Goal: Task Accomplishment & Management: Use online tool/utility

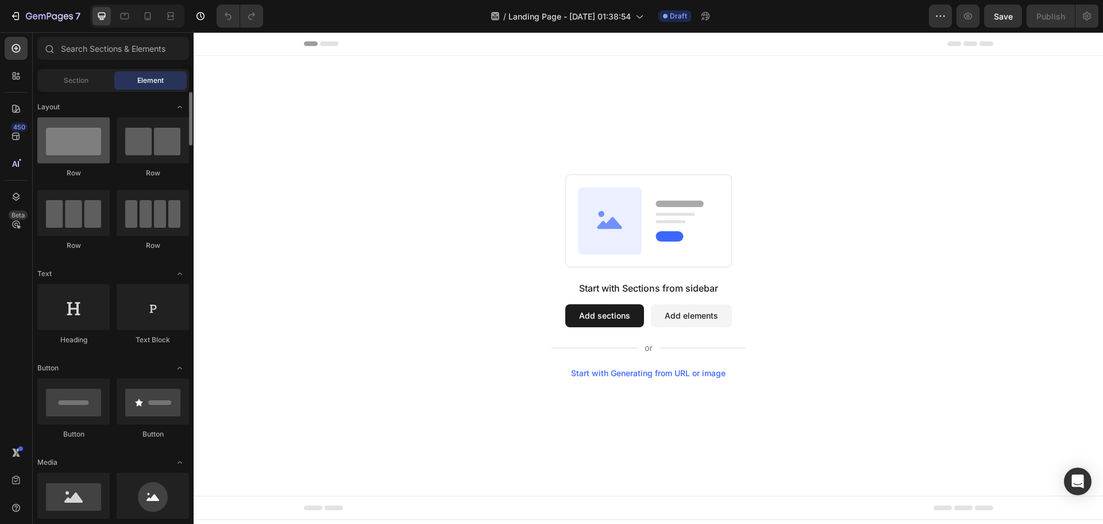
click at [87, 139] on div at bounding box center [73, 140] width 72 height 46
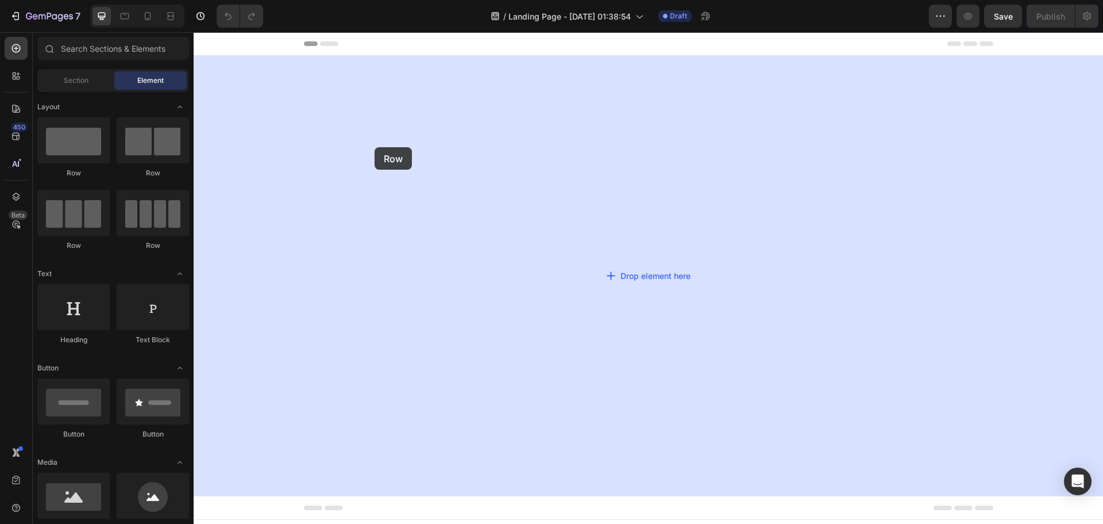
drag, startPoint x: 278, startPoint y: 179, endPoint x: 364, endPoint y: 141, distance: 94.2
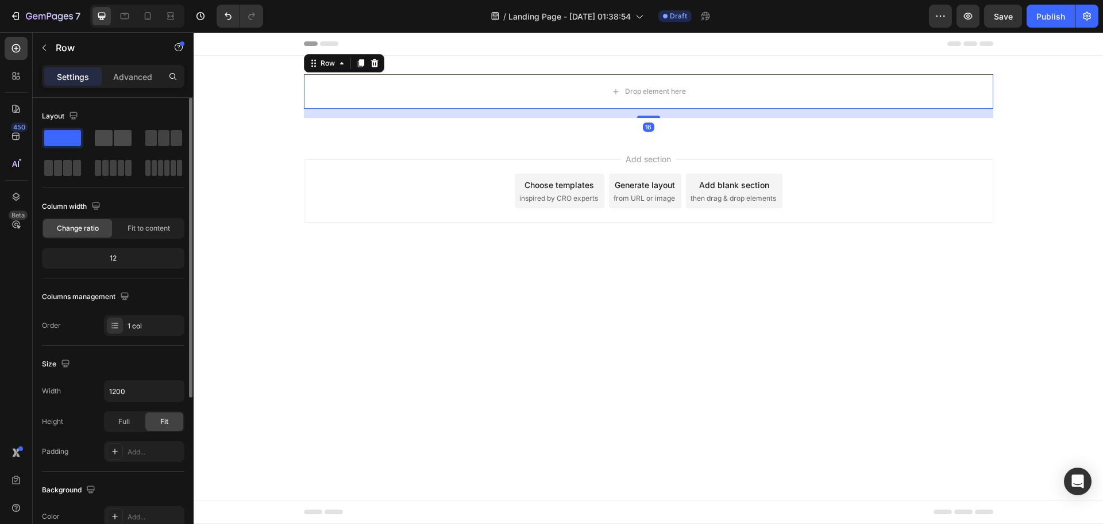
click at [117, 135] on span at bounding box center [123, 138] width 18 height 16
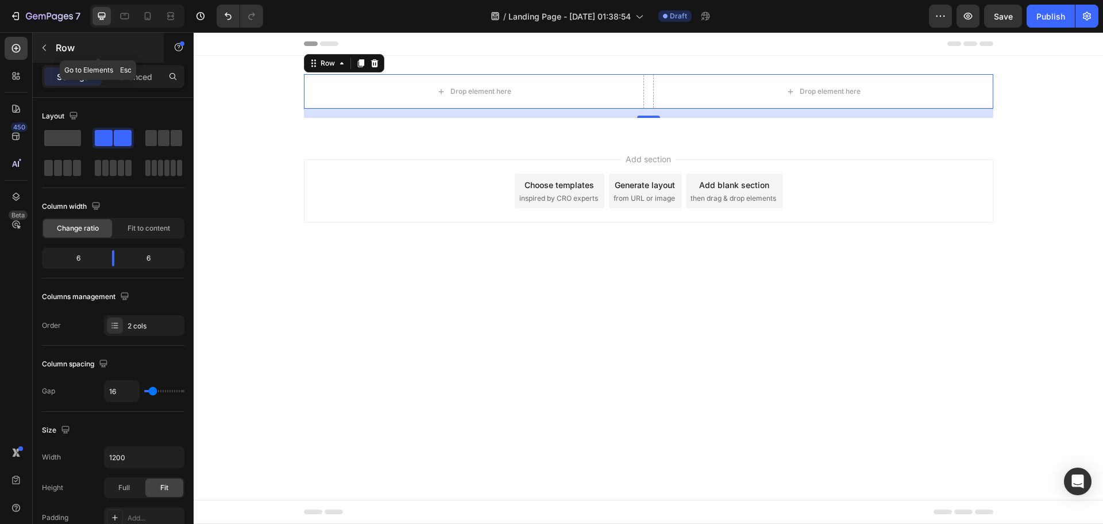
click at [46, 48] on icon "button" at bounding box center [44, 47] width 9 height 9
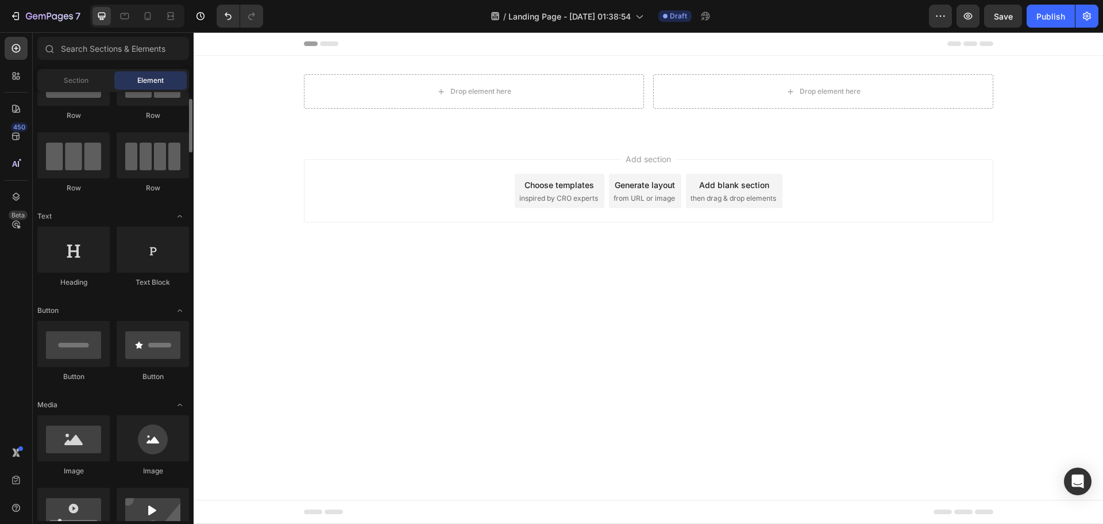
scroll to position [172, 0]
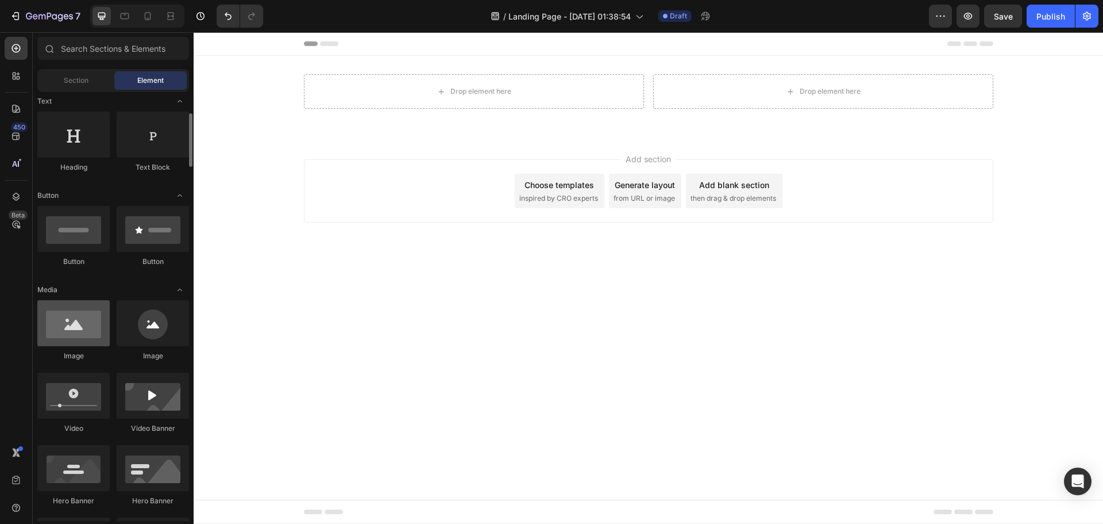
click at [86, 336] on div at bounding box center [73, 323] width 72 height 46
click at [79, 327] on div at bounding box center [73, 323] width 72 height 46
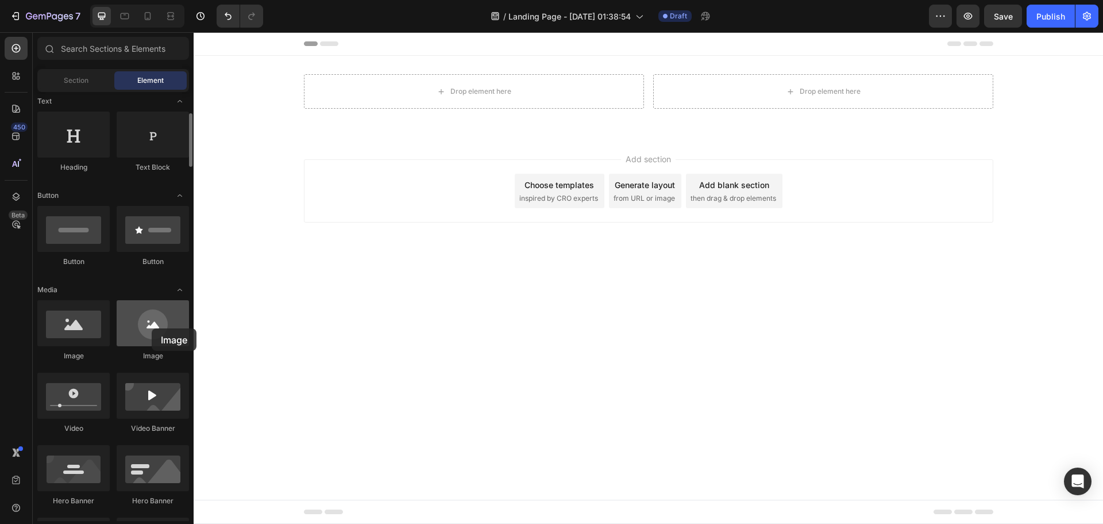
click at [152, 328] on div at bounding box center [153, 323] width 72 height 46
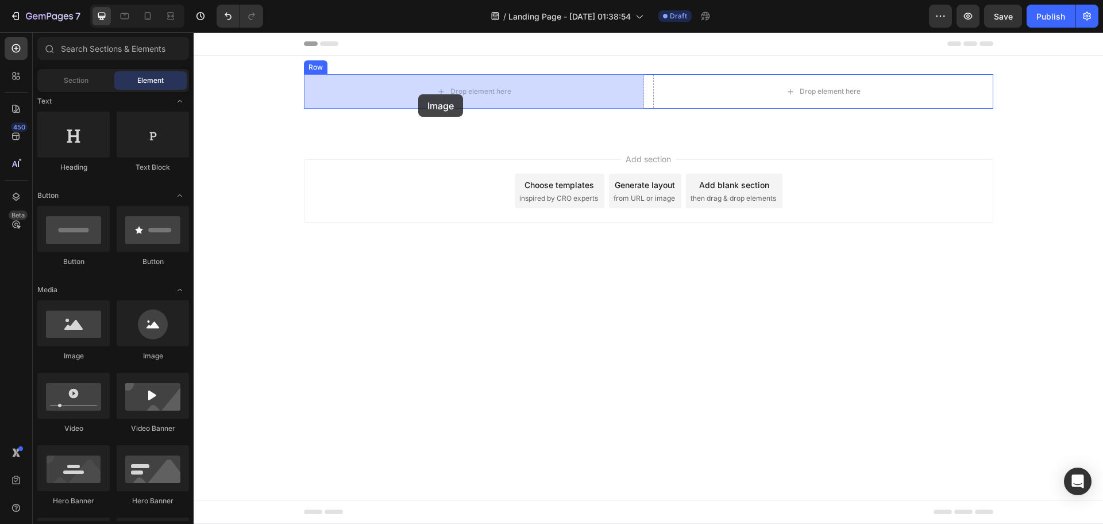
drag, startPoint x: 282, startPoint y: 356, endPoint x: 429, endPoint y: 103, distance: 293.4
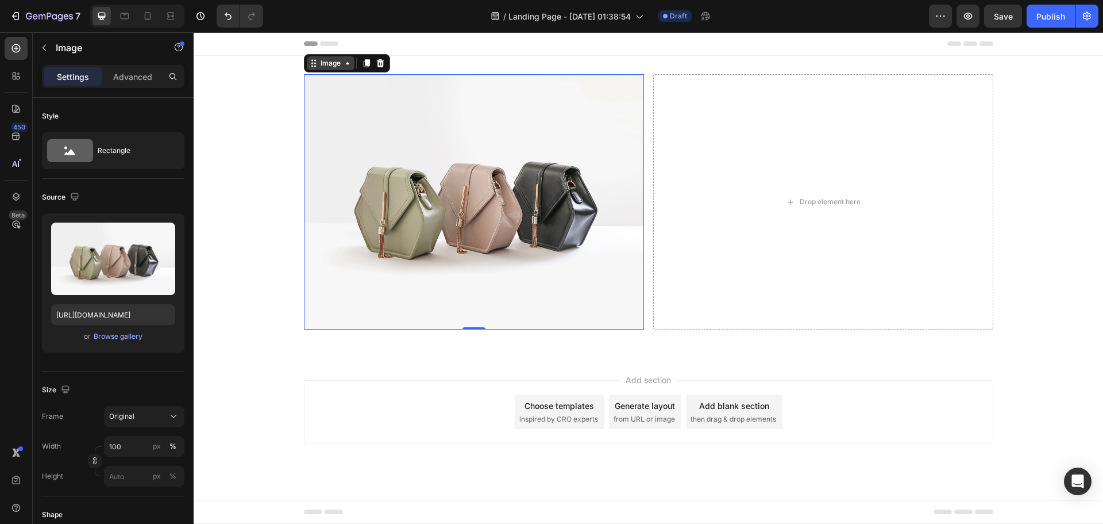
click at [333, 65] on div "Image" at bounding box center [330, 63] width 25 height 10
click at [349, 67] on icon at bounding box center [347, 63] width 9 height 9
click at [370, 66] on icon at bounding box center [366, 63] width 9 height 9
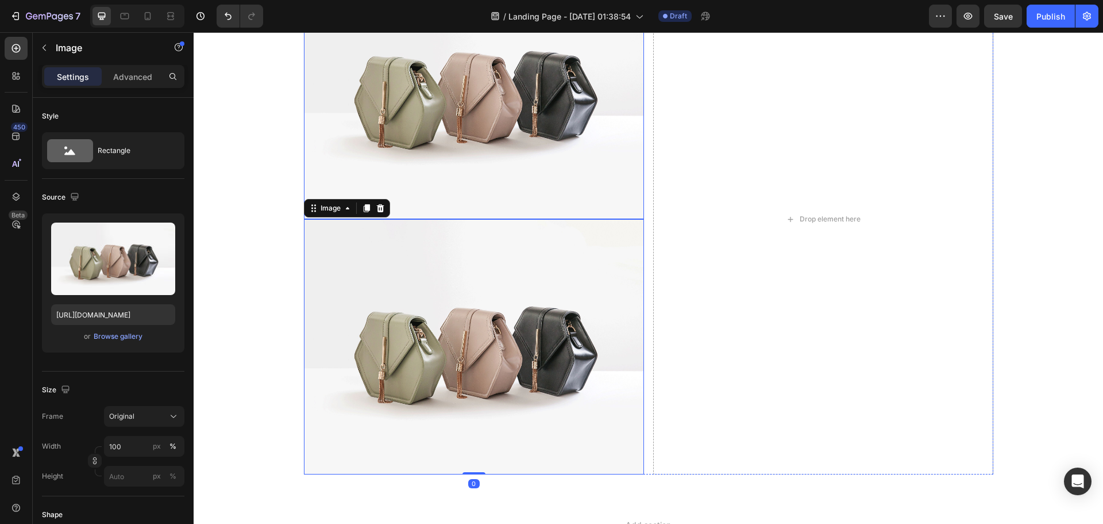
scroll to position [115, 0]
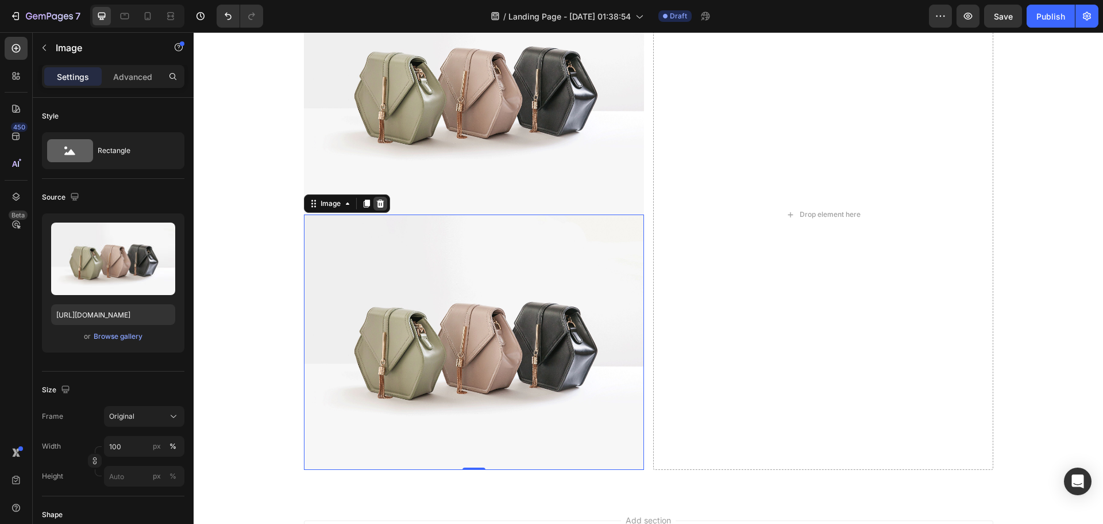
click at [378, 201] on icon at bounding box center [379, 203] width 7 height 8
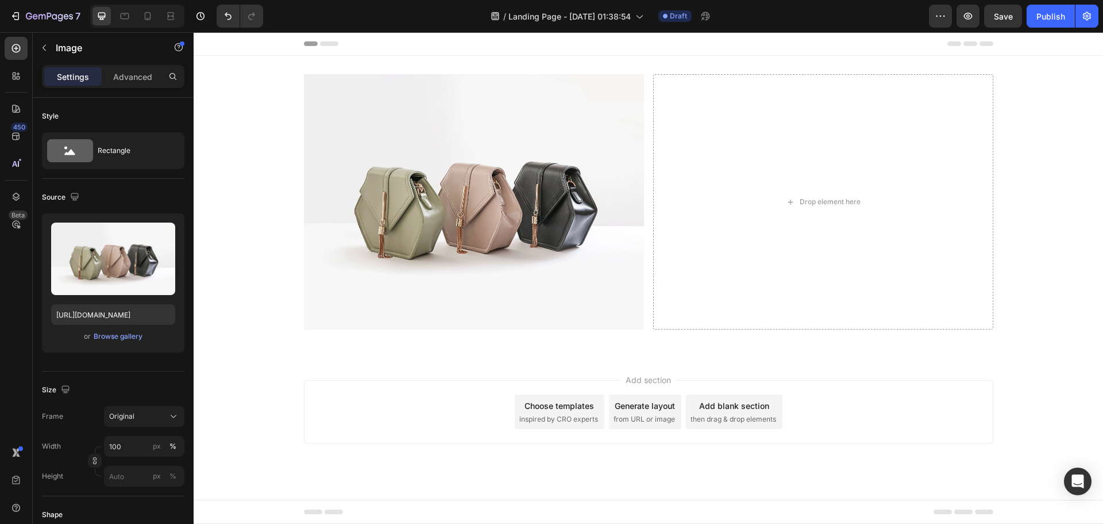
scroll to position [0, 0]
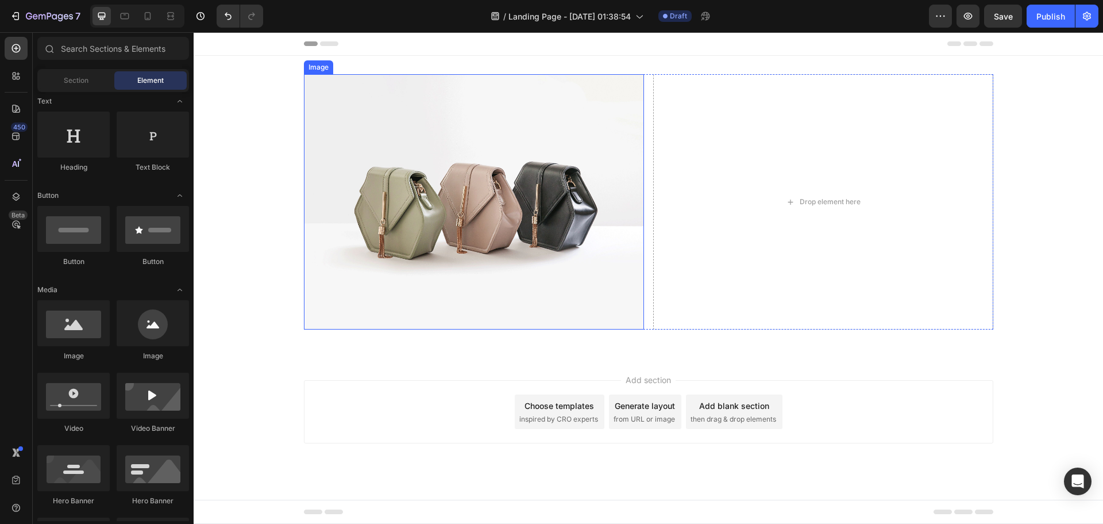
click at [452, 75] on img at bounding box center [474, 201] width 340 height 255
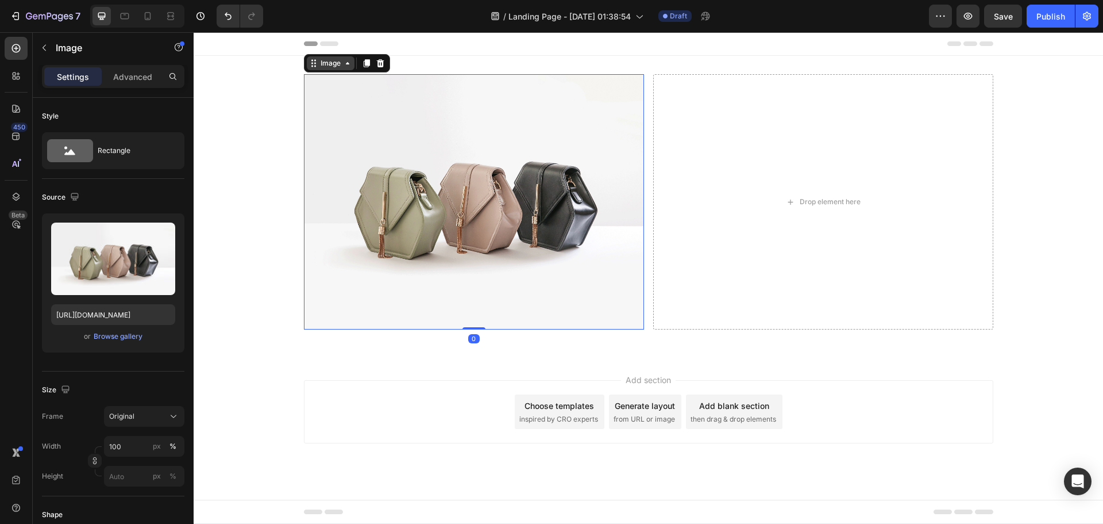
click at [314, 68] on div "Image" at bounding box center [331, 63] width 48 height 14
click at [347, 69] on div "Image" at bounding box center [331, 63] width 48 height 14
click at [365, 67] on icon at bounding box center [366, 63] width 9 height 9
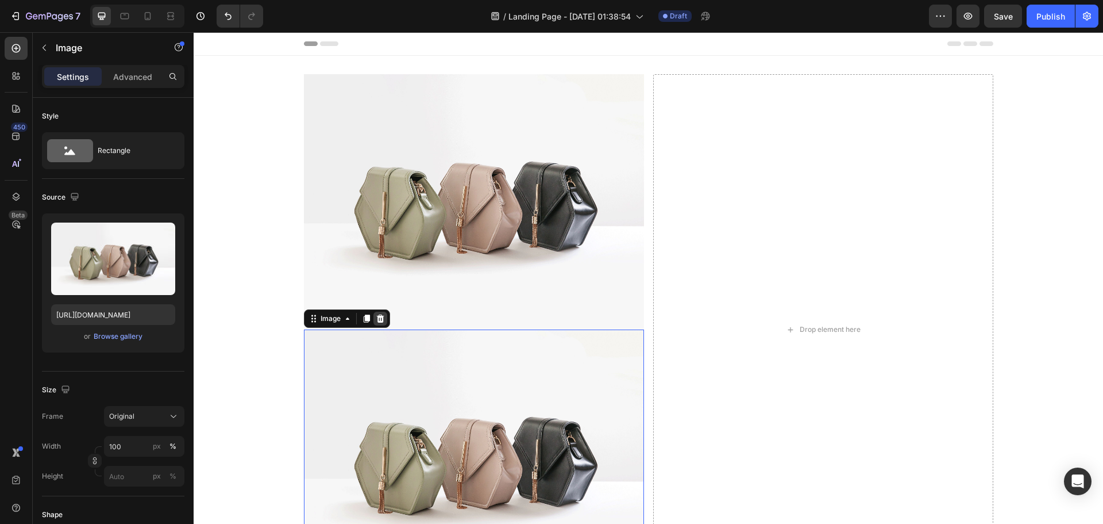
click at [378, 315] on icon at bounding box center [380, 318] width 9 height 9
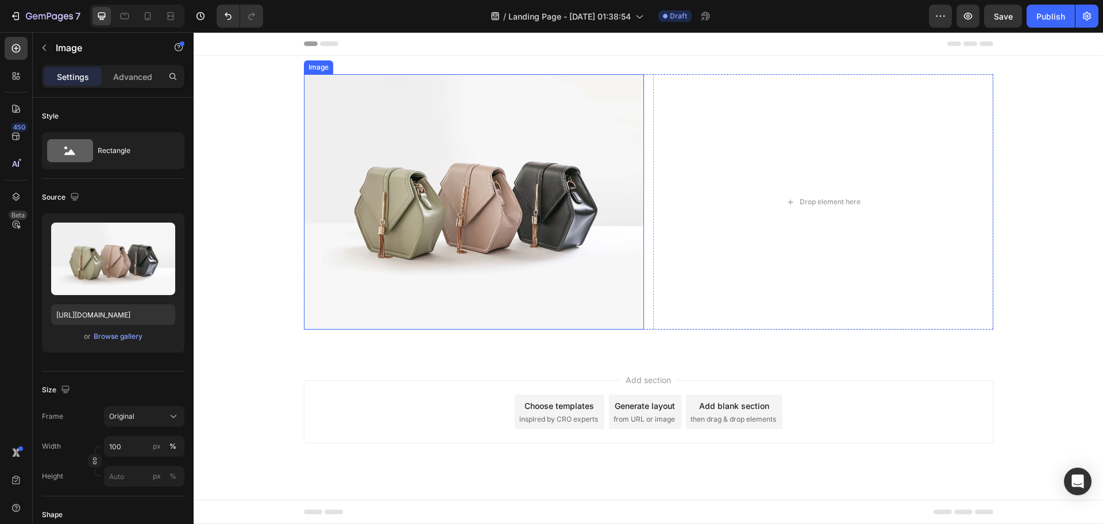
click at [390, 145] on img at bounding box center [474, 201] width 340 height 255
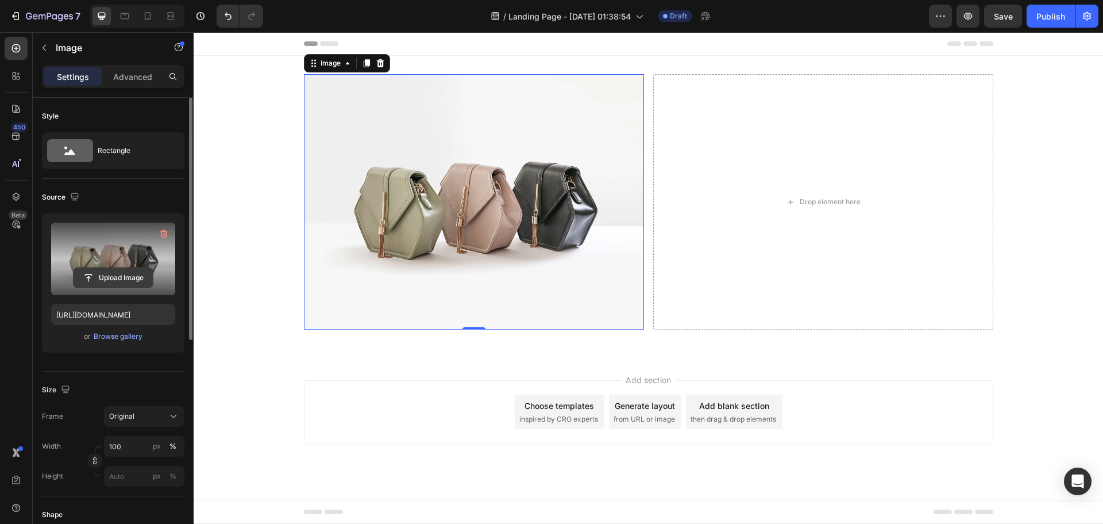
click at [139, 271] on input "file" at bounding box center [113, 278] width 79 height 20
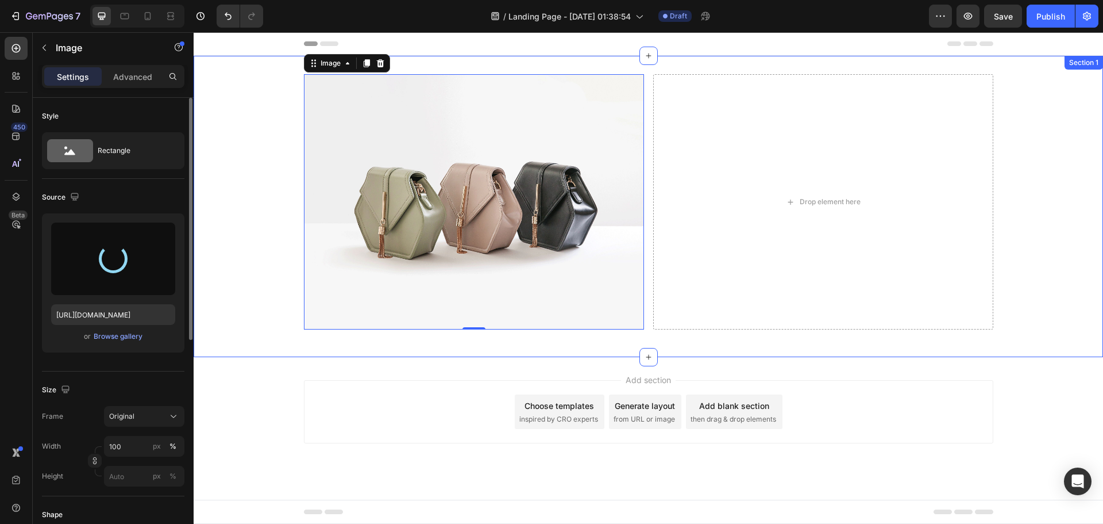
type input "[URL][DOMAIN_NAME]"
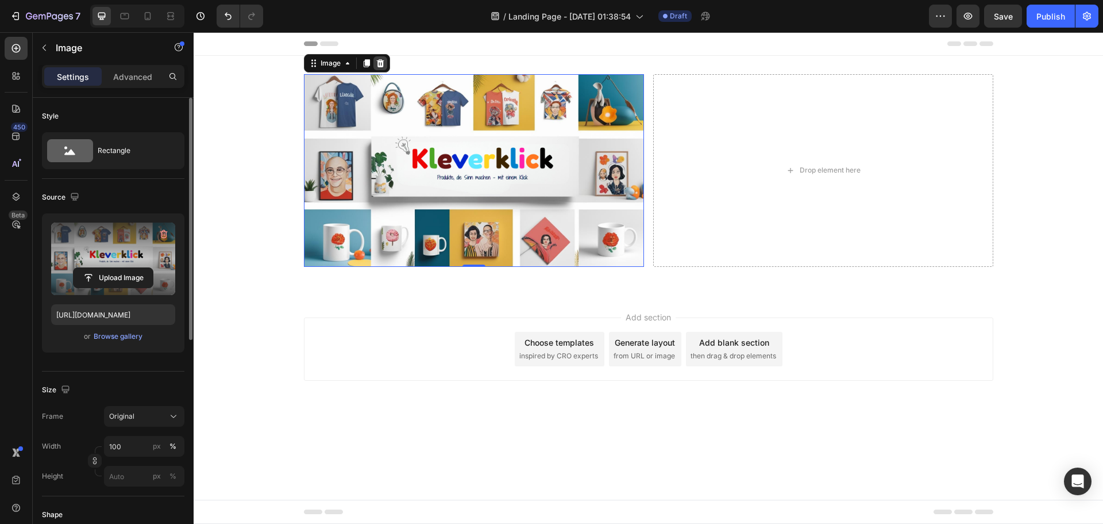
click at [376, 63] on icon at bounding box center [380, 63] width 9 height 9
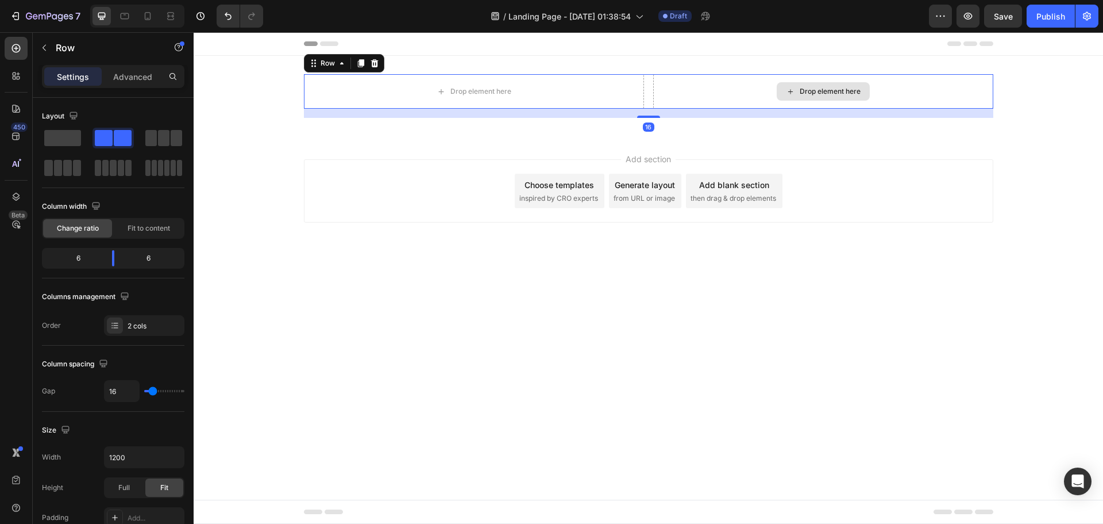
click at [736, 97] on div "Drop element here" at bounding box center [823, 91] width 340 height 34
click at [47, 48] on icon "button" at bounding box center [44, 47] width 9 height 9
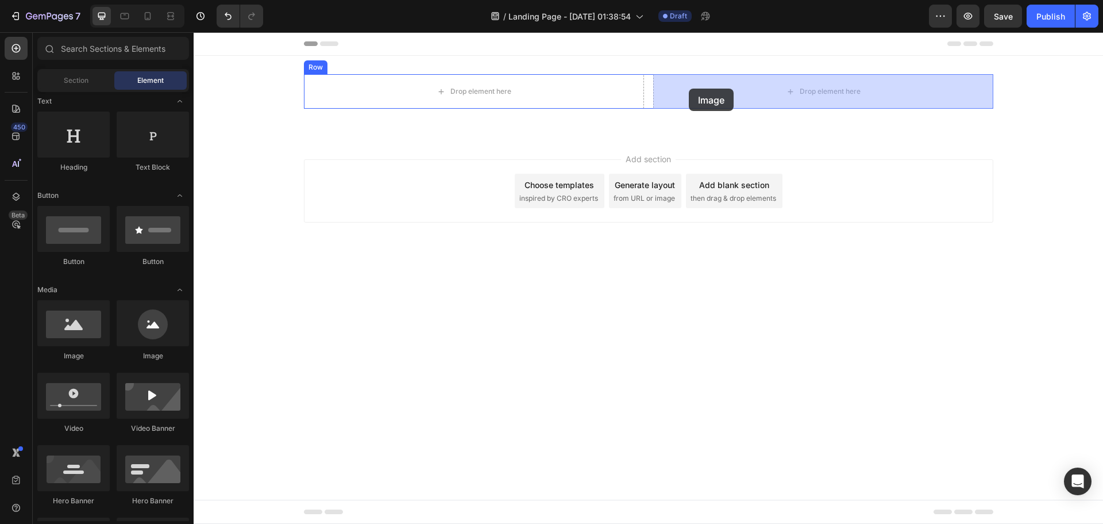
drag, startPoint x: 349, startPoint y: 357, endPoint x: 689, endPoint y: 89, distance: 433.4
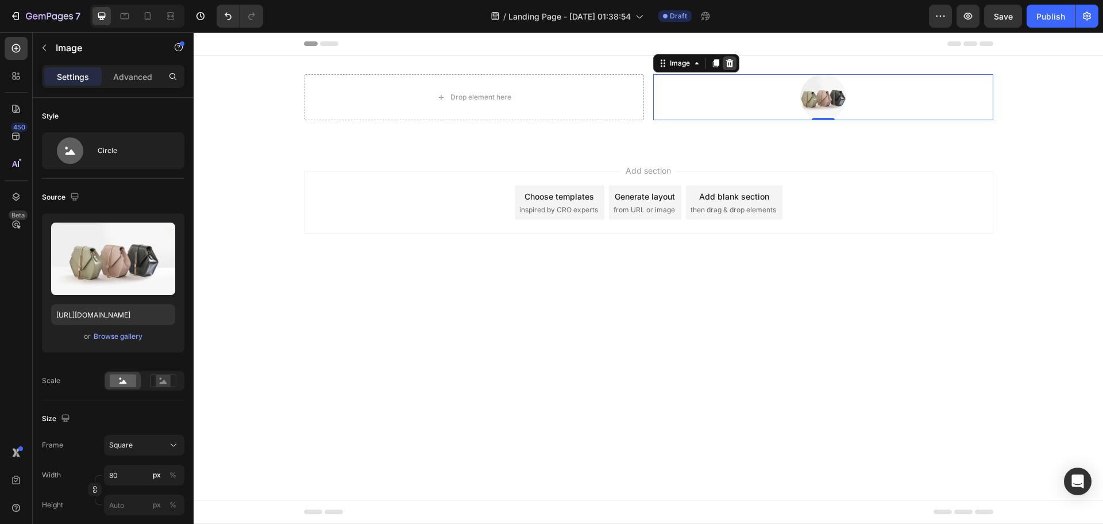
click at [732, 64] on icon at bounding box center [729, 63] width 7 height 8
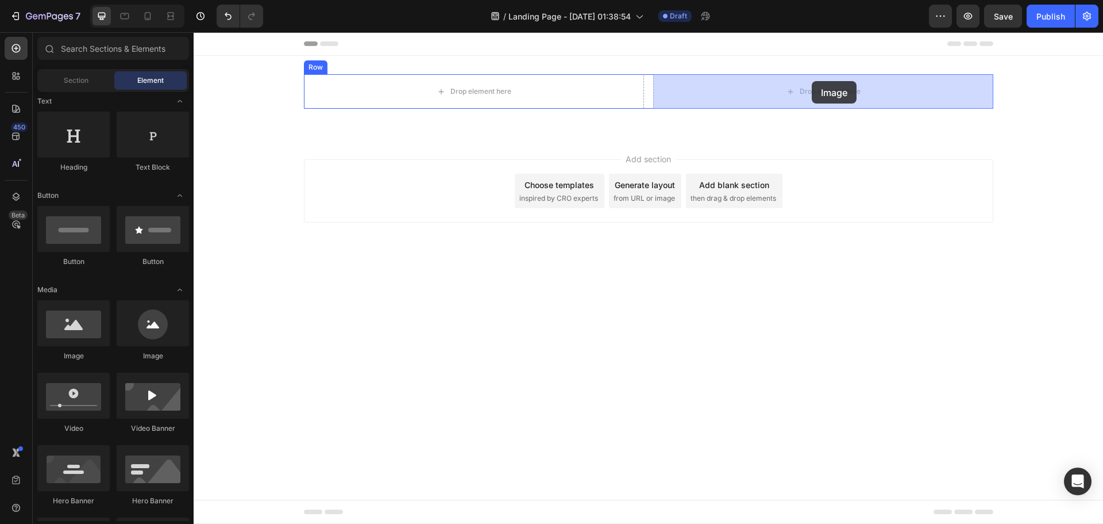
drag, startPoint x: 298, startPoint y: 359, endPoint x: 890, endPoint y: 105, distance: 643.9
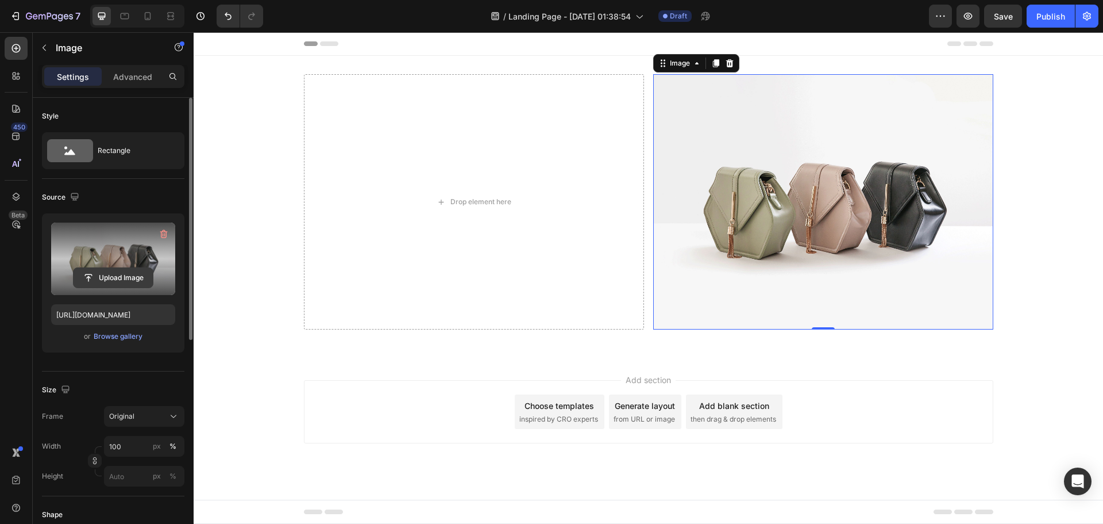
click at [114, 276] on input "file" at bounding box center [113, 278] width 79 height 20
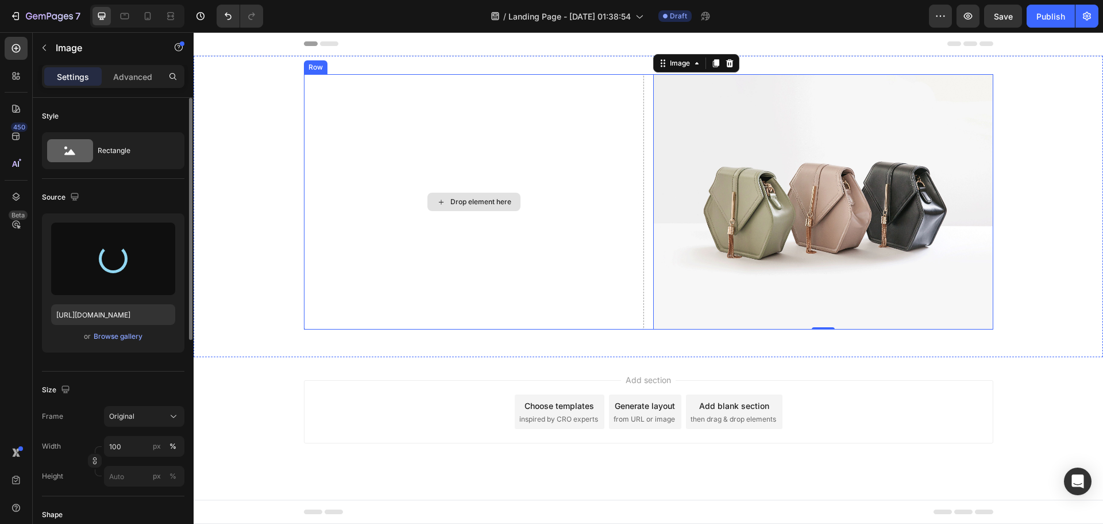
type input "[URL][DOMAIN_NAME]"
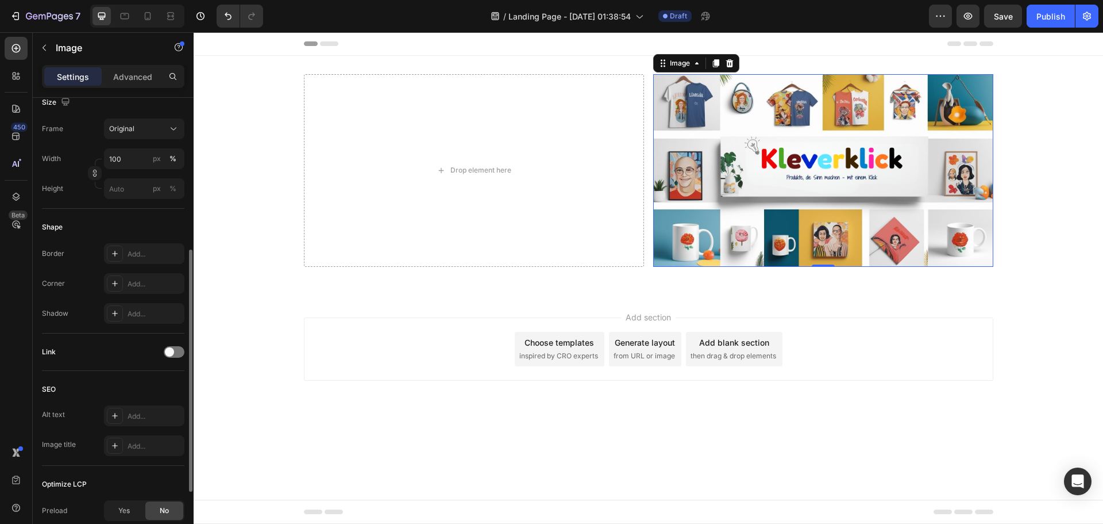
scroll to position [409, 0]
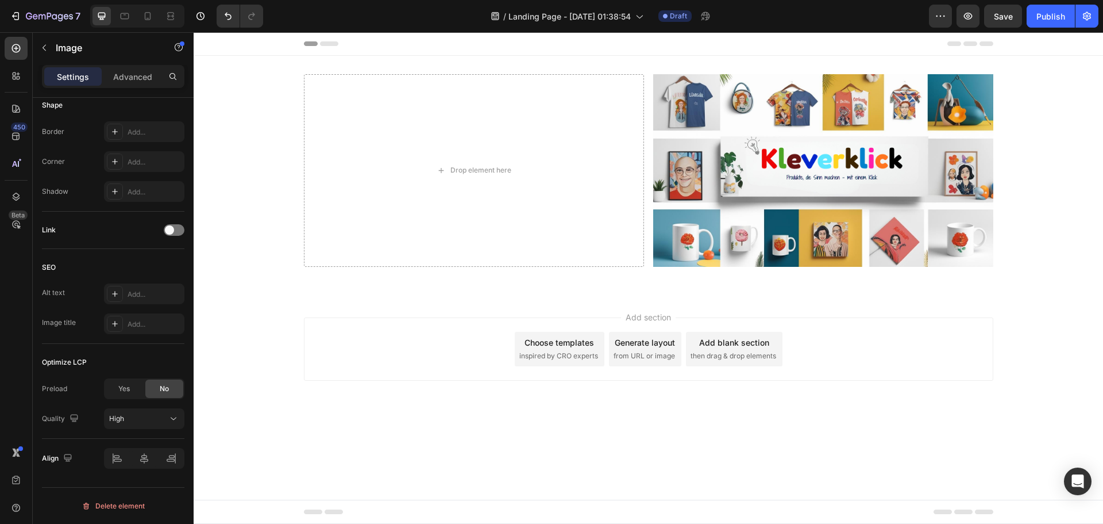
click at [588, 343] on div "Choose templates" at bounding box center [560, 342] width 70 height 12
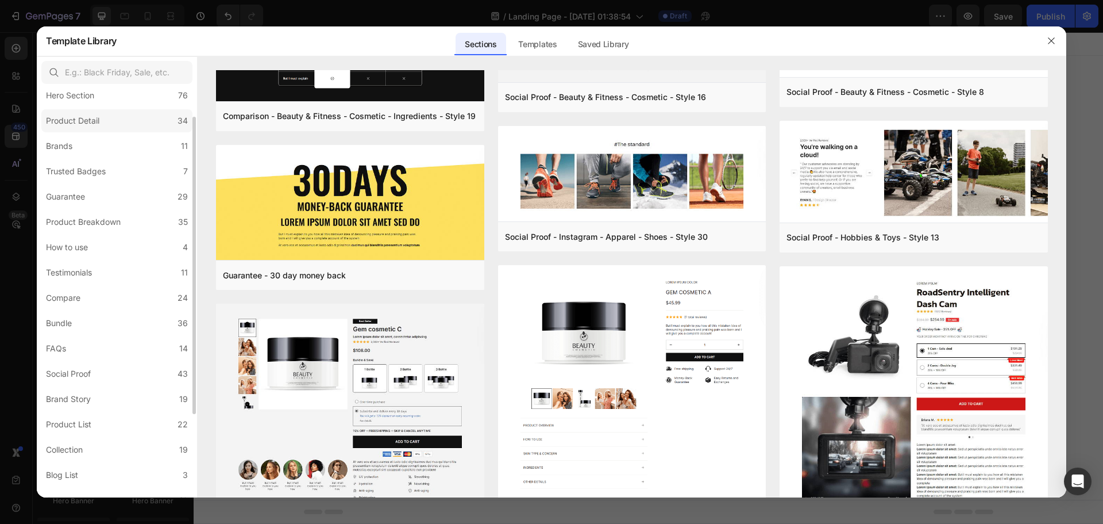
scroll to position [0, 0]
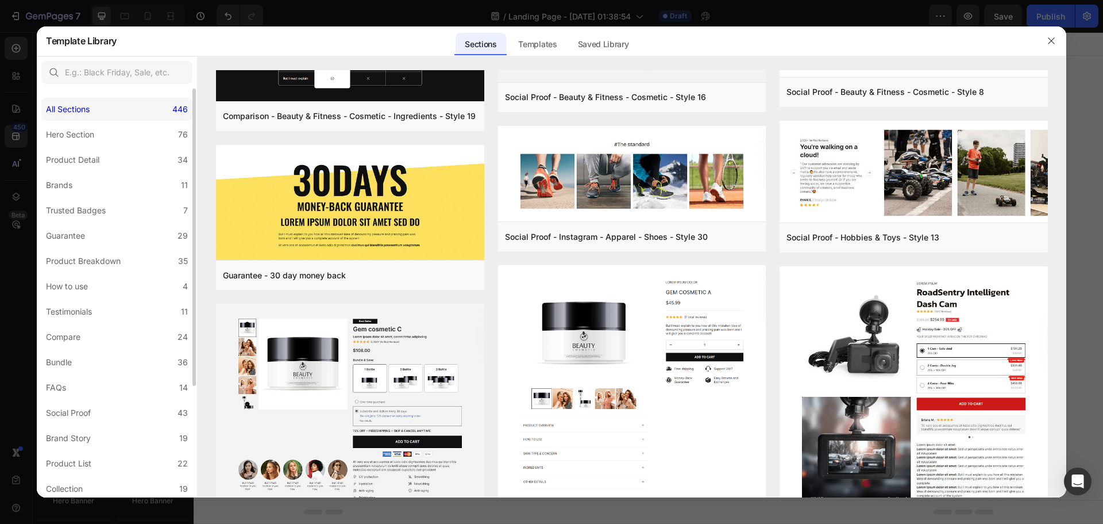
click at [136, 114] on div "All Sections 446" at bounding box center [116, 109] width 151 height 23
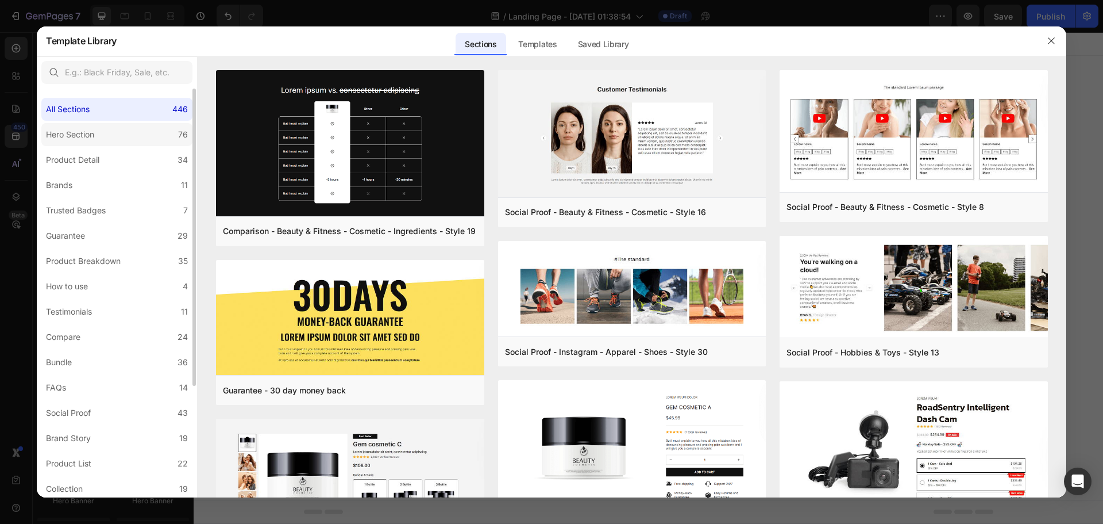
click at [126, 130] on label "Hero Section 76" at bounding box center [116, 134] width 151 height 23
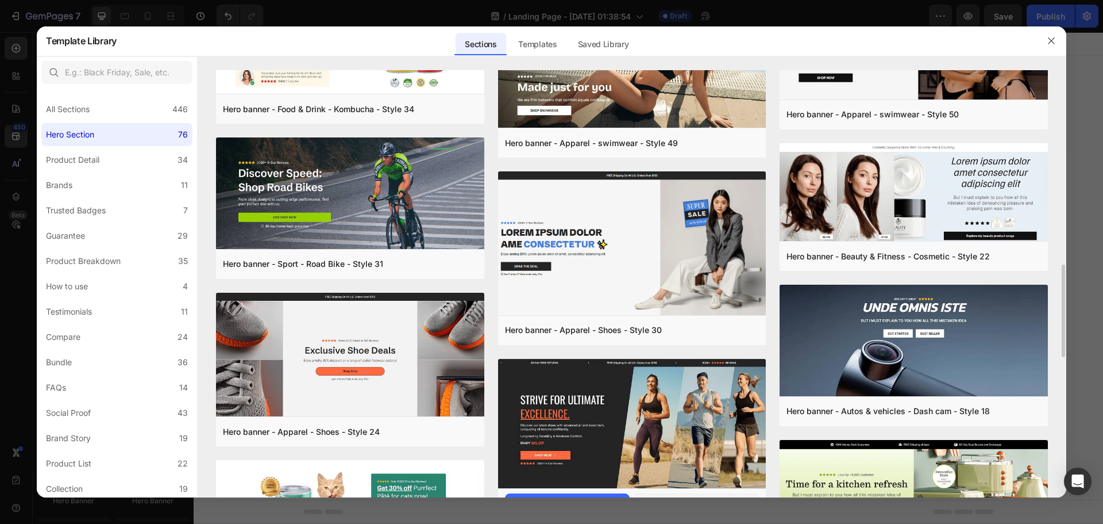
scroll to position [629, 0]
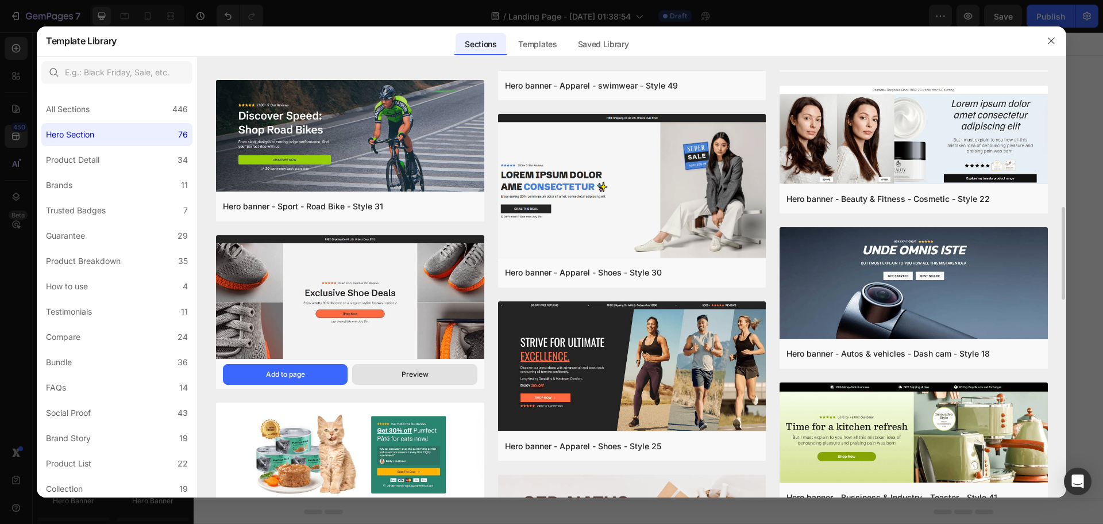
click at [383, 368] on button "Preview" at bounding box center [414, 374] width 125 height 21
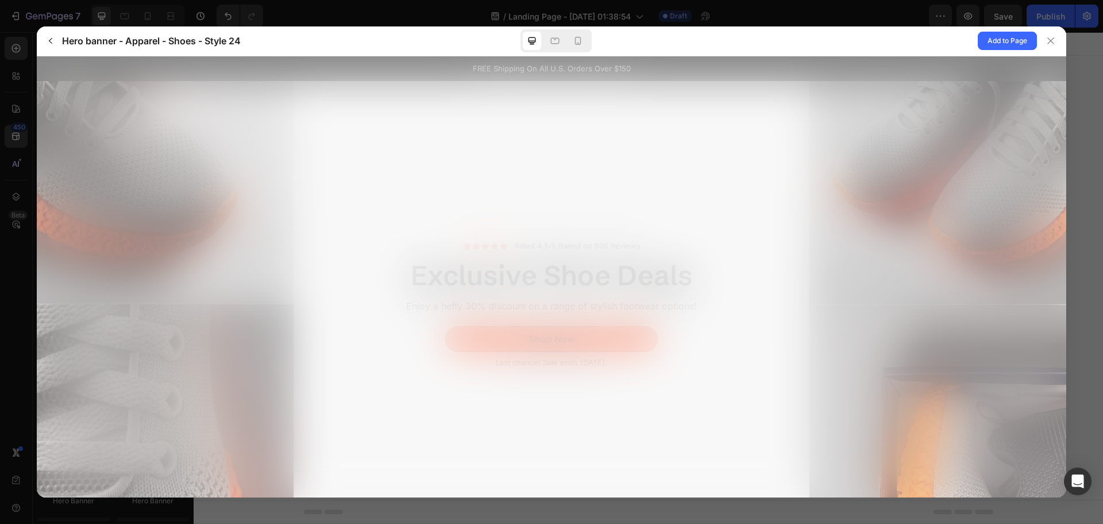
scroll to position [0, 0]
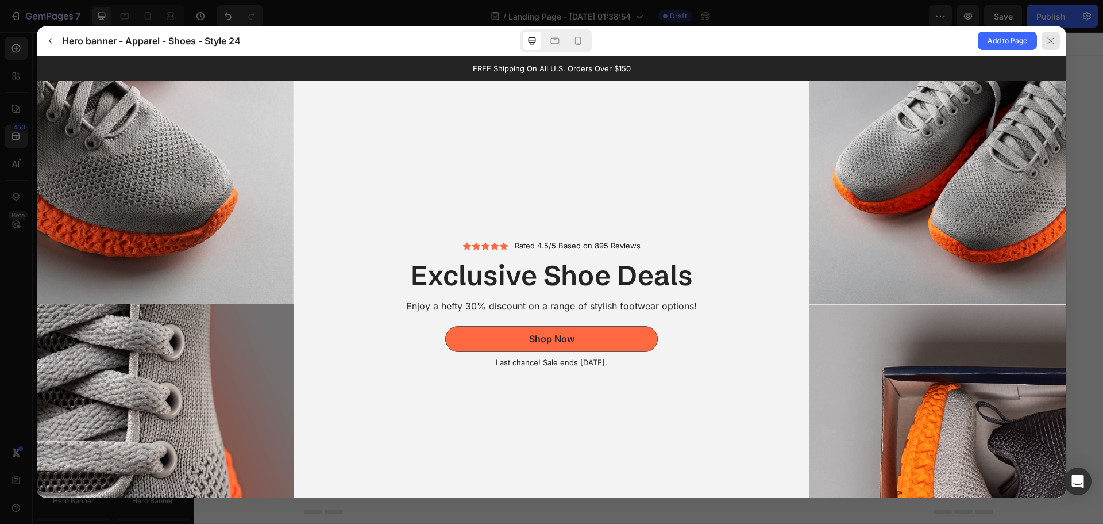
click at [1055, 45] on icon at bounding box center [1051, 40] width 9 height 9
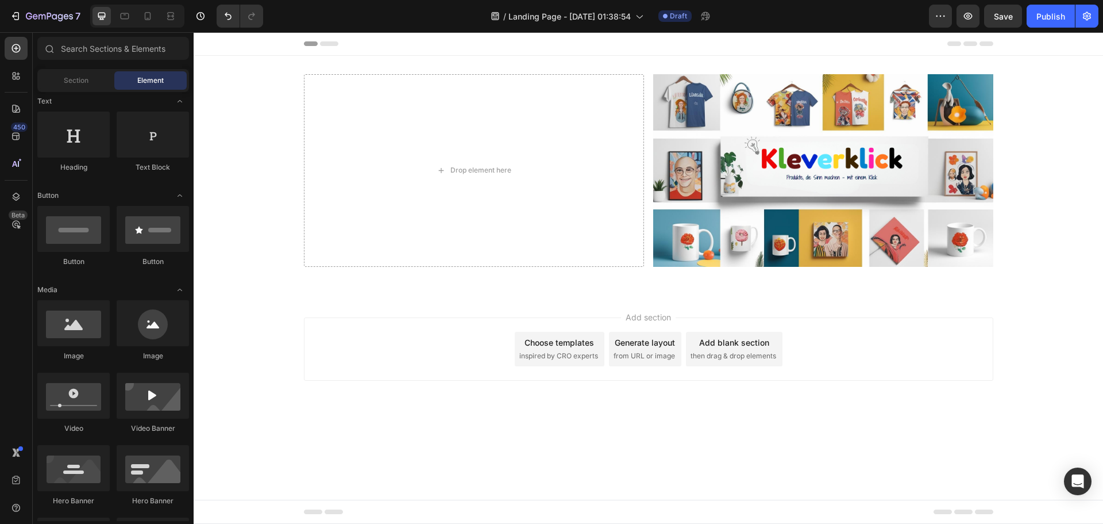
click at [559, 351] on span "inspired by CRO experts" at bounding box center [559, 356] width 79 height 10
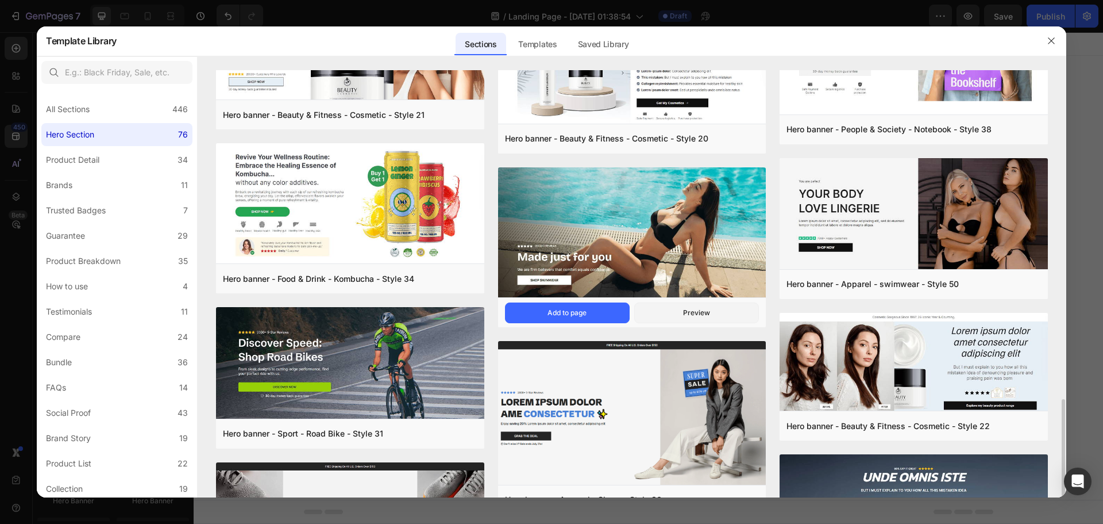
scroll to position [575, 0]
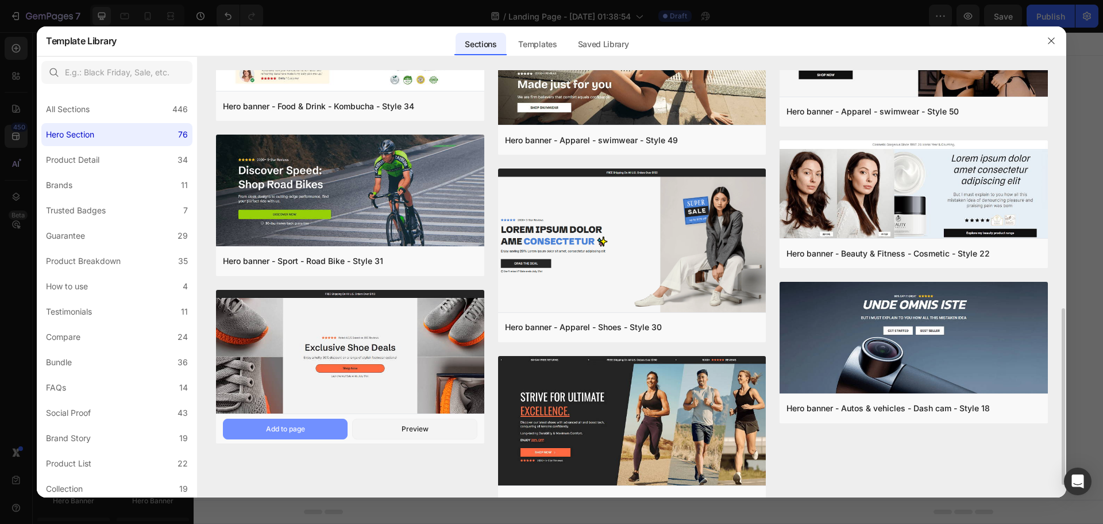
click at [271, 433] on div "Add to page" at bounding box center [285, 429] width 39 height 10
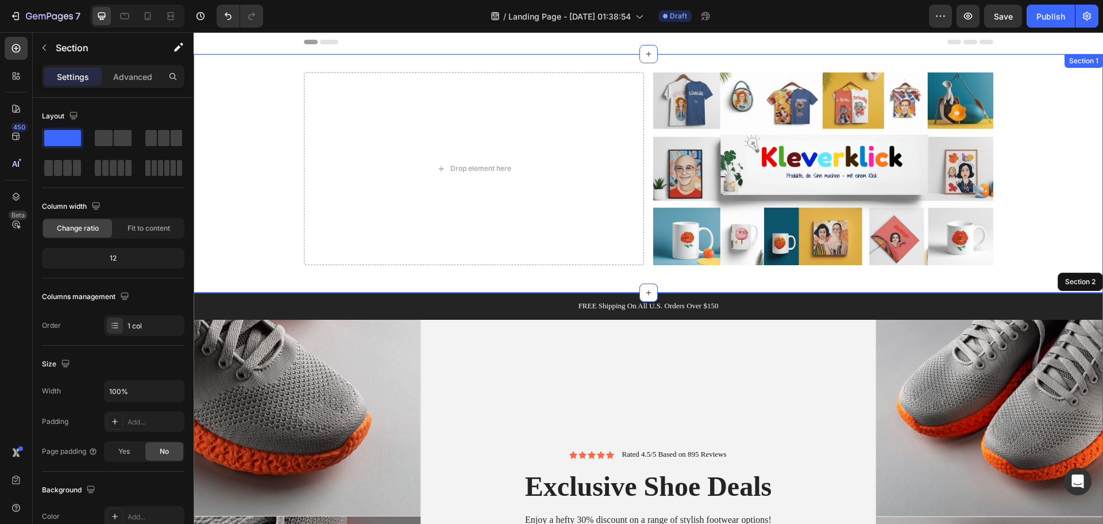
scroll to position [0, 0]
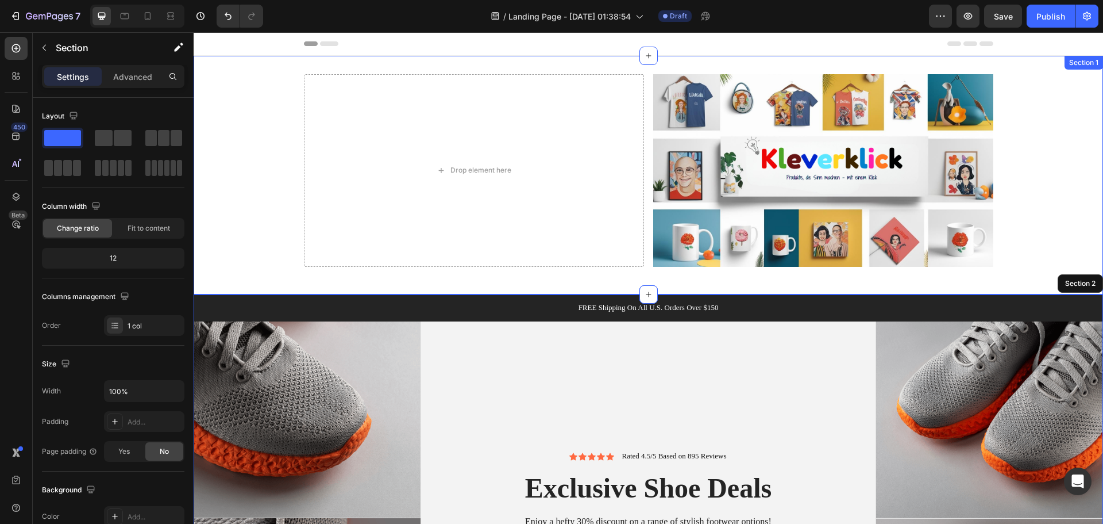
click at [1083, 67] on div "Section 1" at bounding box center [1084, 62] width 34 height 10
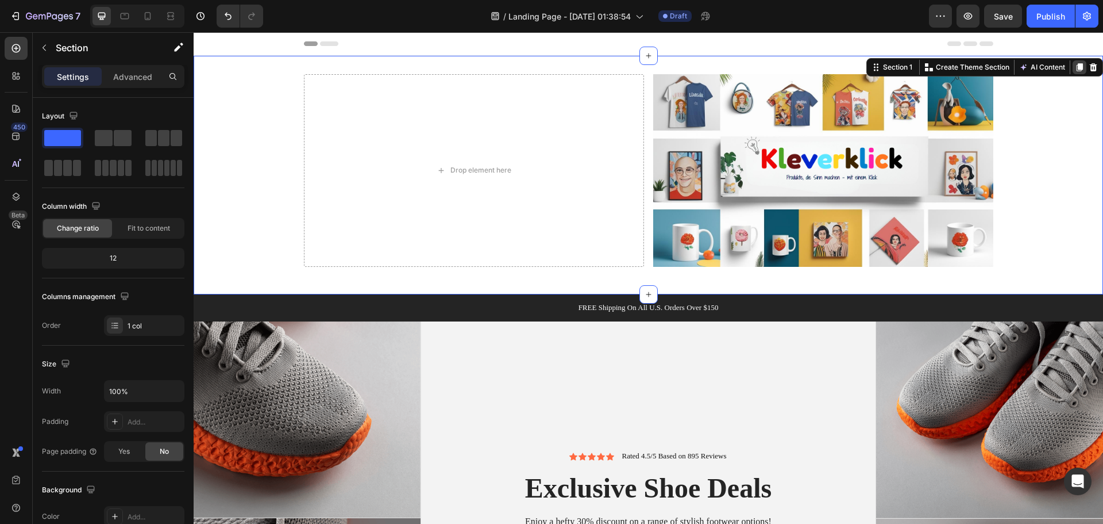
scroll to position [243, 0]
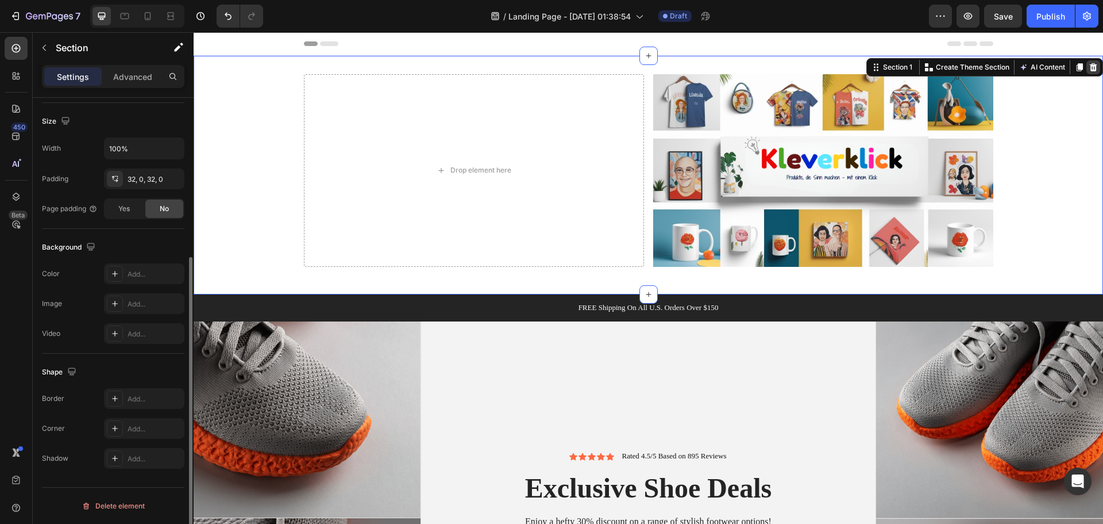
click at [1090, 67] on icon at bounding box center [1093, 67] width 7 height 8
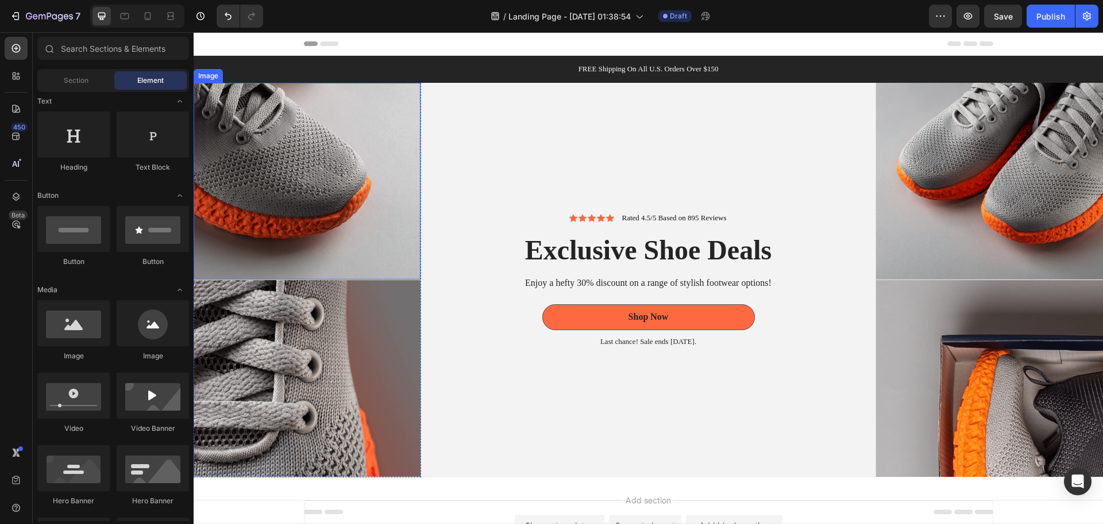
click at [216, 78] on div "Image" at bounding box center [208, 76] width 25 height 10
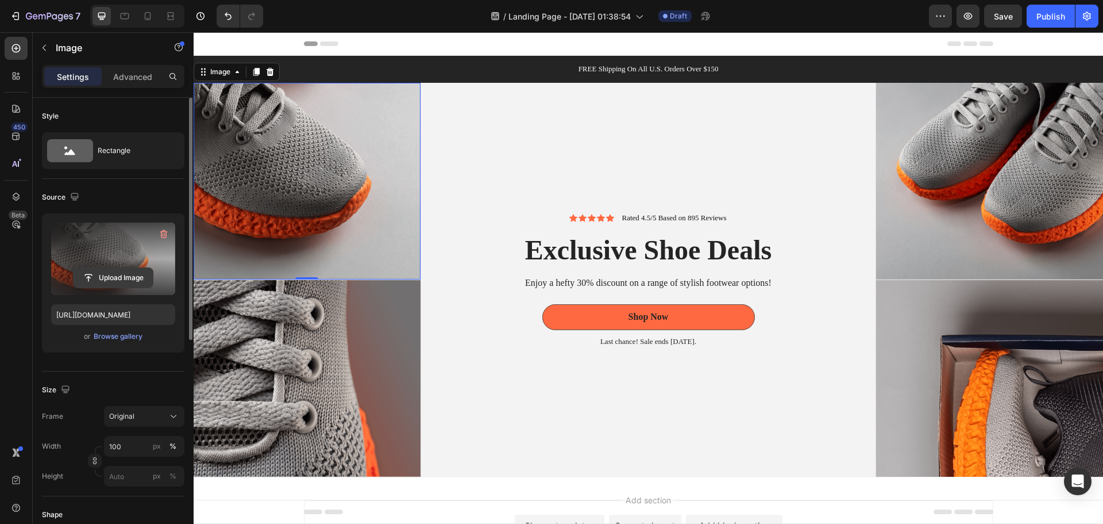
click at [114, 276] on input "file" at bounding box center [113, 278] width 79 height 20
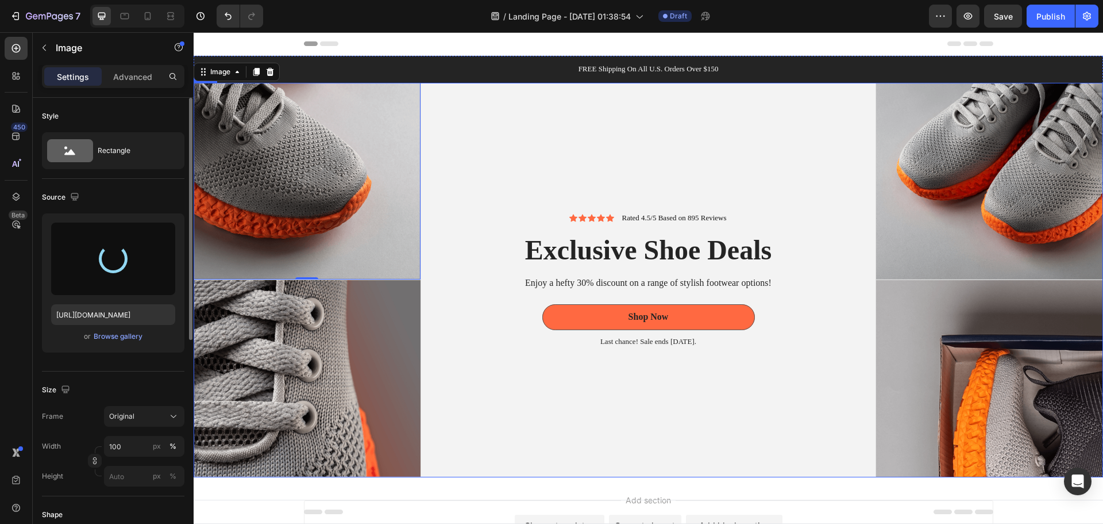
type input "[URL][DOMAIN_NAME]"
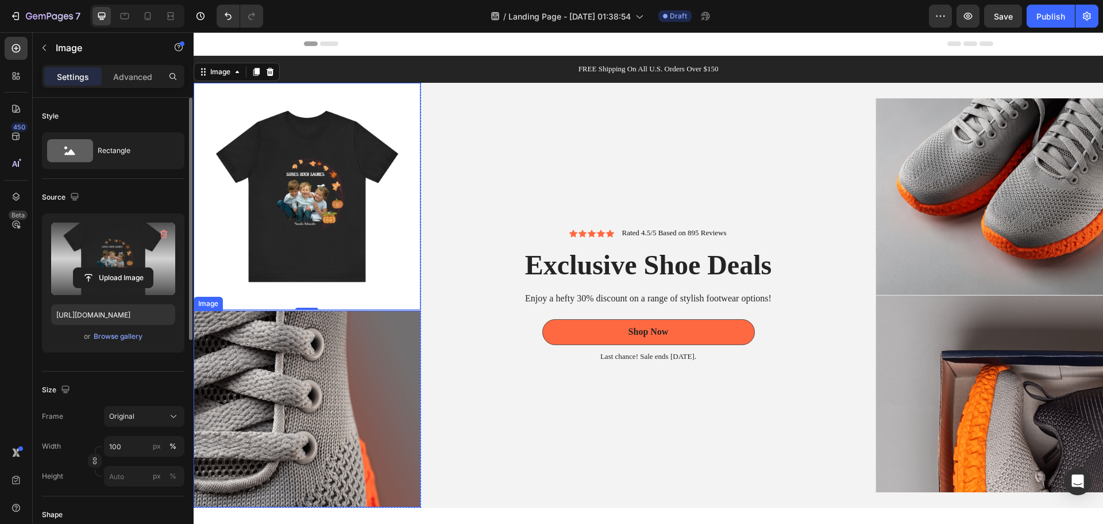
click at [329, 365] on img at bounding box center [307, 408] width 227 height 197
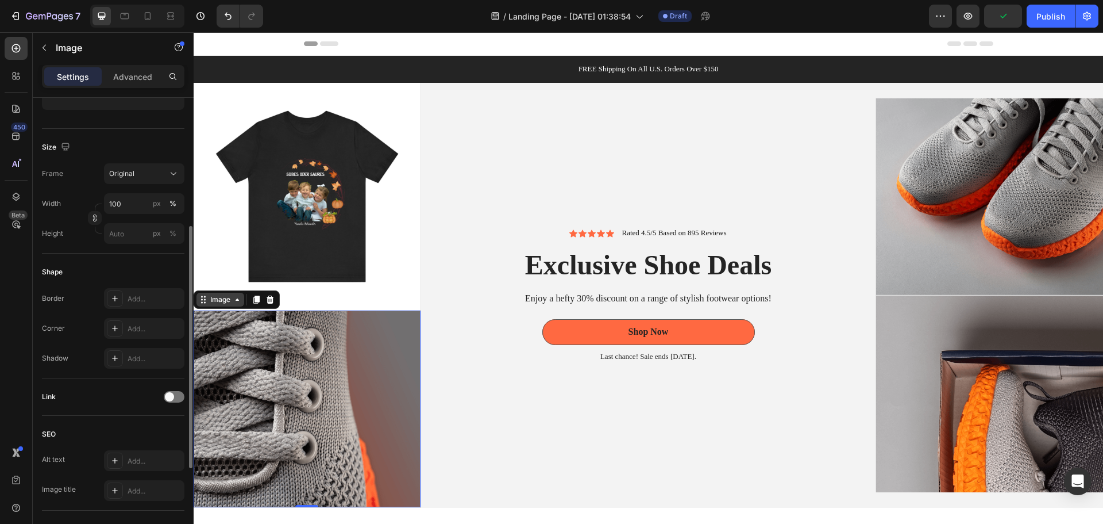
click at [213, 297] on div "Image" at bounding box center [220, 299] width 25 height 10
click at [278, 336] on img at bounding box center [307, 408] width 227 height 197
click at [366, 405] on img at bounding box center [307, 408] width 227 height 197
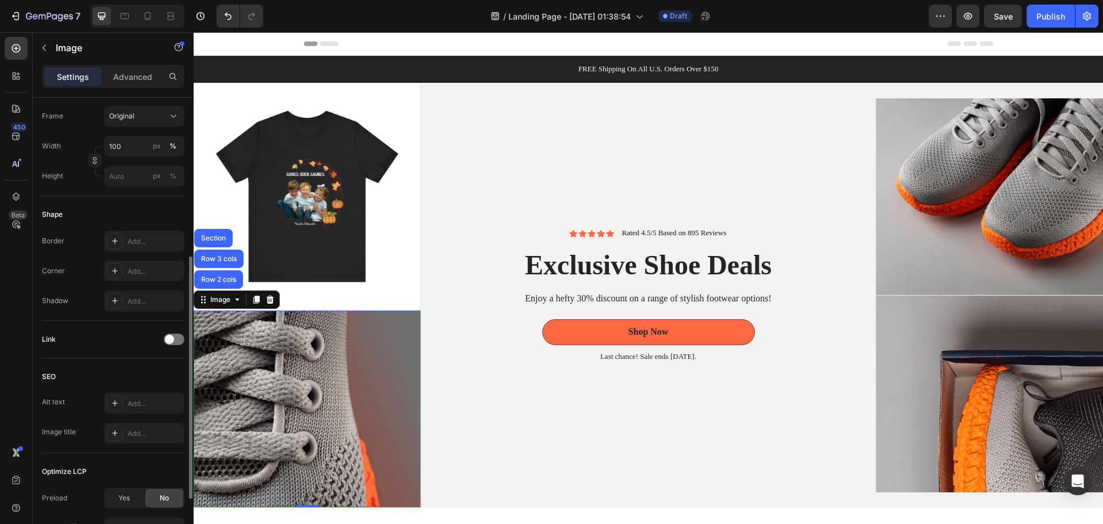
scroll to position [409, 0]
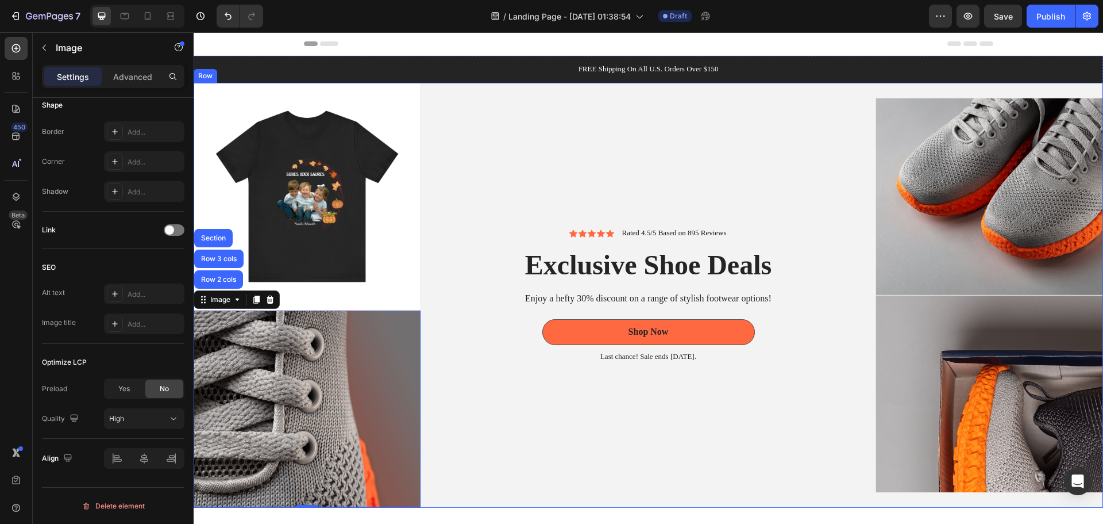
click at [494, 424] on div "Icon Icon Icon Icon Icon Icon List Rated 4.5/5 Based on 895 Reviews Text Block …" at bounding box center [648, 295] width 455 height 425
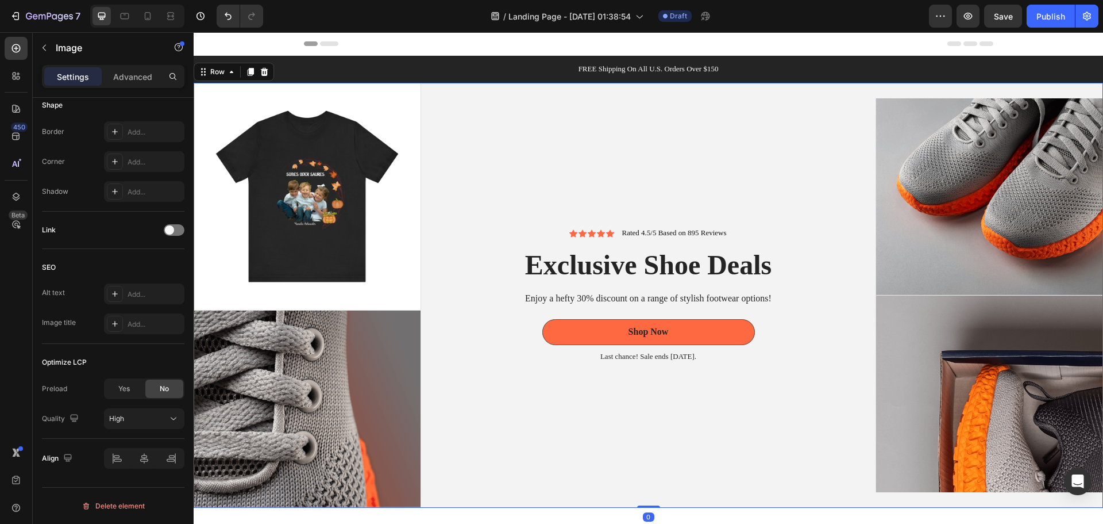
scroll to position [0, 0]
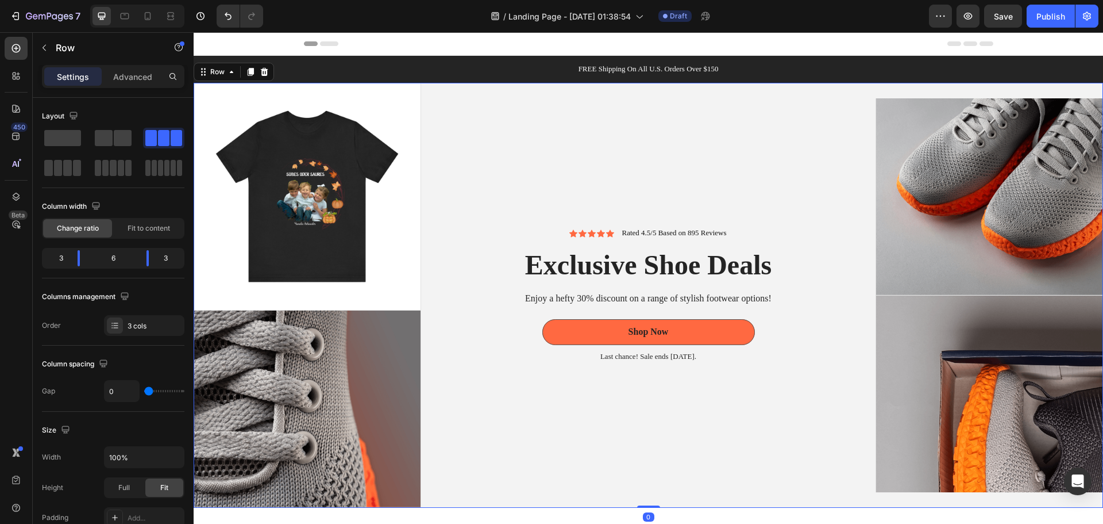
click at [505, 160] on div "Icon Icon Icon Icon Icon Icon List Rated 4.5/5 Based on 895 Reviews Text Block …" at bounding box center [648, 295] width 455 height 425
click at [394, 365] on img at bounding box center [307, 408] width 227 height 197
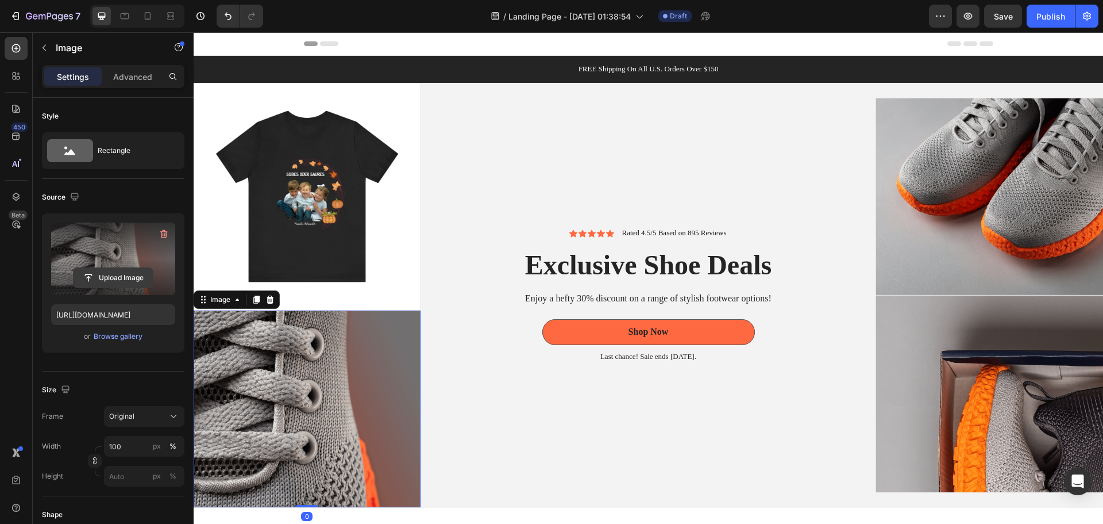
click at [107, 274] on input "file" at bounding box center [113, 278] width 79 height 20
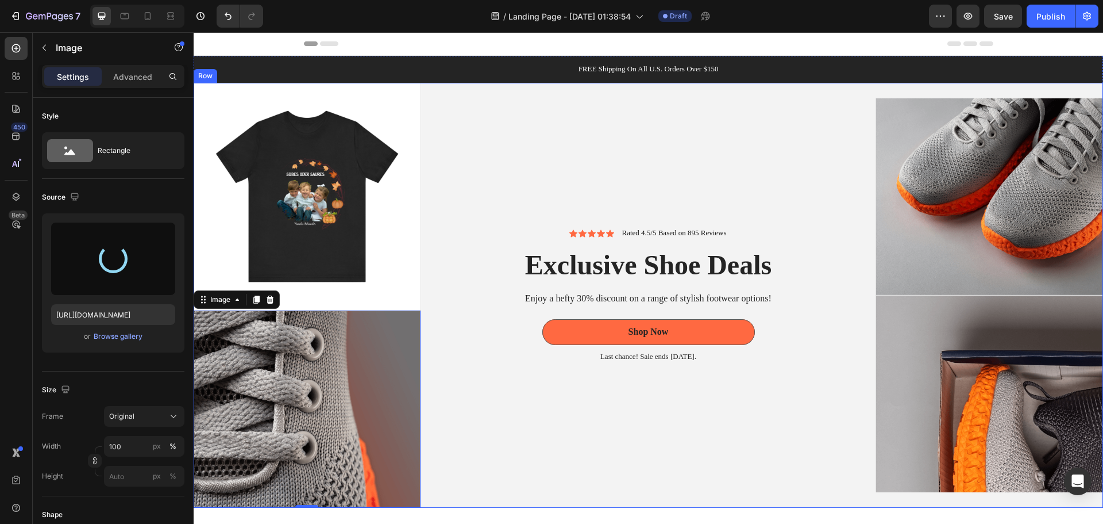
type input "[URL][DOMAIN_NAME]"
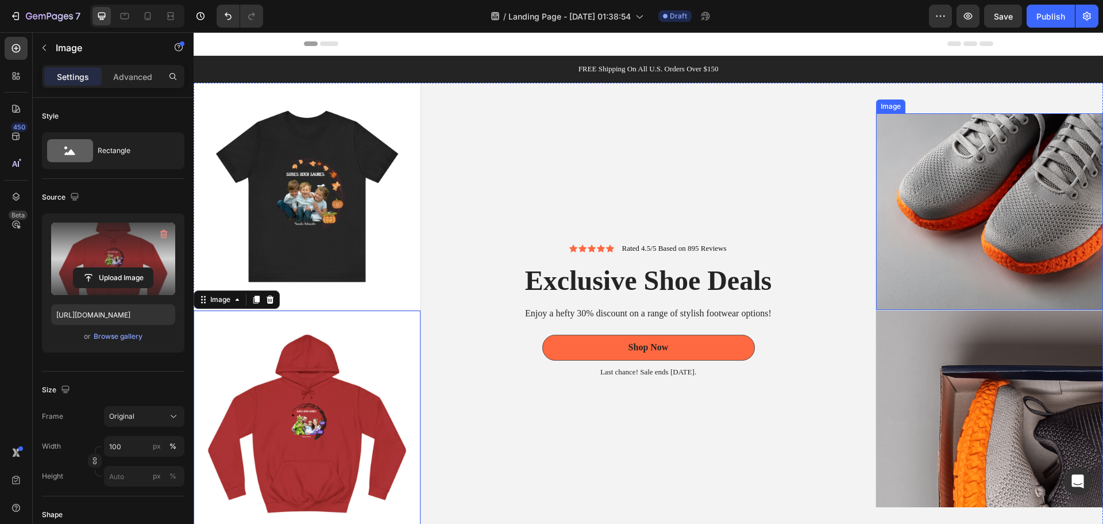
click at [1035, 192] on img at bounding box center [989, 211] width 227 height 197
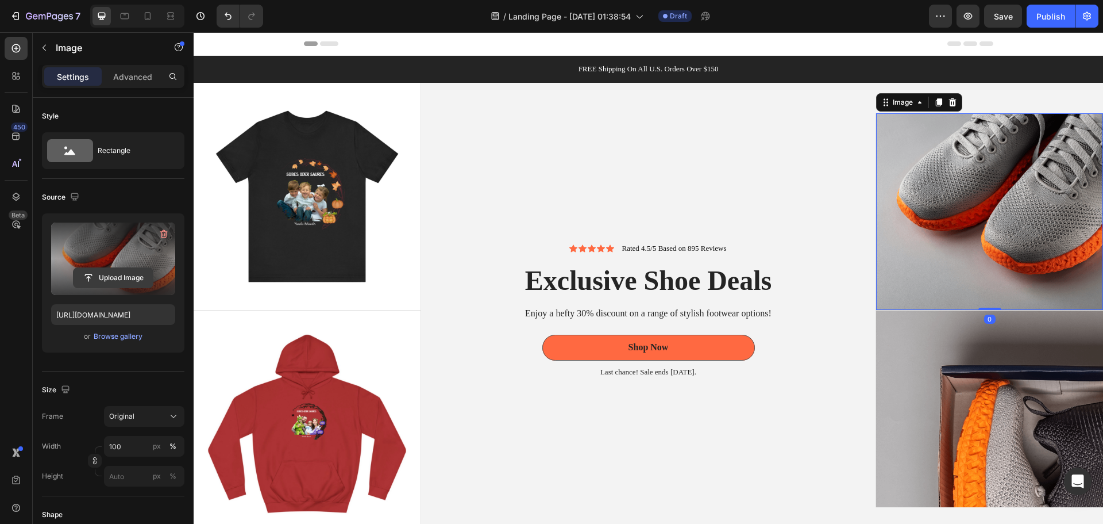
click at [130, 274] on input "file" at bounding box center [113, 278] width 79 height 20
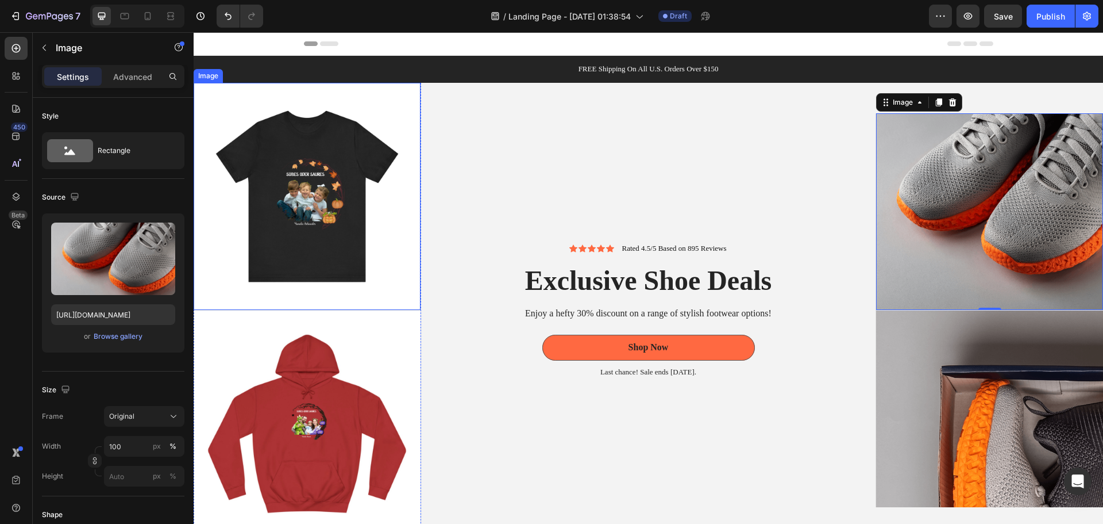
click at [344, 196] on img at bounding box center [307, 196] width 227 height 227
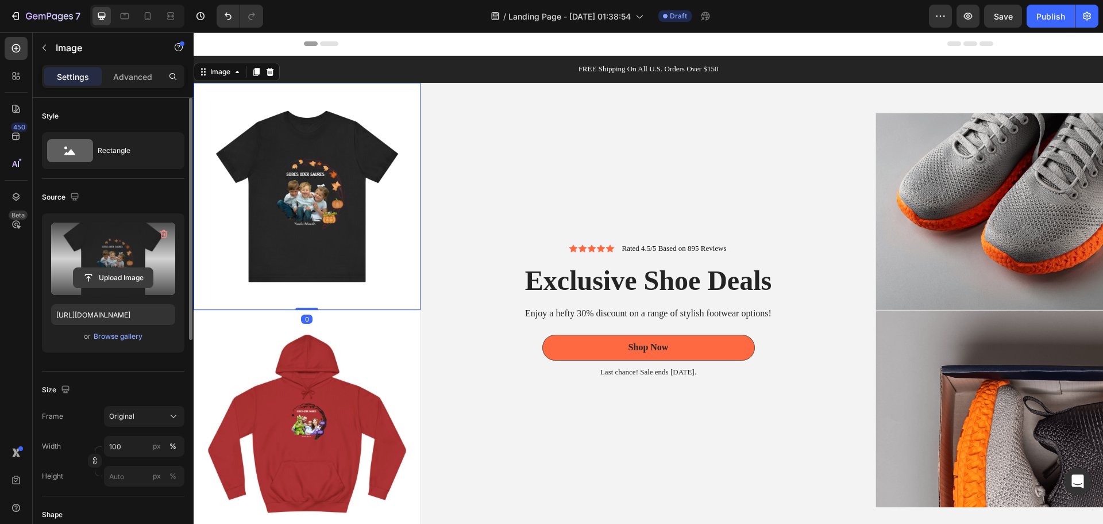
click at [121, 275] on input "file" at bounding box center [113, 278] width 79 height 20
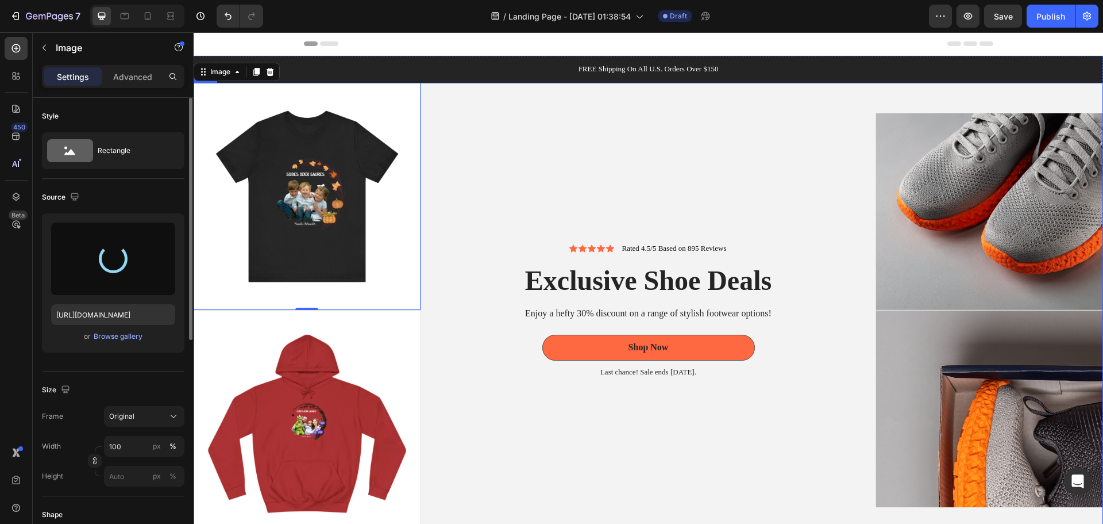
type input "[URL][DOMAIN_NAME]"
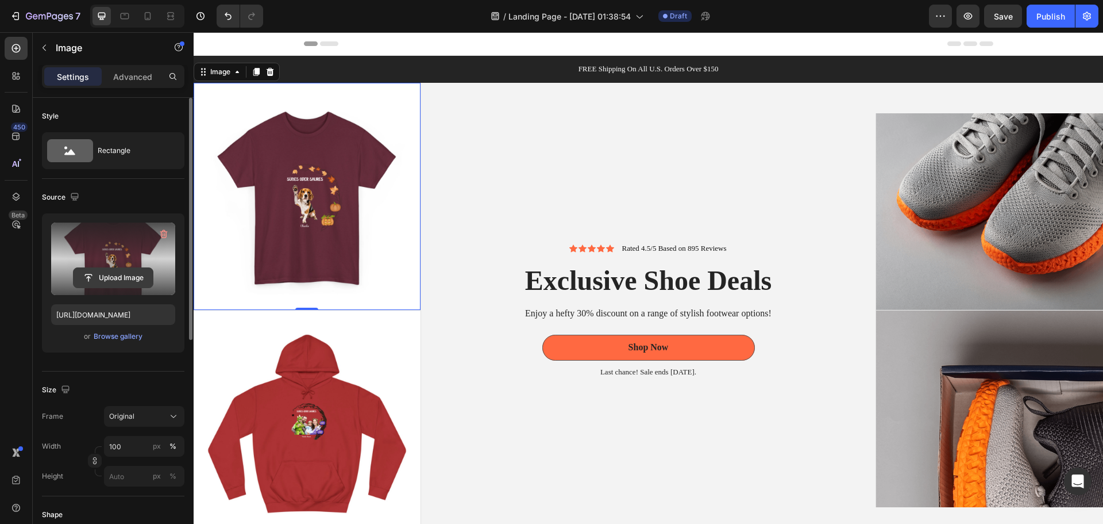
click at [116, 274] on input "file" at bounding box center [113, 278] width 79 height 20
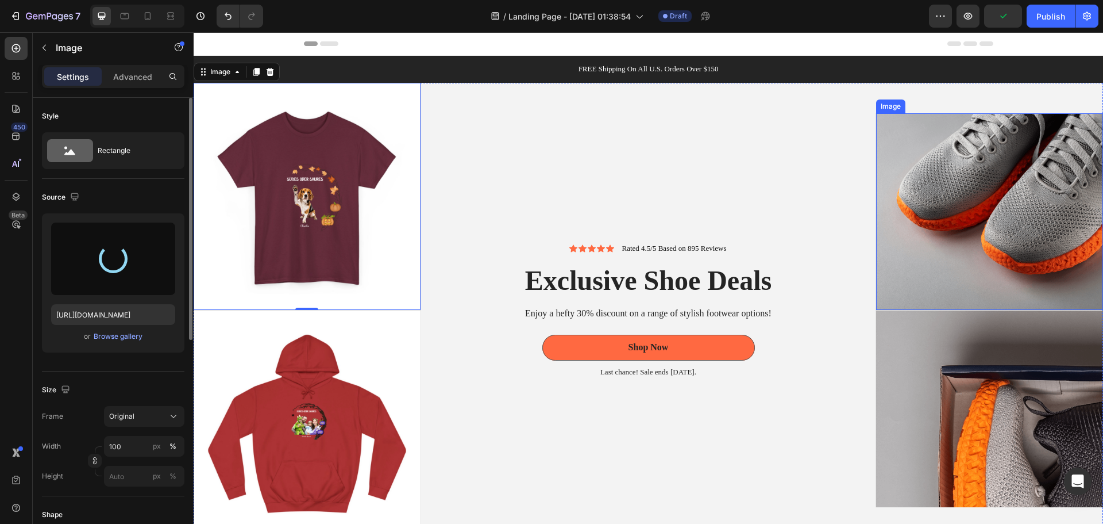
click at [982, 189] on img at bounding box center [989, 211] width 227 height 197
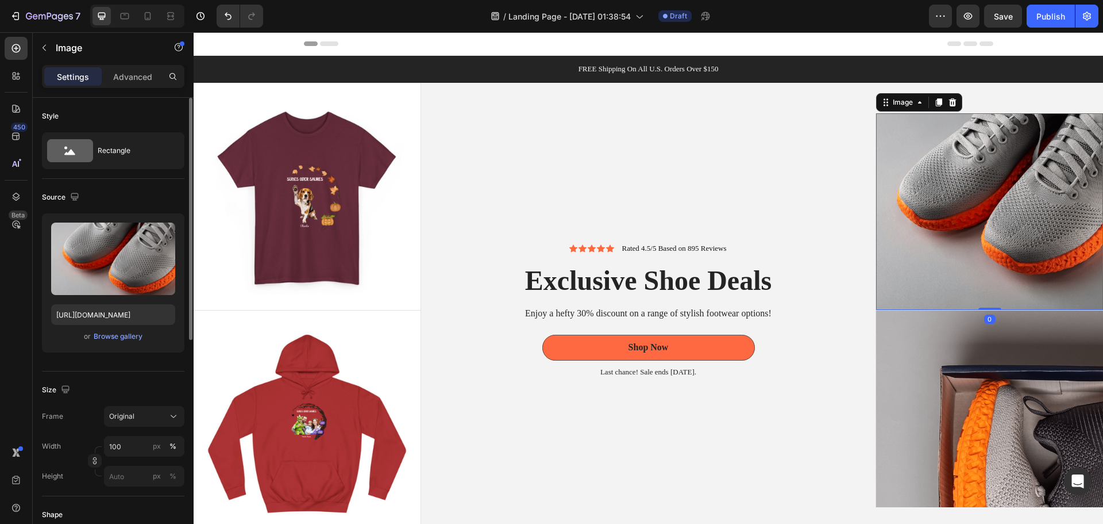
click at [1016, 196] on img at bounding box center [989, 211] width 227 height 197
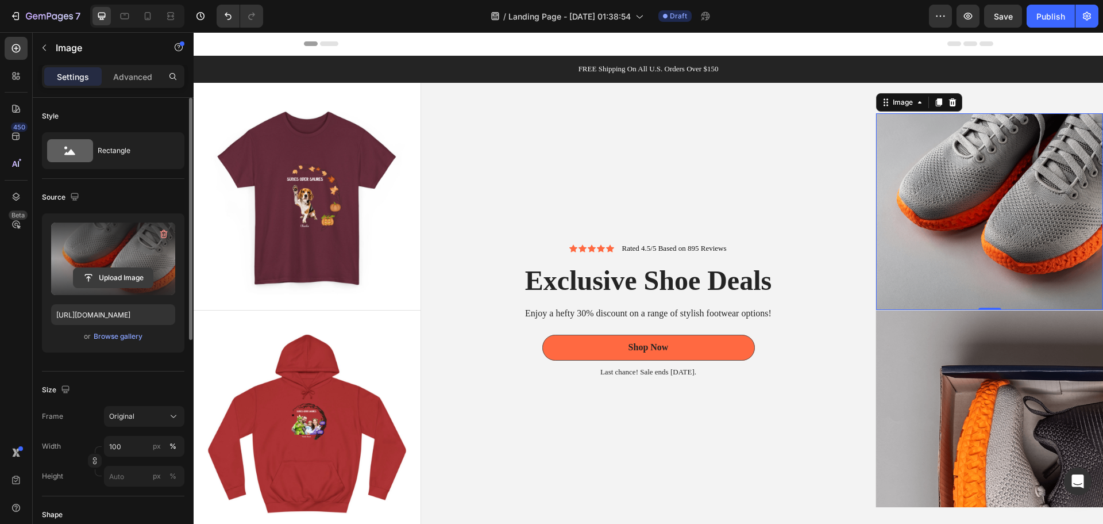
click at [133, 271] on input "file" at bounding box center [113, 278] width 79 height 20
click at [130, 279] on input "file" at bounding box center [113, 278] width 79 height 20
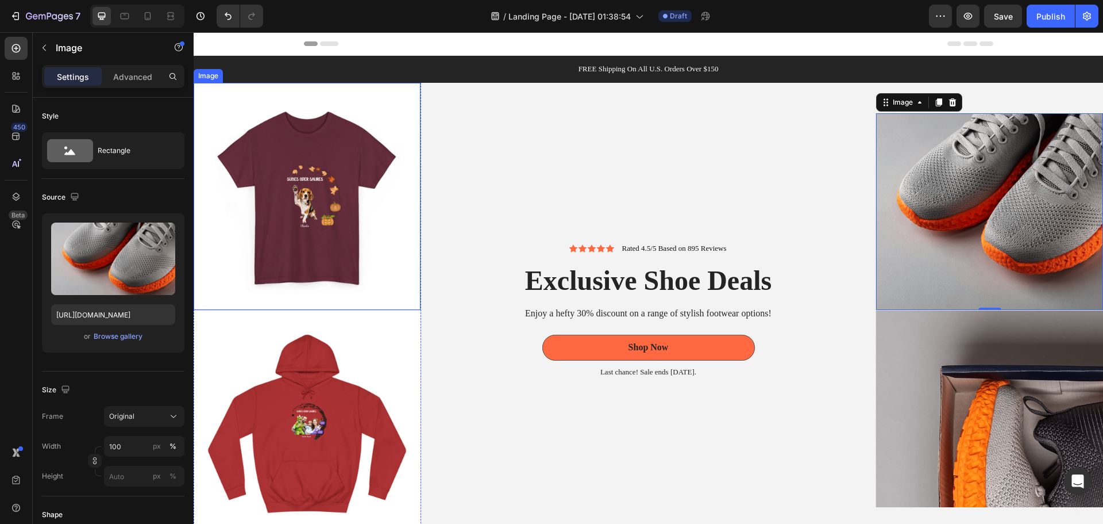
click at [301, 193] on img at bounding box center [307, 196] width 227 height 227
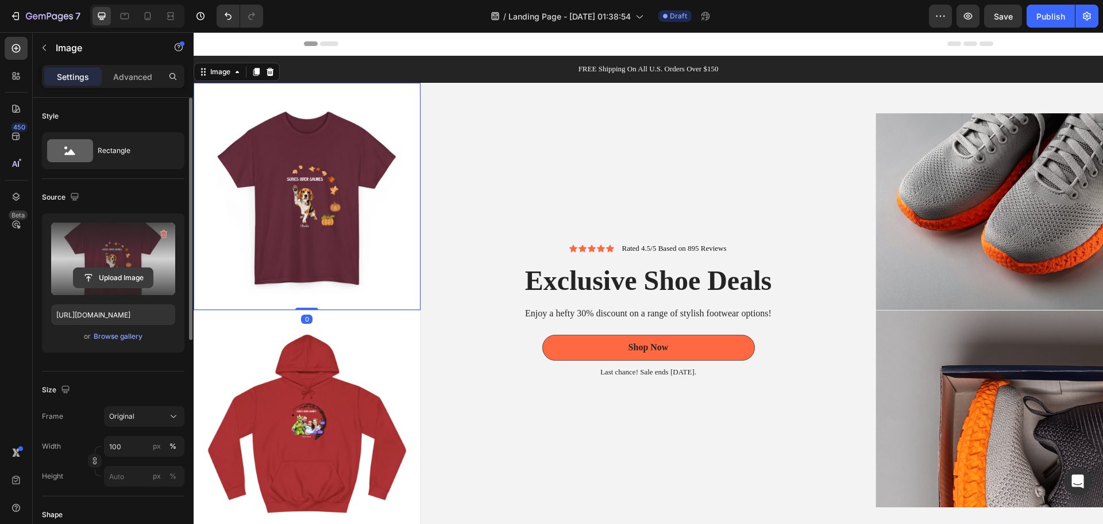
click at [116, 274] on input "file" at bounding box center [113, 278] width 79 height 20
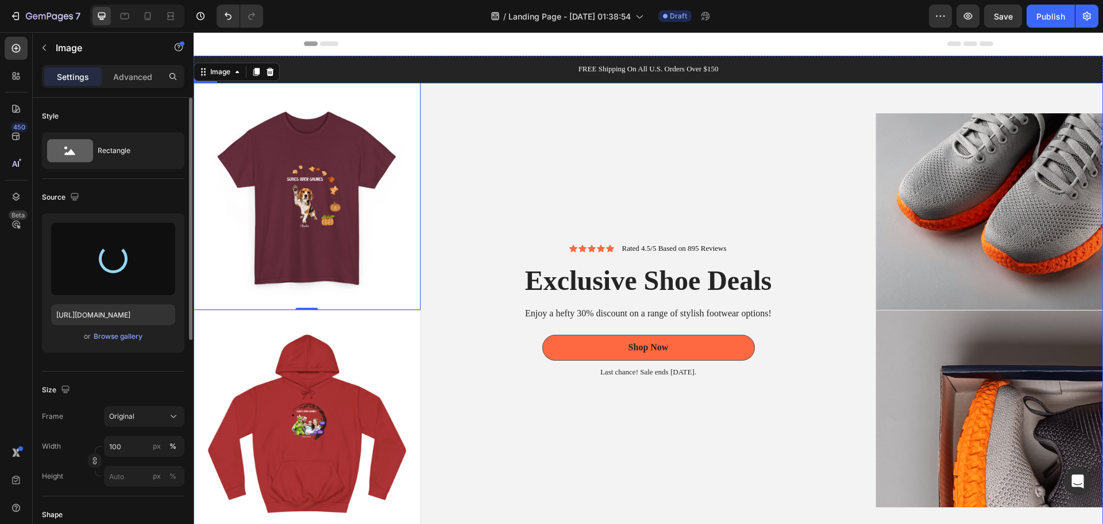
type input "[URL][DOMAIN_NAME]"
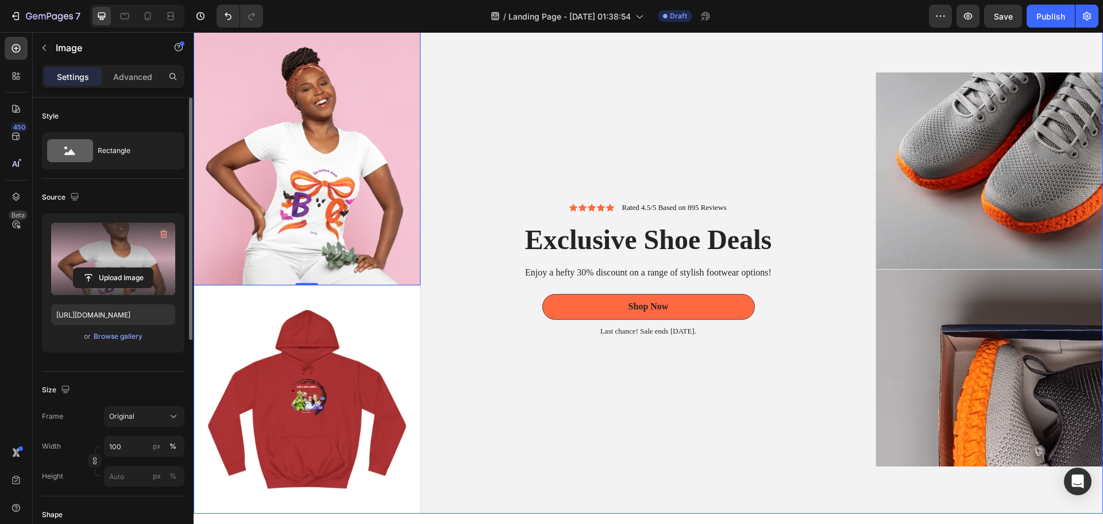
scroll to position [57, 0]
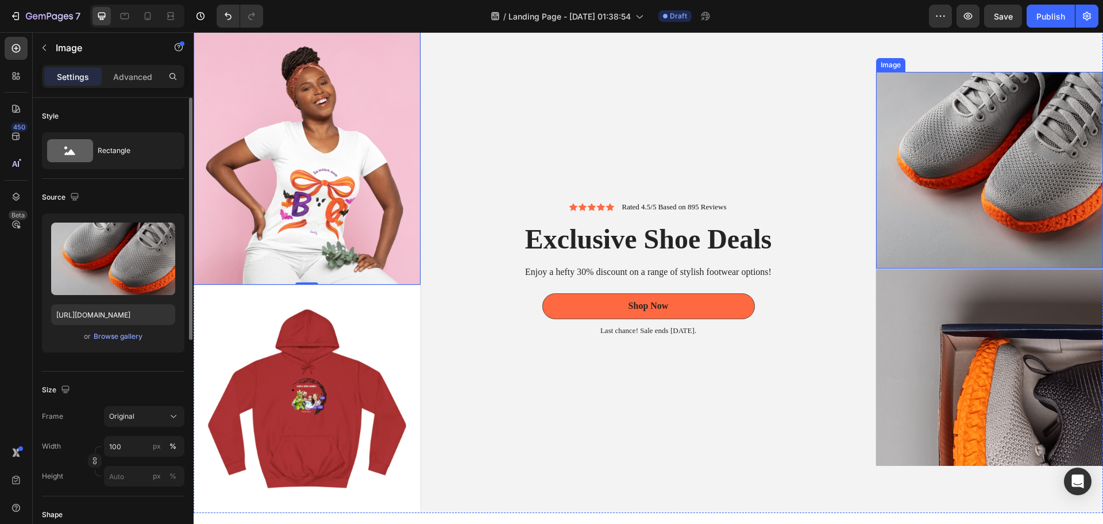
click at [991, 149] on img at bounding box center [989, 170] width 227 height 197
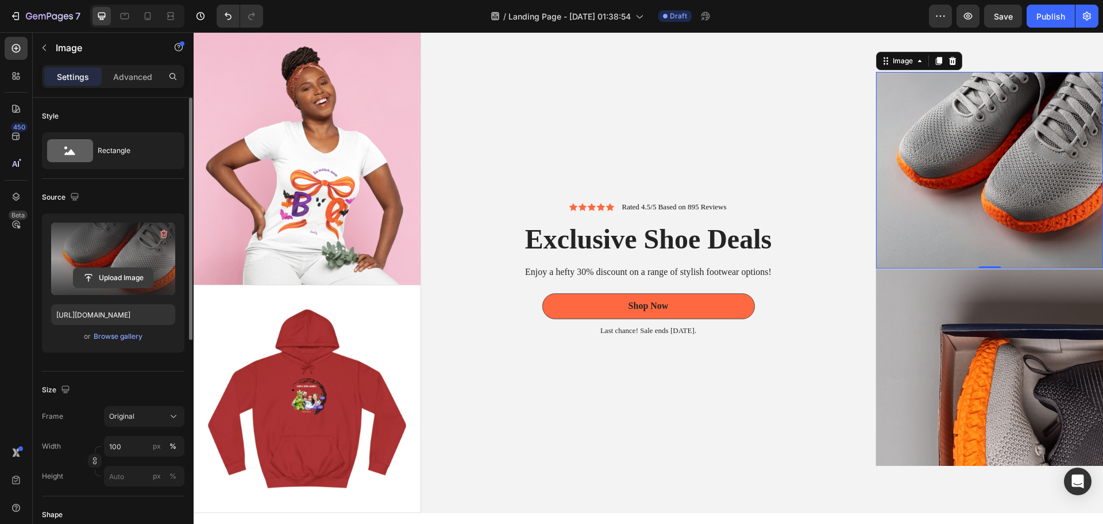
click at [116, 273] on input "file" at bounding box center [113, 278] width 79 height 20
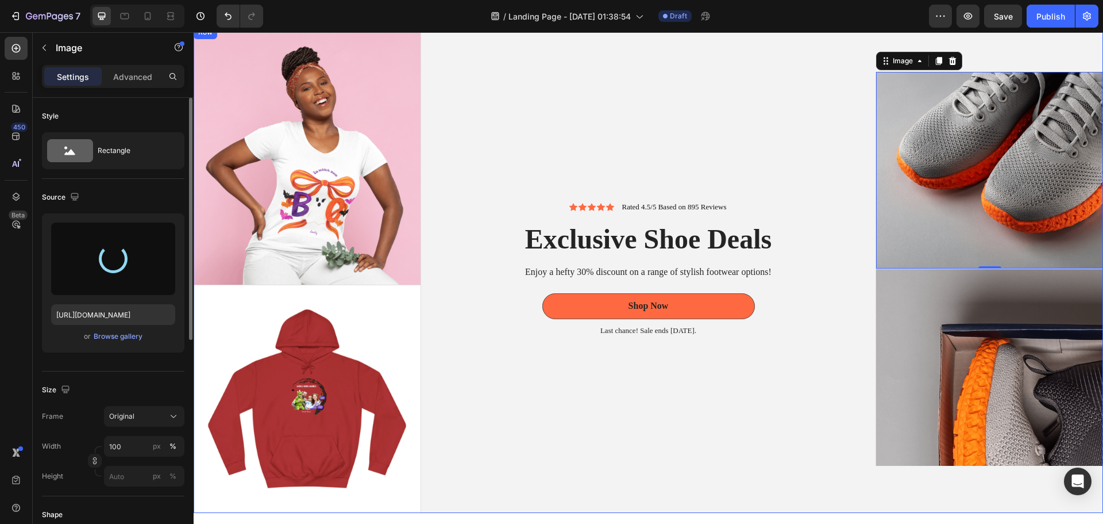
type input "[URL][DOMAIN_NAME]"
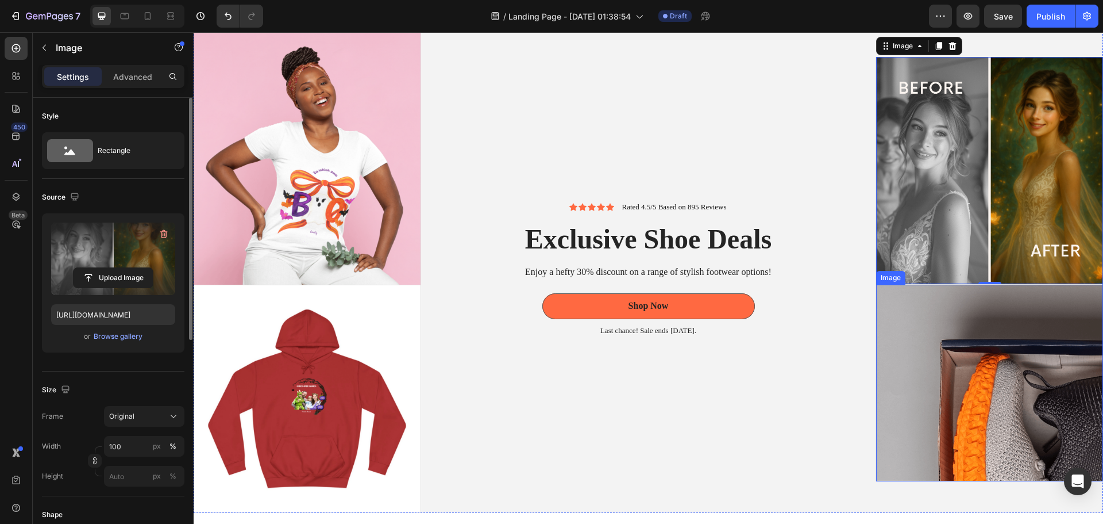
click at [1014, 413] on img at bounding box center [989, 382] width 227 height 197
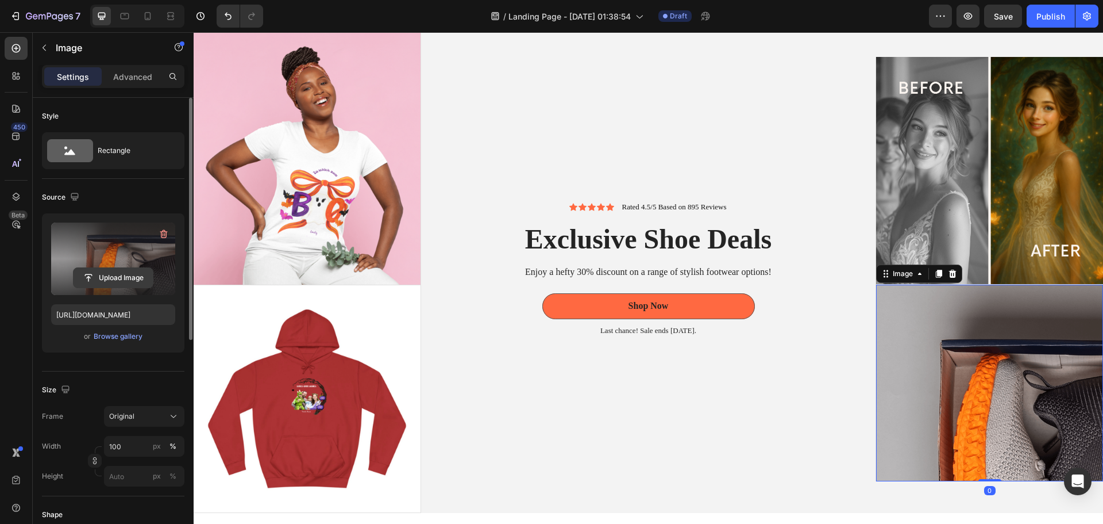
click at [116, 272] on input "file" at bounding box center [113, 278] width 79 height 20
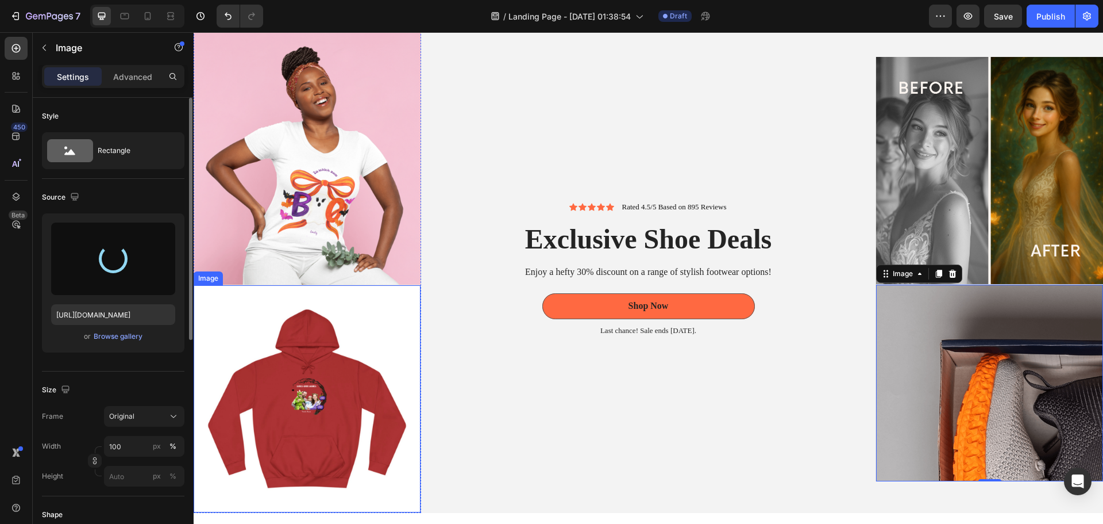
type input "[URL][DOMAIN_NAME]"
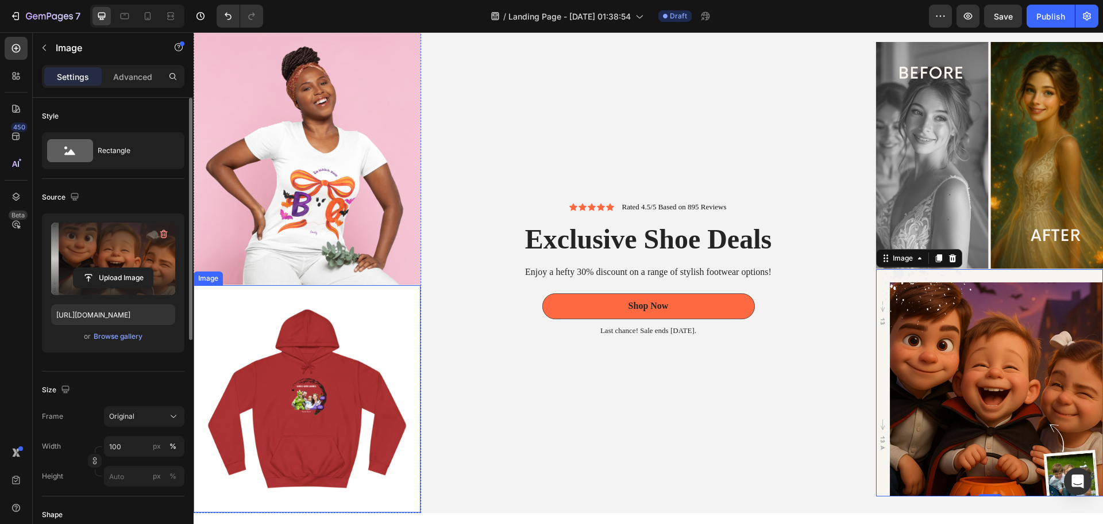
click at [364, 375] on img at bounding box center [307, 398] width 227 height 227
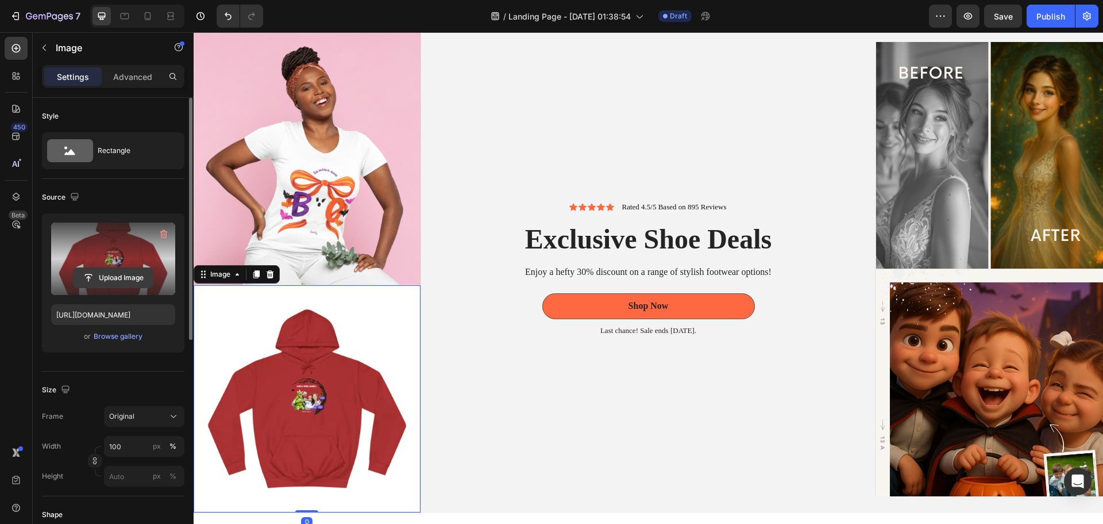
click at [118, 275] on input "file" at bounding box center [113, 278] width 79 height 20
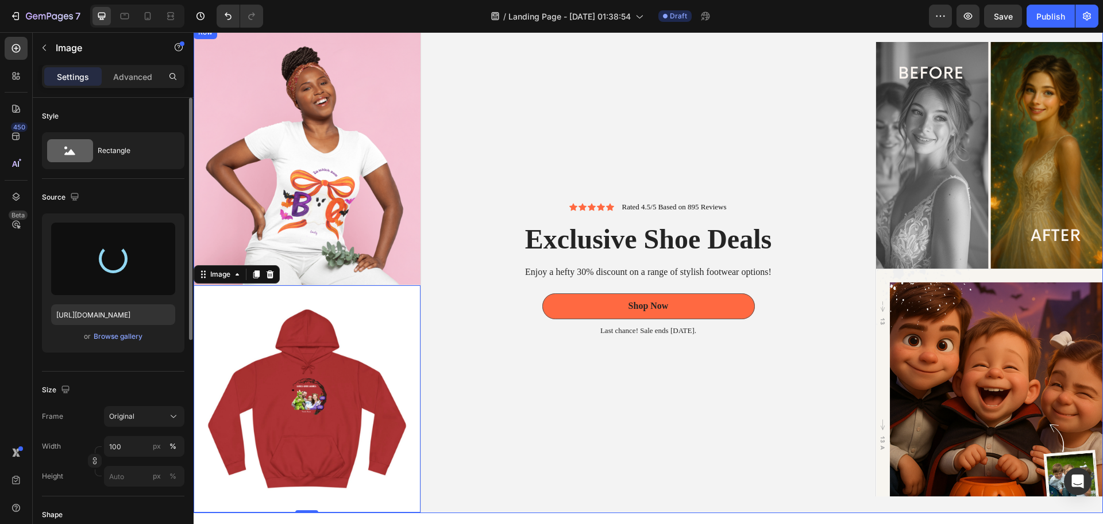
type input "[URL][DOMAIN_NAME]"
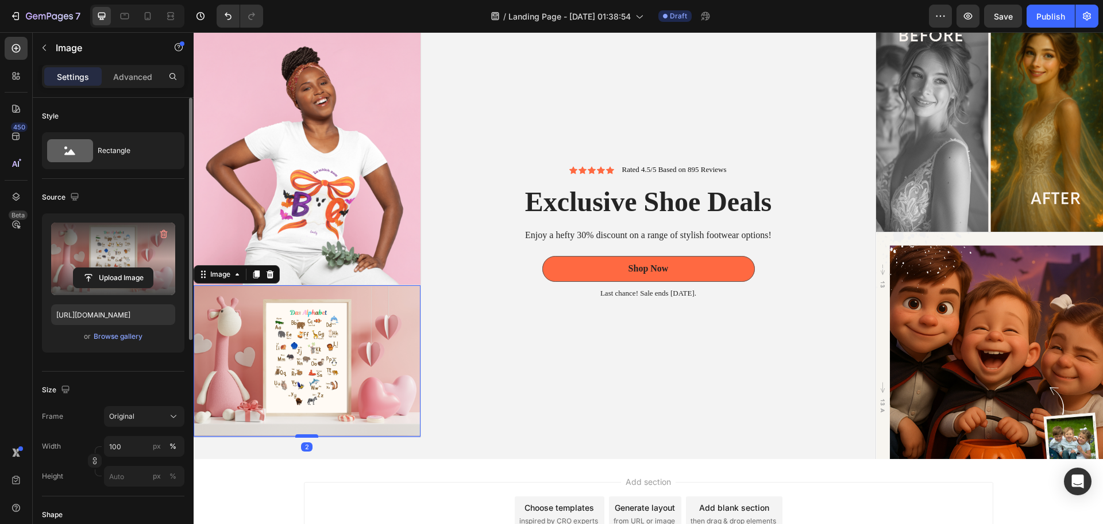
scroll to position [79, 0]
click at [316, 433] on div at bounding box center [306, 434] width 23 height 3
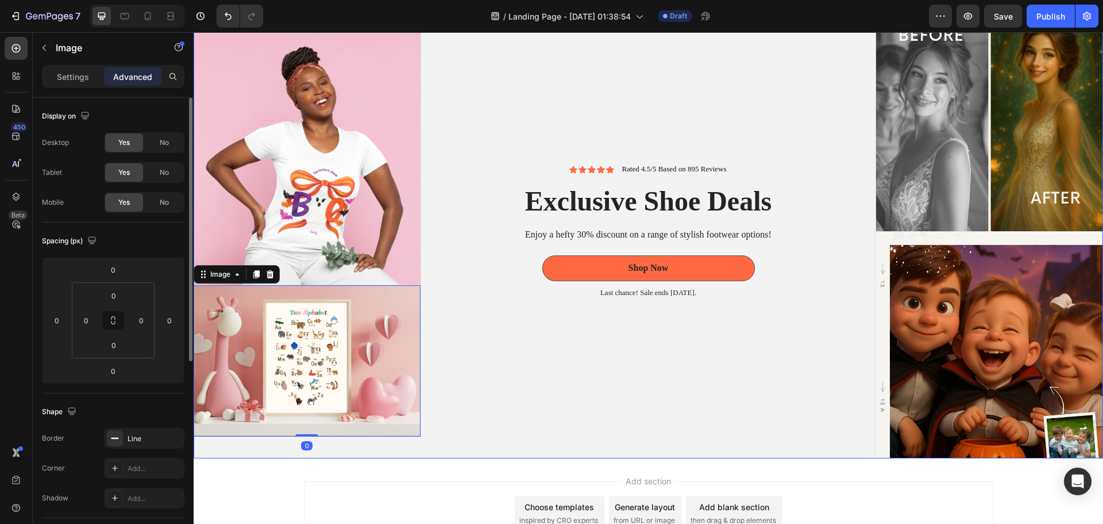
click at [546, 371] on div "Icon Icon Icon Icon Icon Icon List Rated 4.5/5 Based on 895 Reviews Text Block …" at bounding box center [648, 231] width 455 height 455
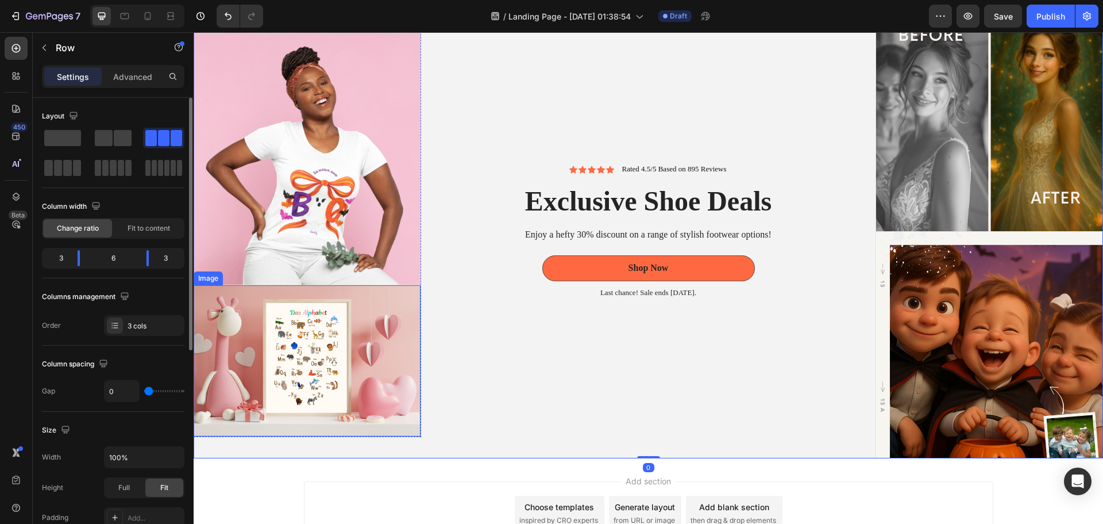
click at [409, 375] on img at bounding box center [307, 360] width 227 height 151
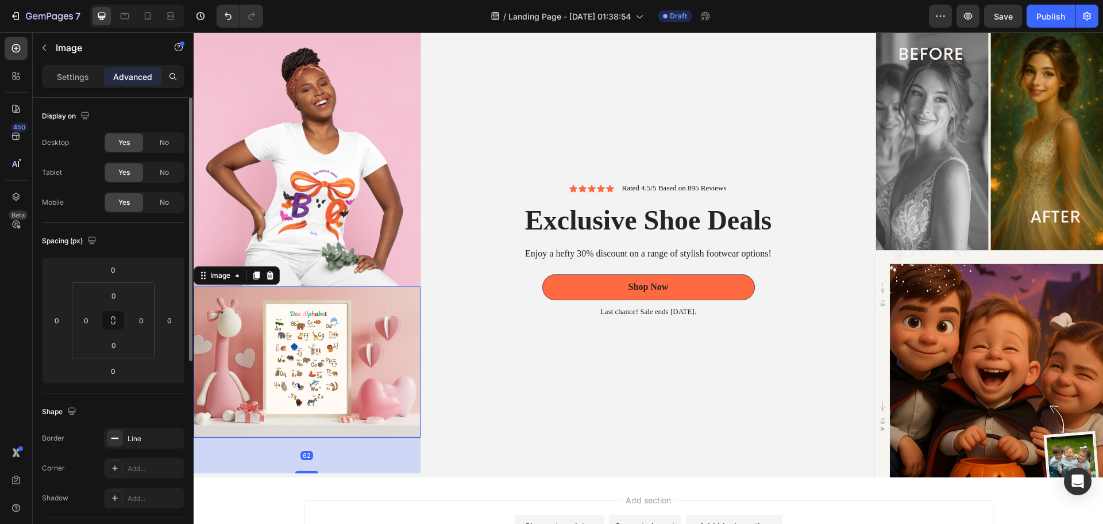
scroll to position [57, 0]
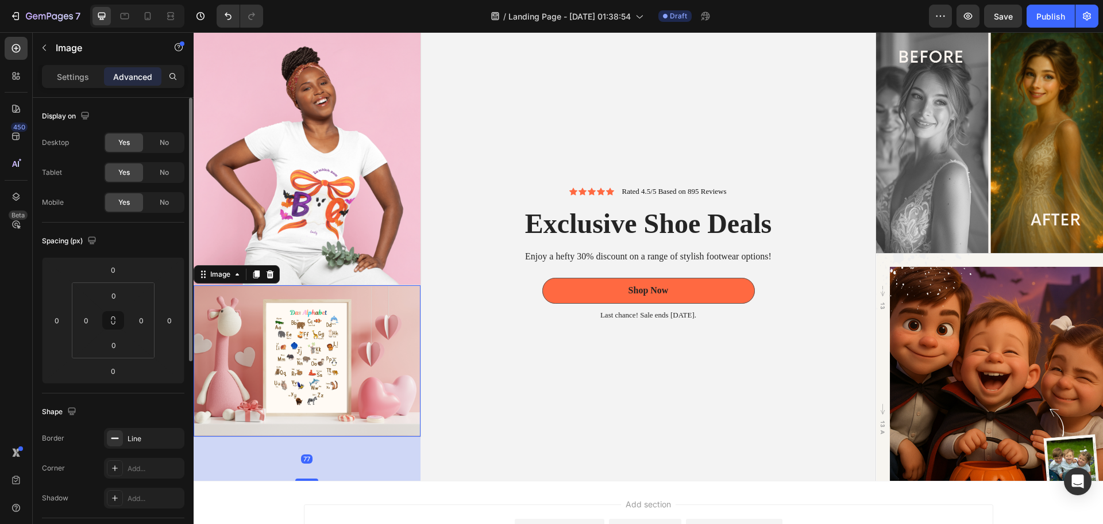
drag, startPoint x: 303, startPoint y: 432, endPoint x: 310, endPoint y: 476, distance: 44.7
click at [310, 478] on div at bounding box center [306, 479] width 23 height 2
type input "77"
click at [643, 405] on div "Icon Icon Icon Icon Icon Icon List Rated 4.5/5 Based on 895 Reviews Text Block …" at bounding box center [648, 253] width 455 height 456
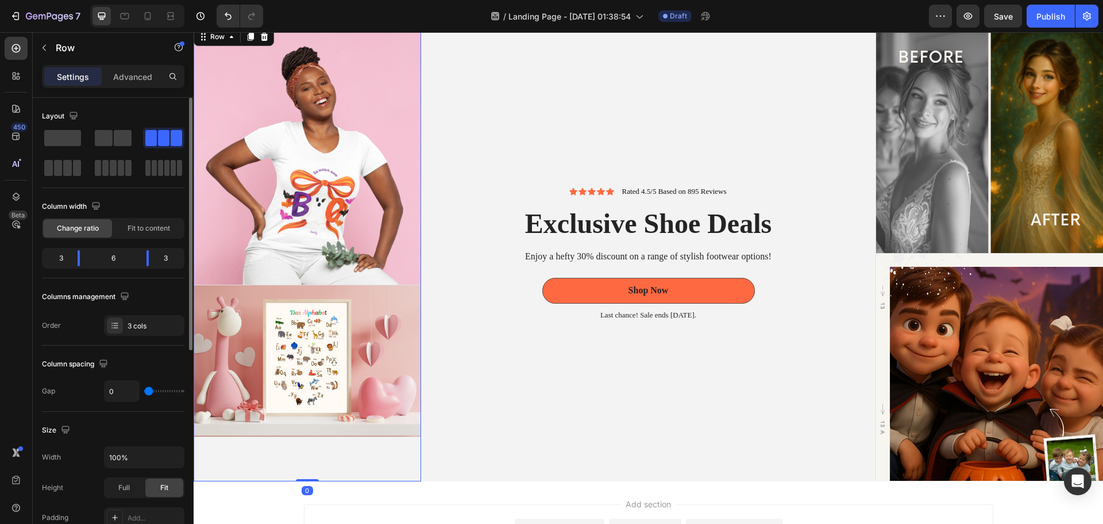
drag, startPoint x: 350, startPoint y: 463, endPoint x: 318, endPoint y: 468, distance: 32.6
click at [350, 464] on div "Image Image" at bounding box center [308, 253] width 228 height 456
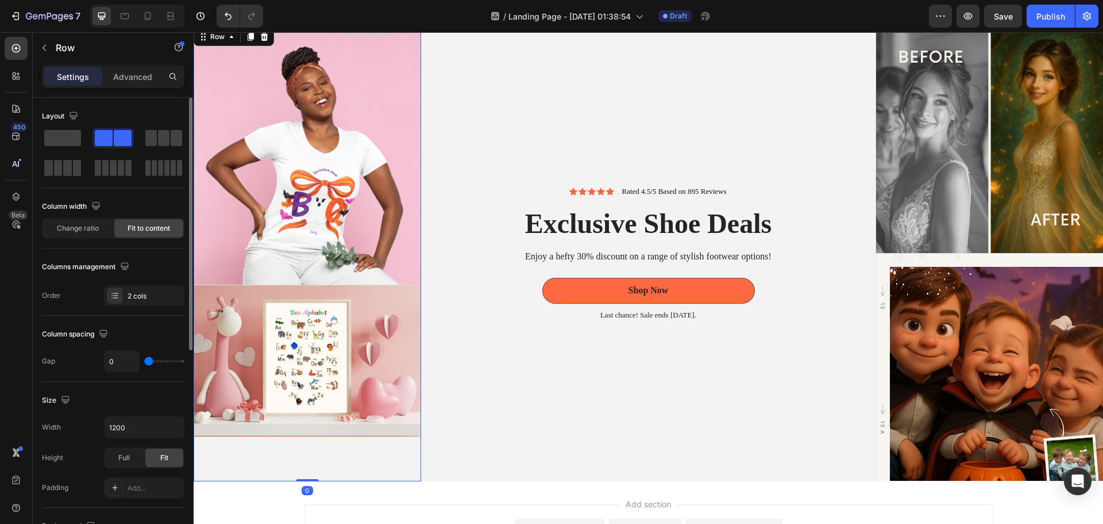
drag, startPoint x: 305, startPoint y: 477, endPoint x: 314, endPoint y: 478, distance: 9.2
click at [306, 451] on div "Image Image Image Image Row 0" at bounding box center [308, 253] width 228 height 456
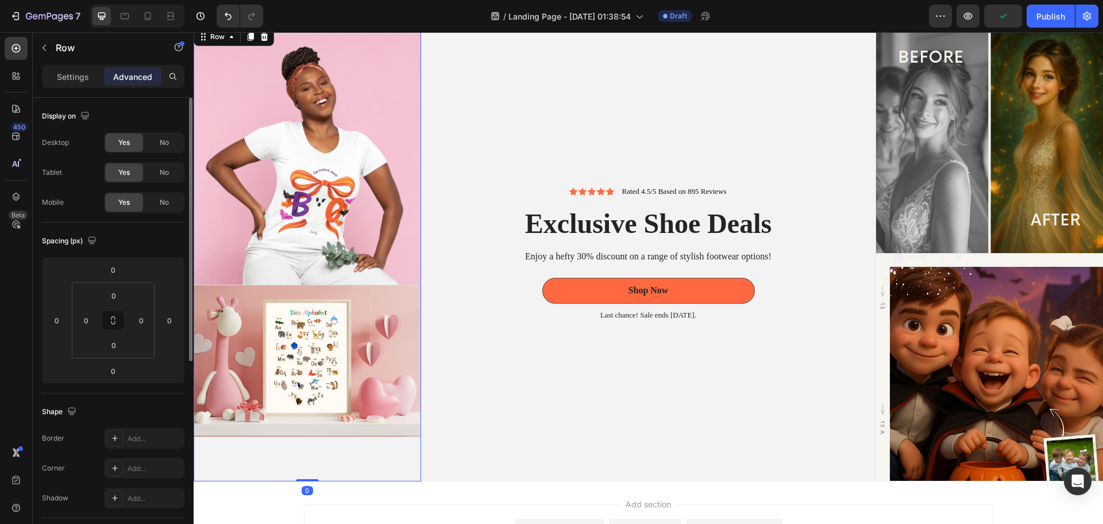
click at [307, 468] on div "Image Image Image Image Row 0" at bounding box center [308, 253] width 228 height 456
drag, startPoint x: 303, startPoint y: 476, endPoint x: 303, endPoint y: 466, distance: 9.8
click at [303, 466] on div "Image Image Image Image Row 0" at bounding box center [308, 253] width 228 height 456
click at [339, 468] on div "Image Image" at bounding box center [308, 253] width 228 height 456
click at [378, 453] on div "Image Image" at bounding box center [308, 253] width 228 height 456
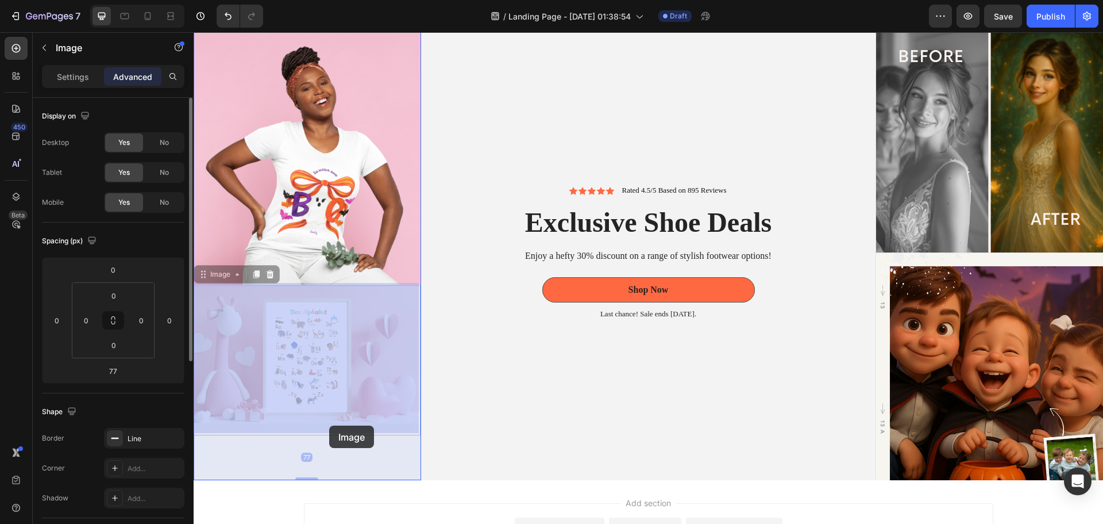
drag, startPoint x: 334, startPoint y: 392, endPoint x: 329, endPoint y: 429, distance: 37.2
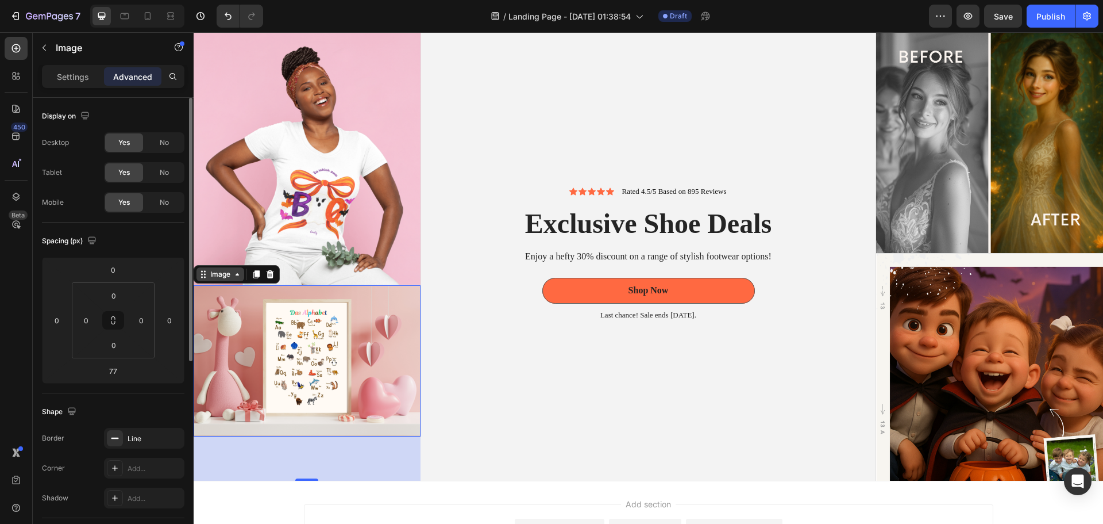
click at [229, 273] on div "Image" at bounding box center [220, 274] width 25 height 10
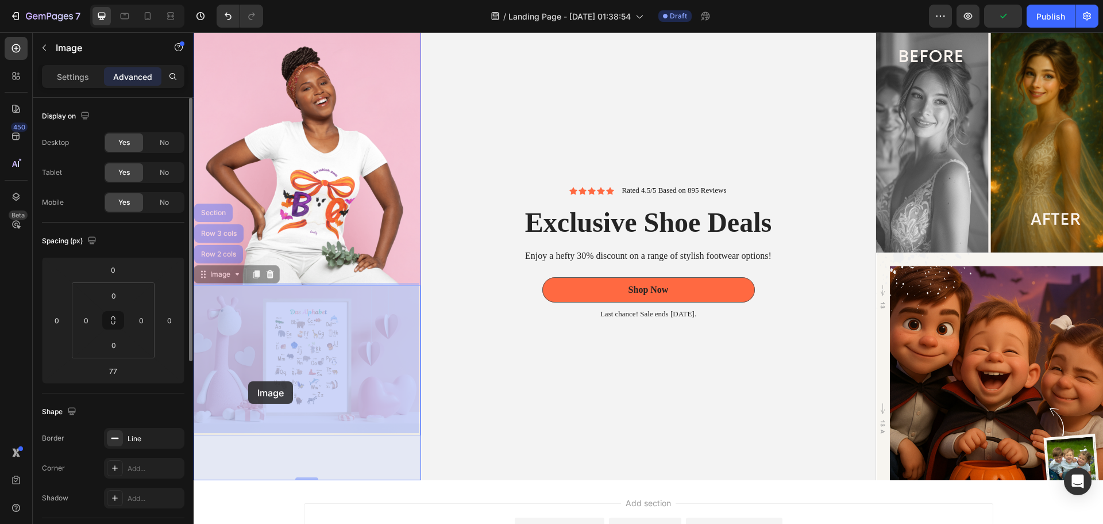
drag, startPoint x: 248, startPoint y: 336, endPoint x: 255, endPoint y: 382, distance: 47.1
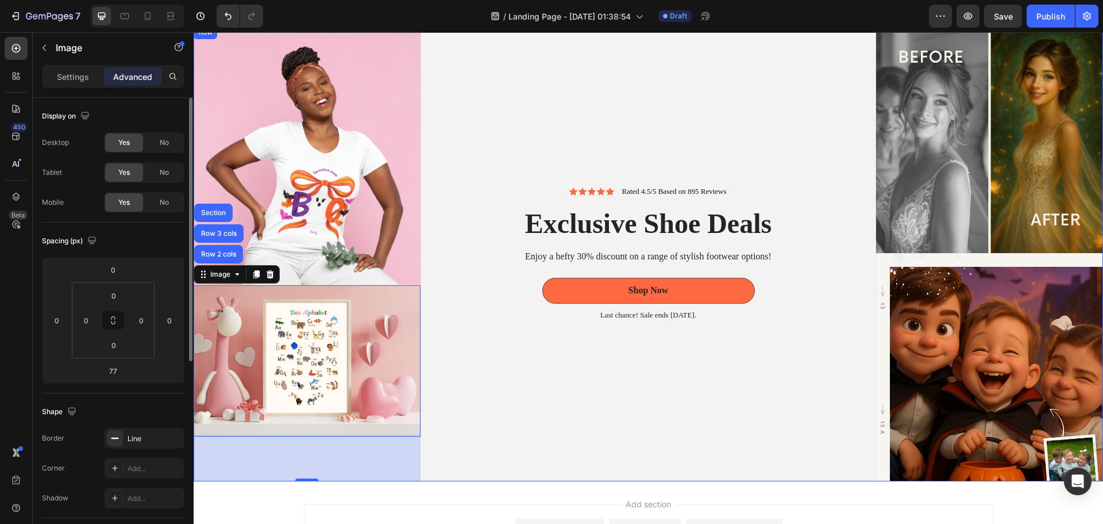
click at [525, 408] on div "Icon Icon Icon Icon Icon Icon List Rated 4.5/5 Based on 895 Reviews Text Block …" at bounding box center [648, 253] width 455 height 456
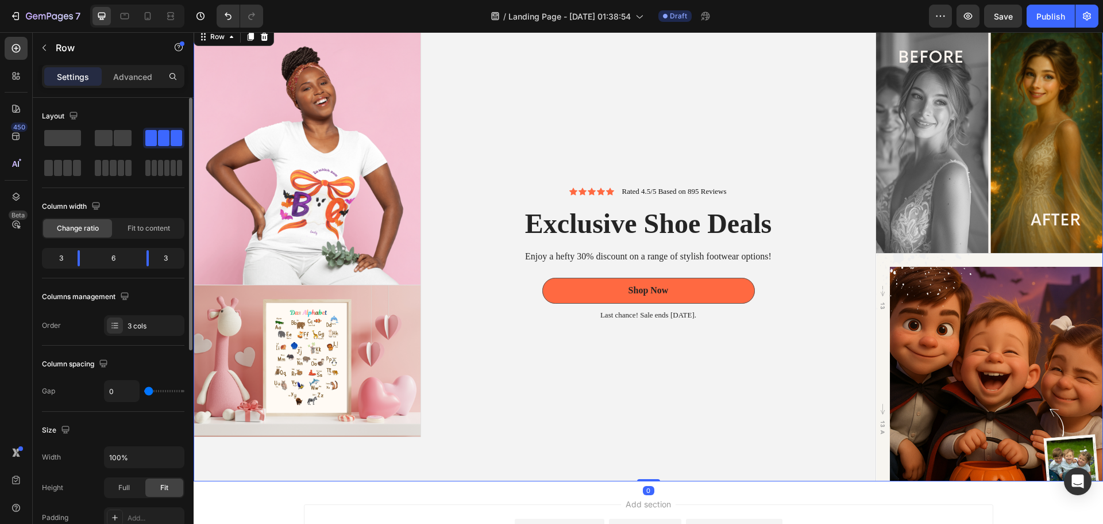
click at [641, 467] on div "Image Image Image Image Row Icon Icon Icon Icon Icon Icon List Rated 4.5/5 Base…" at bounding box center [649, 253] width 910 height 456
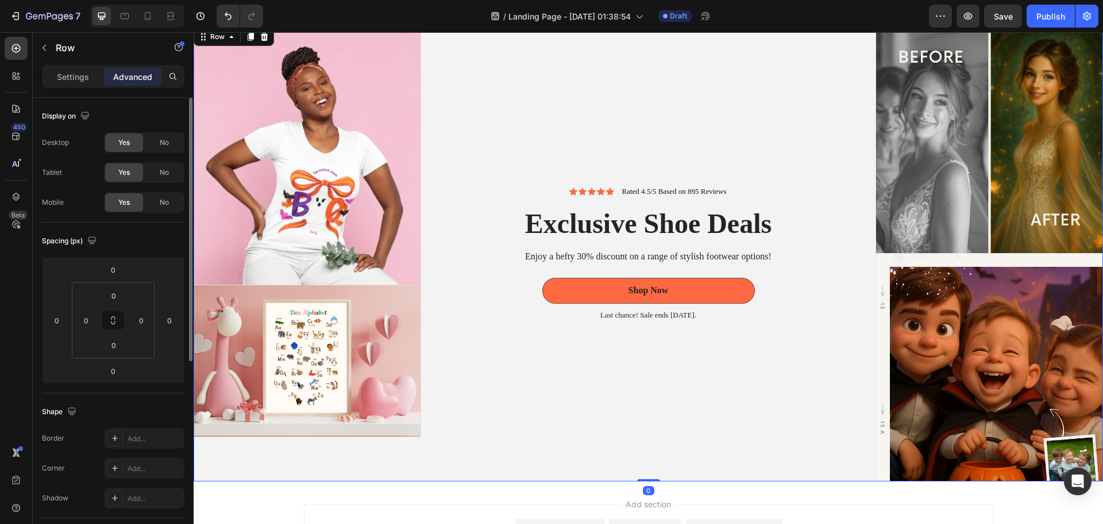
drag, startPoint x: 641, startPoint y: 475, endPoint x: 643, endPoint y: 405, distance: 70.1
click at [641, 405] on div "Image Image Image Image Row Icon Icon Icon Icon Icon Icon List Rated 4.5/5 Base…" at bounding box center [649, 253] width 910 height 456
click at [791, 445] on div "Icon Icon Icon Icon Icon Icon List Rated 4.5/5 Based on 895 Reviews Text Block …" at bounding box center [648, 253] width 455 height 456
click at [655, 37] on div "Icon Icon Icon Icon Icon Icon List Rated 4.5/5 Based on 895 Reviews Text Block …" at bounding box center [648, 253] width 455 height 456
click at [655, 30] on div "7 Version history / Landing Page - [DATE] 01:38:54 Draft Preview Save Publish" at bounding box center [551, 16] width 1103 height 33
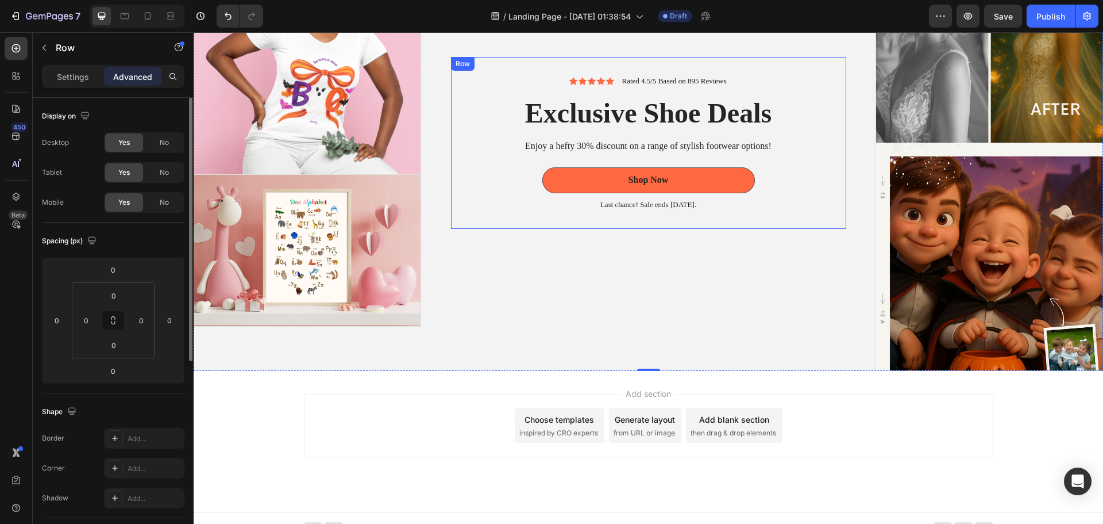
scroll to position [176, 0]
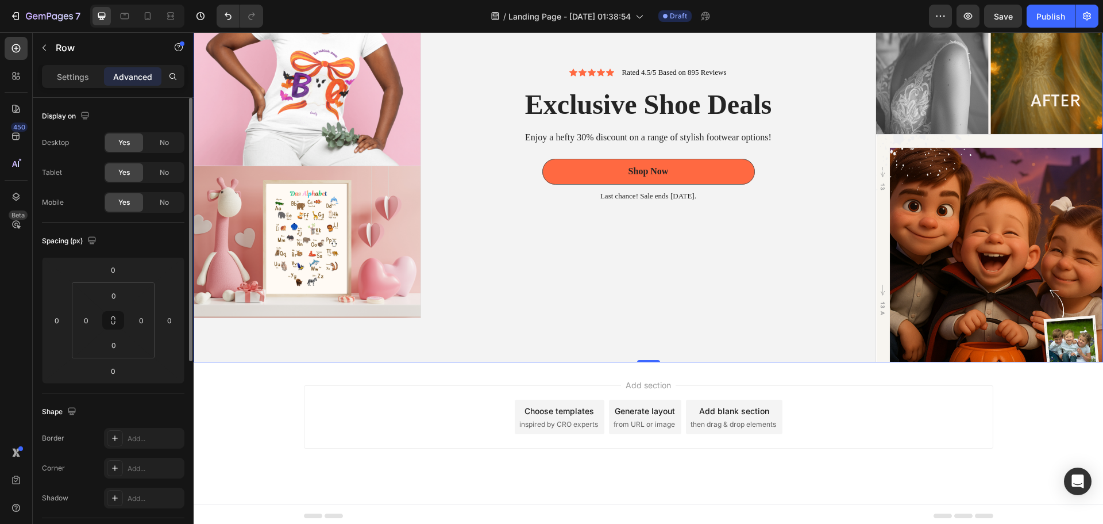
click at [368, 247] on img at bounding box center [307, 241] width 227 height 151
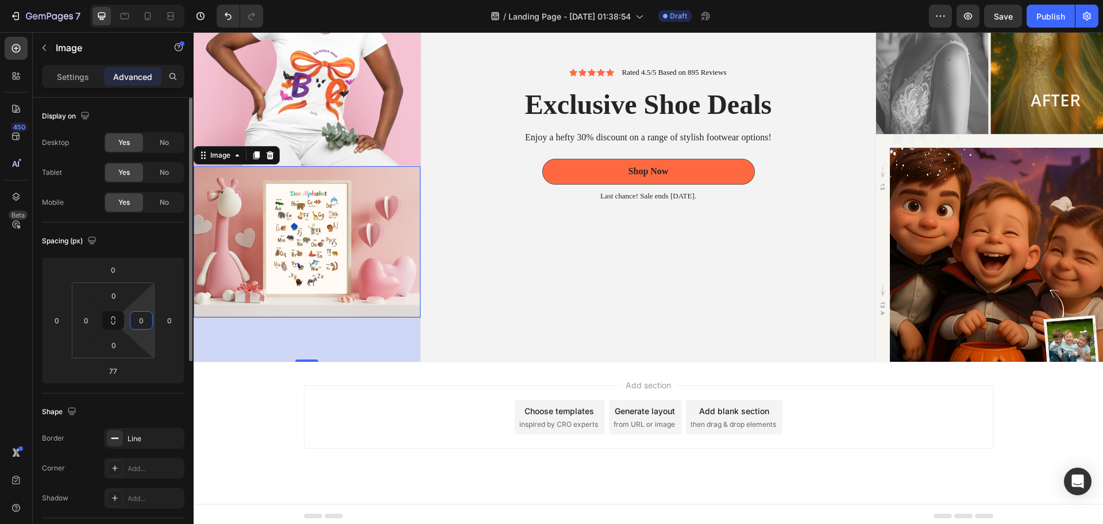
click at [141, 320] on input "0" at bounding box center [141, 320] width 17 height 17
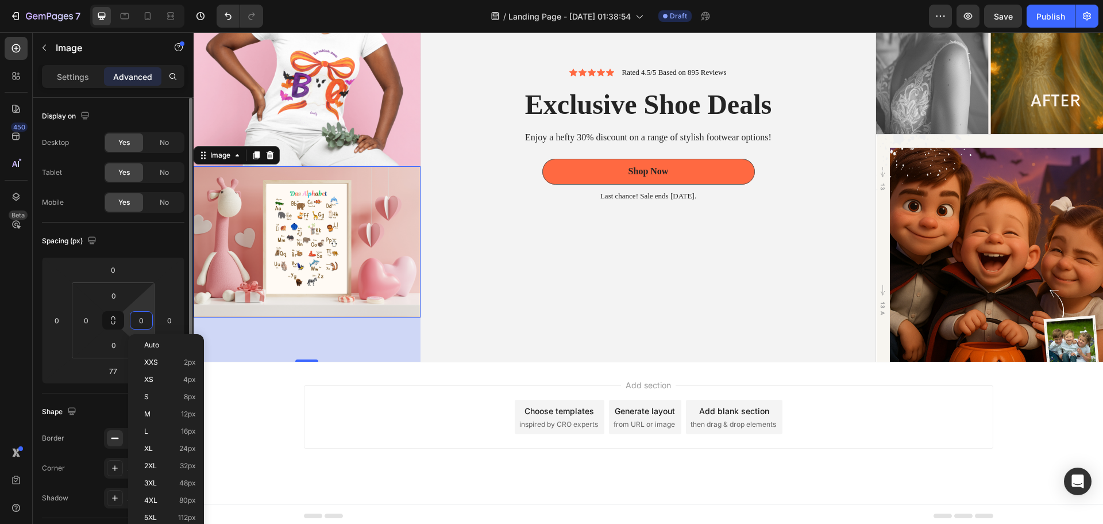
click at [137, 318] on input "0" at bounding box center [141, 320] width 17 height 17
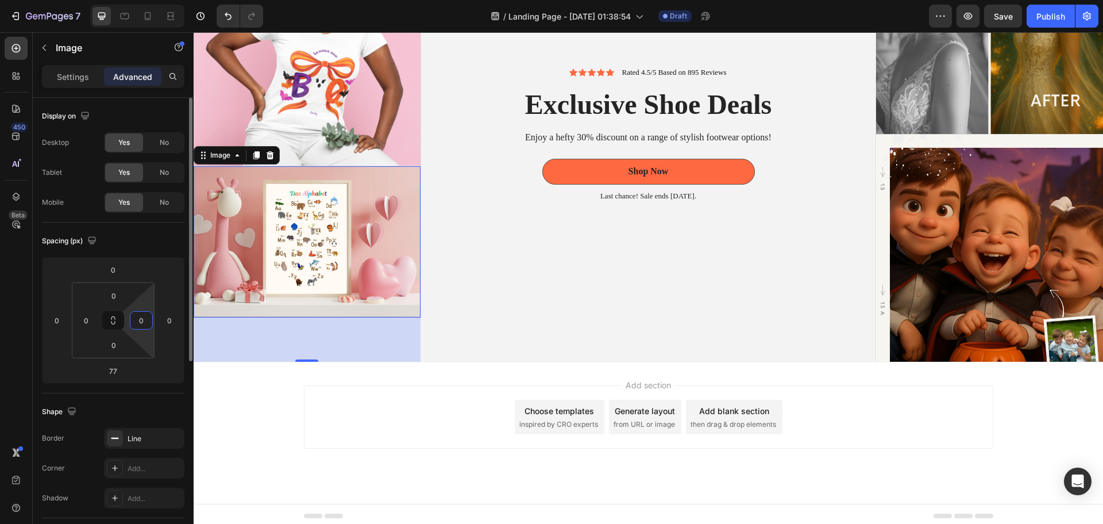
click at [150, 319] on div "0" at bounding box center [141, 320] width 23 height 18
drag, startPoint x: 144, startPoint y: 319, endPoint x: 137, endPoint y: 319, distance: 6.9
click at [137, 319] on input "0" at bounding box center [141, 320] width 17 height 17
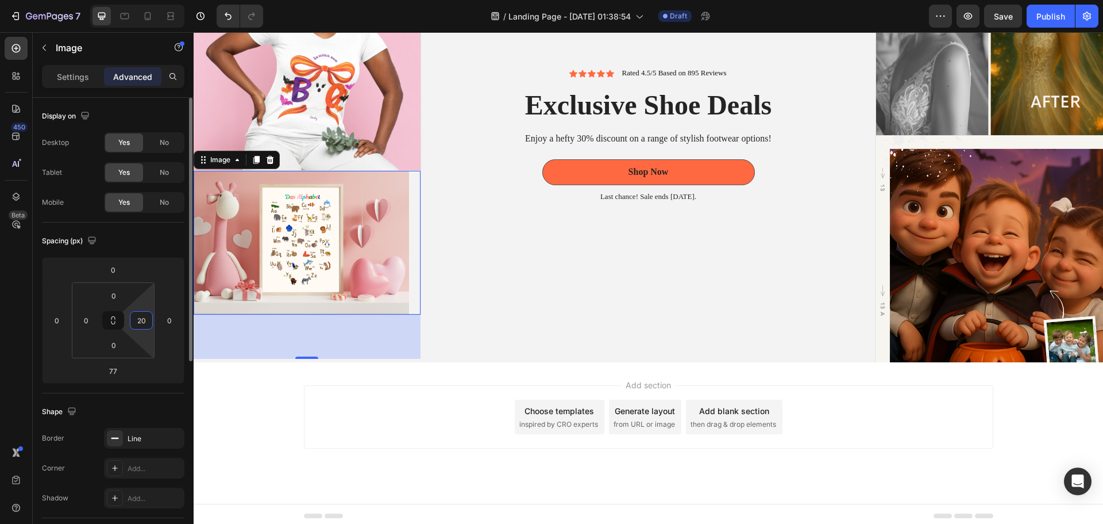
drag, startPoint x: 145, startPoint y: 318, endPoint x: 125, endPoint y: 322, distance: 19.8
click at [125, 322] on div "0 0 0 20" at bounding box center [113, 320] width 83 height 76
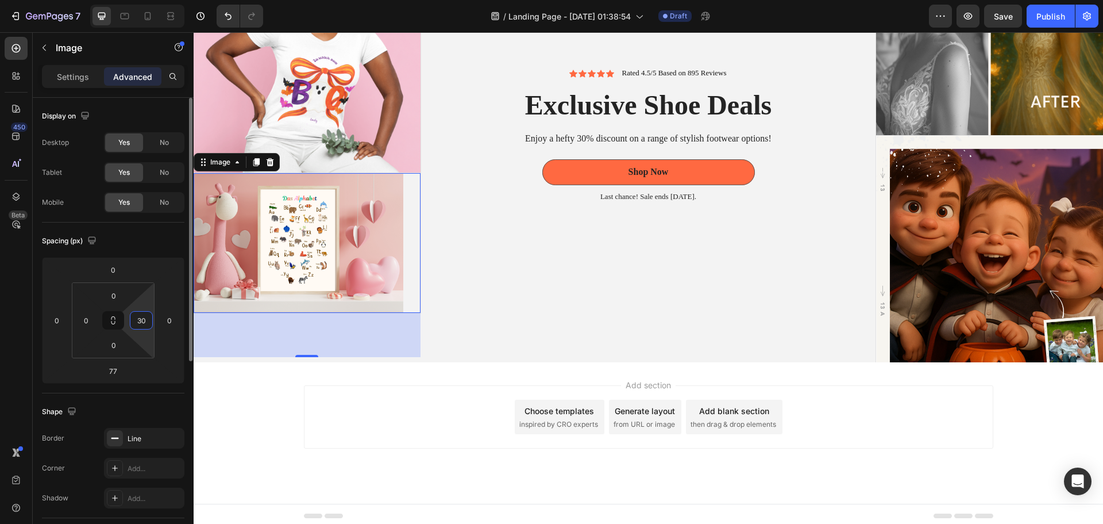
drag, startPoint x: 135, startPoint y: 321, endPoint x: 152, endPoint y: 321, distance: 17.3
click at [152, 321] on div "30" at bounding box center [141, 320] width 23 height 18
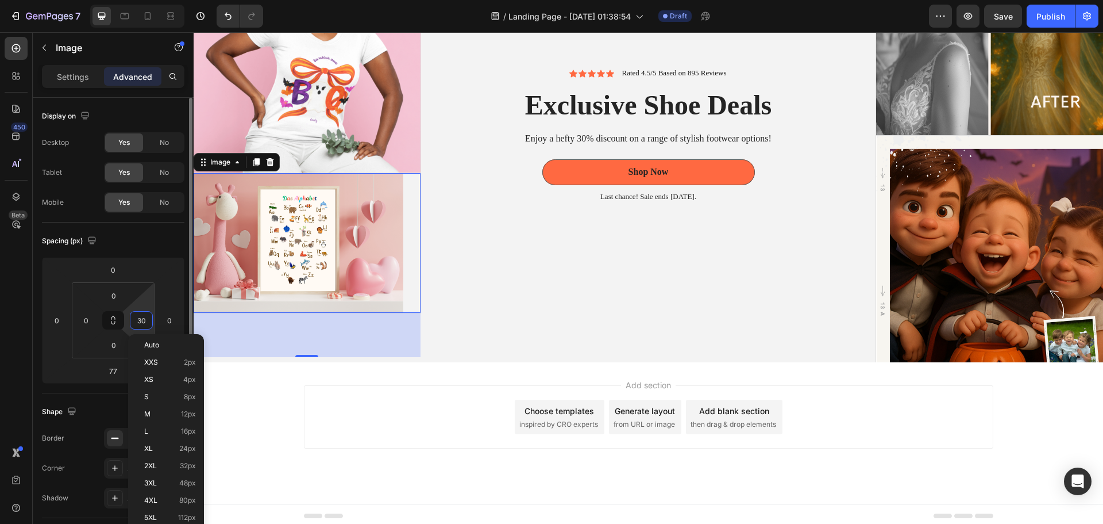
type input "0"
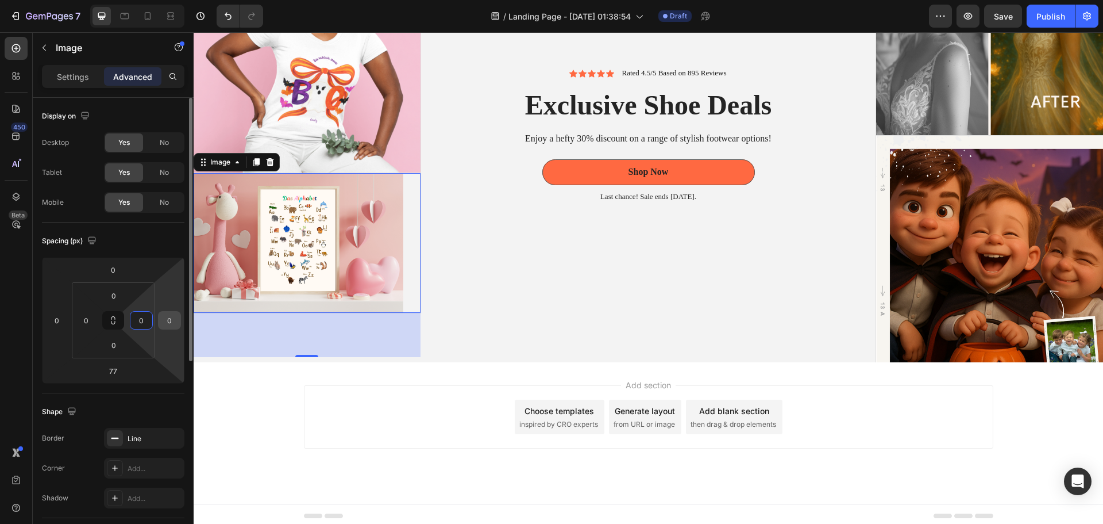
click at [167, 320] on input "0" at bounding box center [169, 320] width 17 height 17
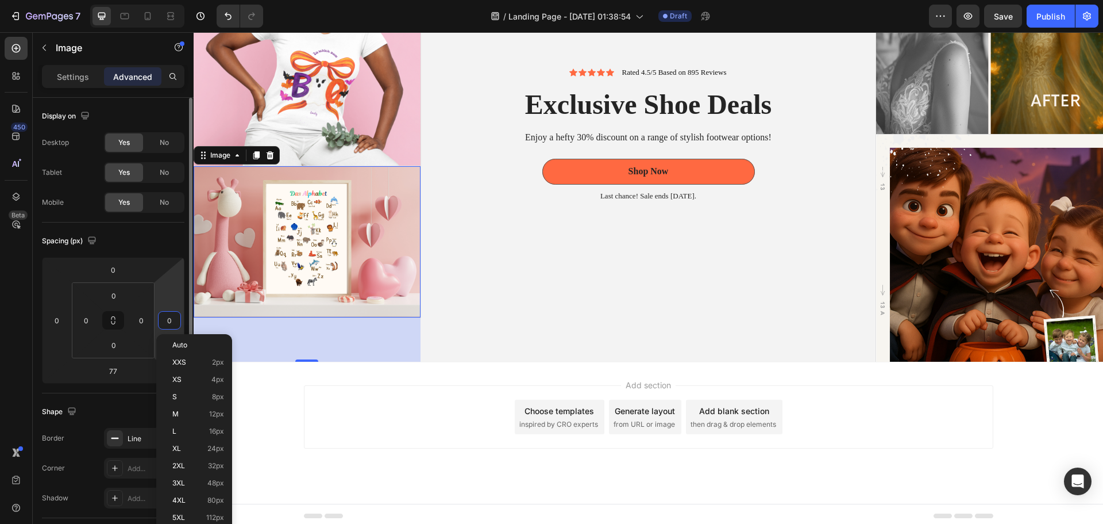
click at [171, 320] on input "0" at bounding box center [169, 320] width 17 height 17
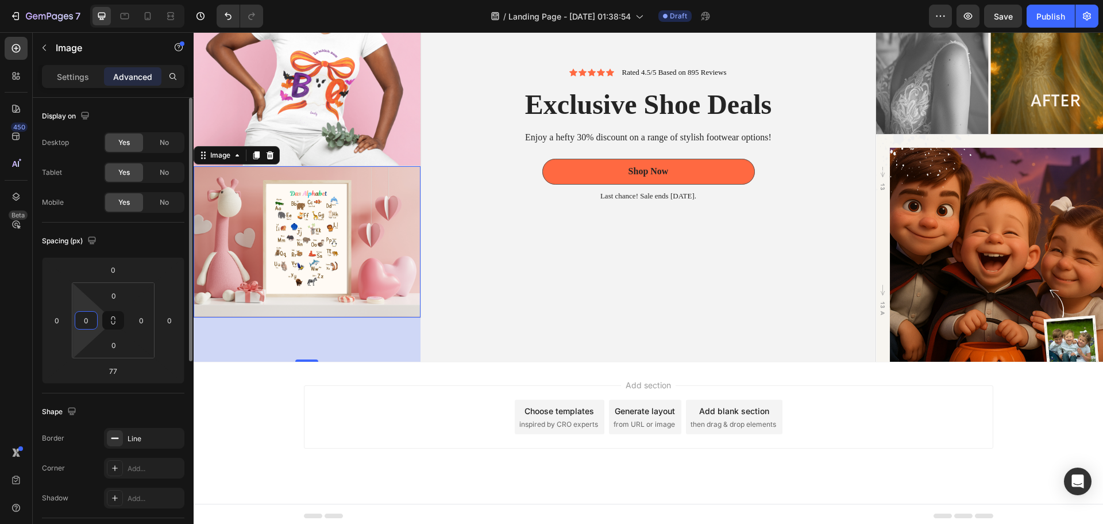
click at [82, 322] on input "0" at bounding box center [86, 320] width 17 height 17
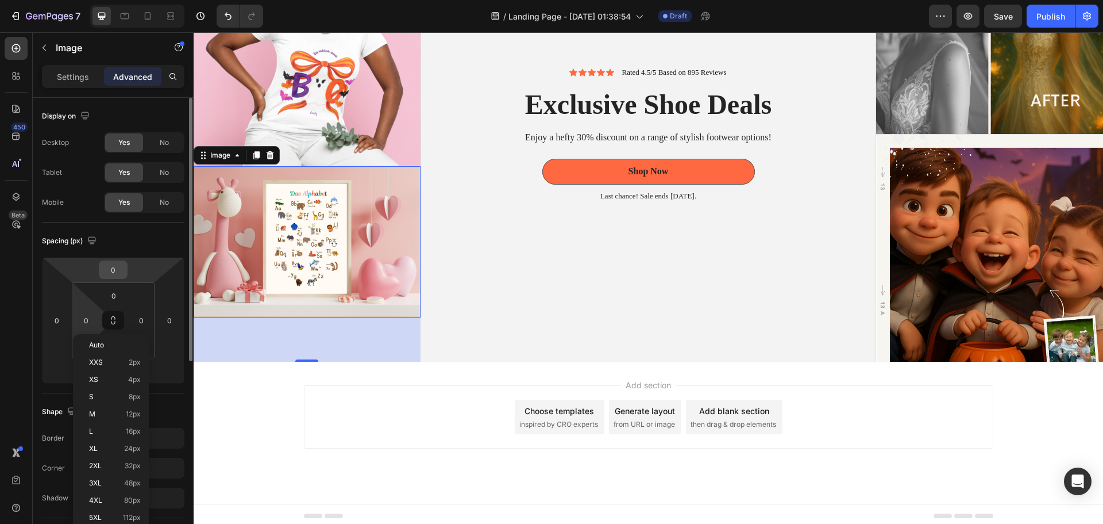
click at [116, 267] on input "0" at bounding box center [113, 269] width 23 height 17
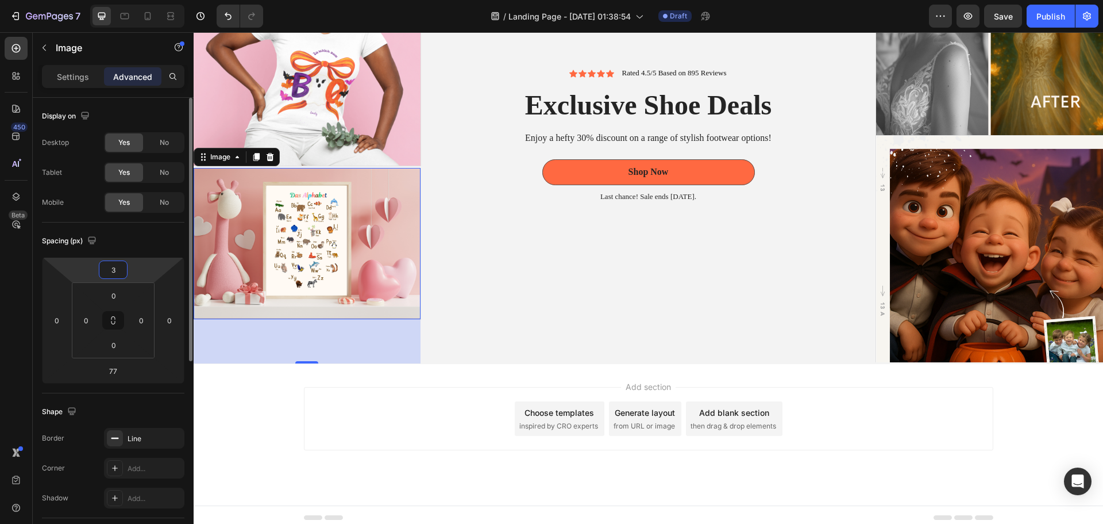
type input "30"
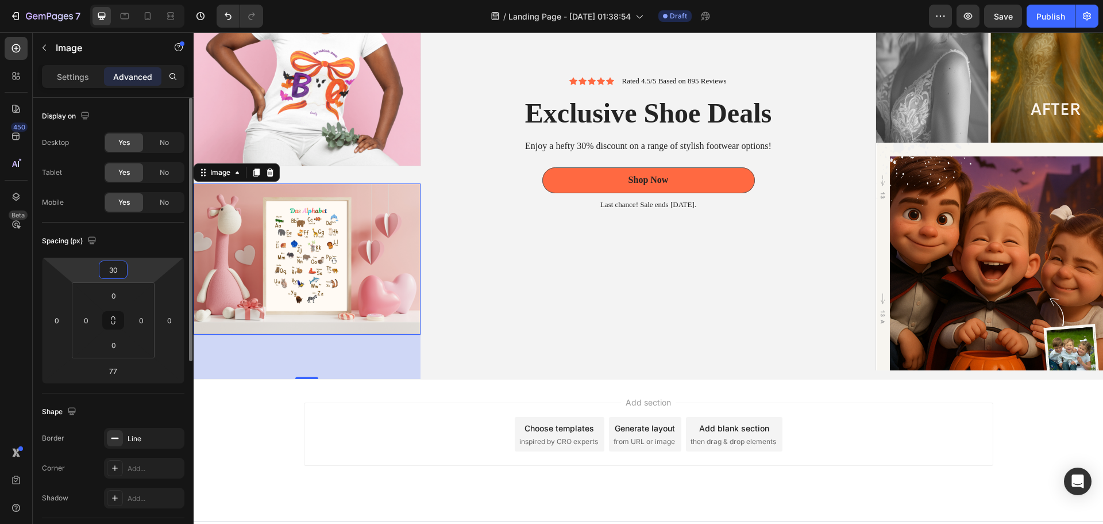
drag, startPoint x: 116, startPoint y: 267, endPoint x: 104, endPoint y: 266, distance: 11.6
click at [104, 266] on input "30" at bounding box center [113, 269] width 23 height 17
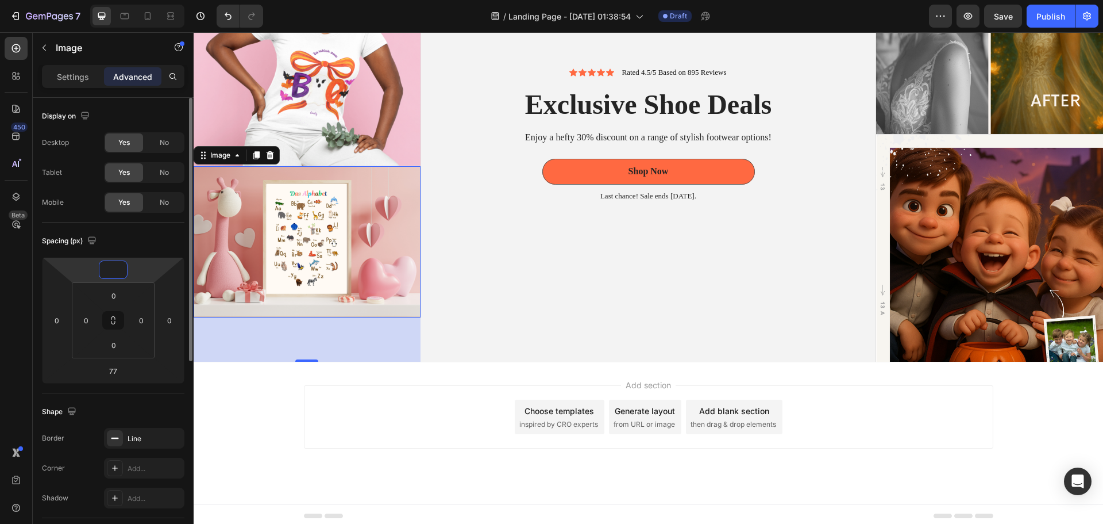
type input "-5"
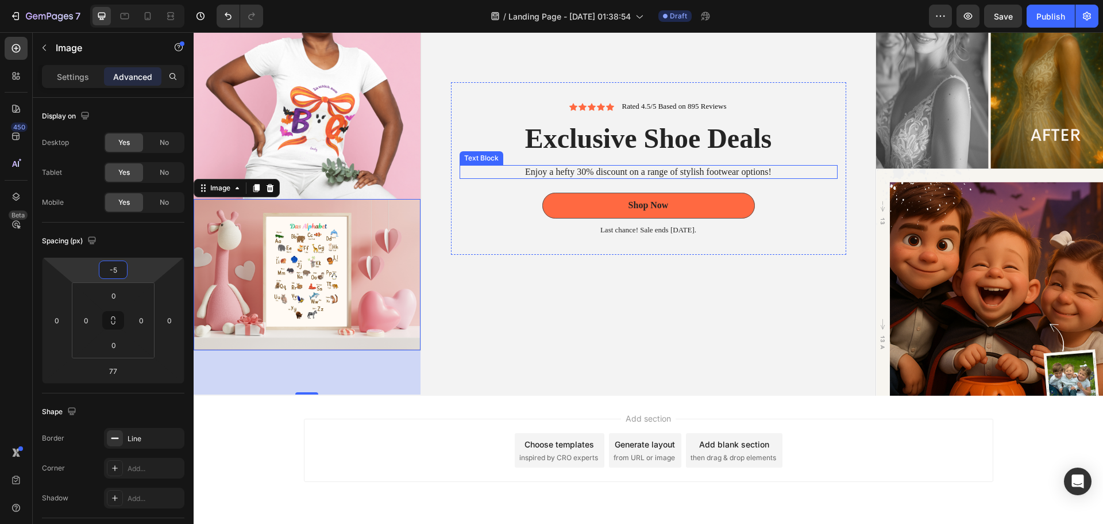
scroll to position [175, 0]
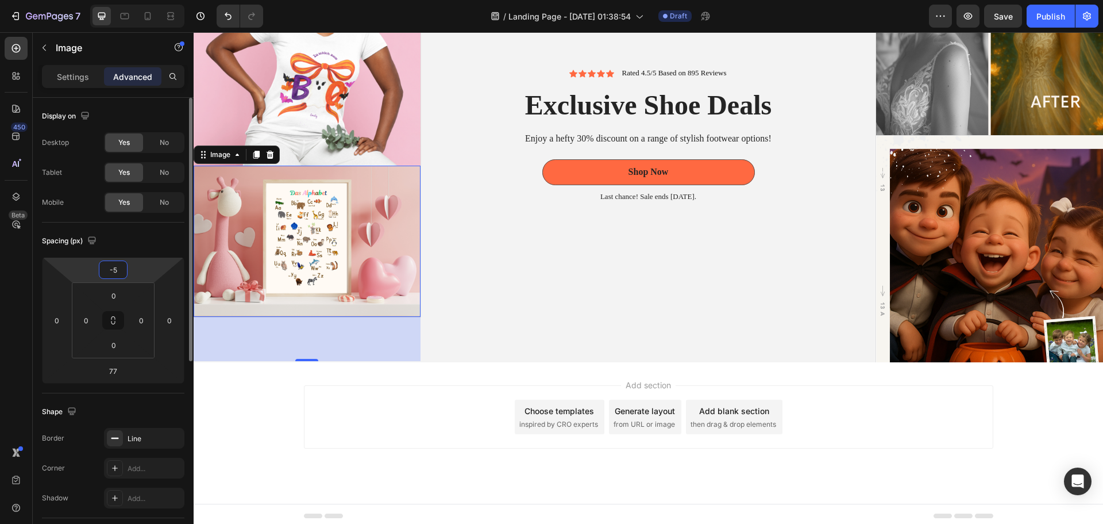
drag, startPoint x: 120, startPoint y: 269, endPoint x: 104, endPoint y: 268, distance: 16.1
click at [104, 268] on input "-5" at bounding box center [113, 269] width 23 height 17
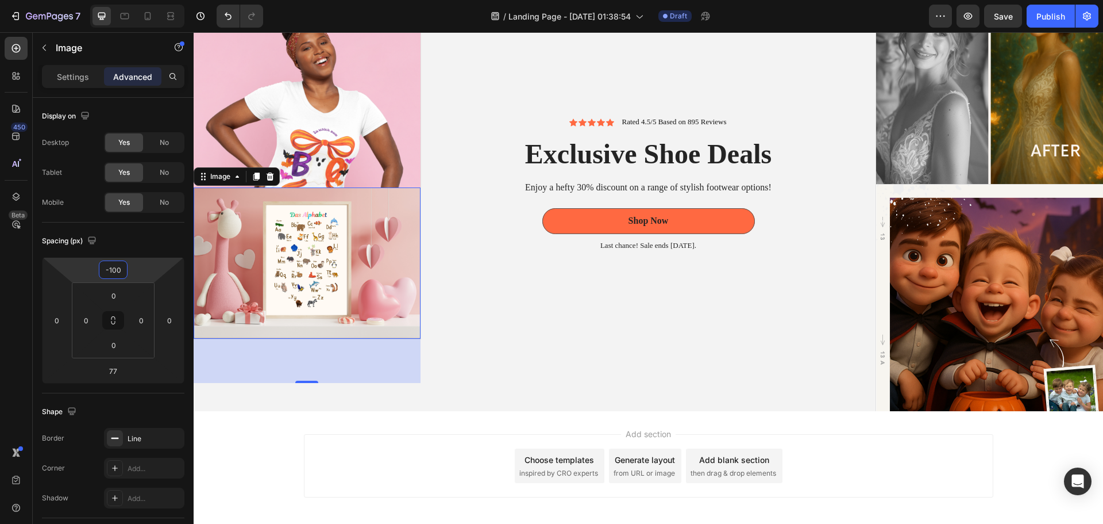
scroll to position [2, 0]
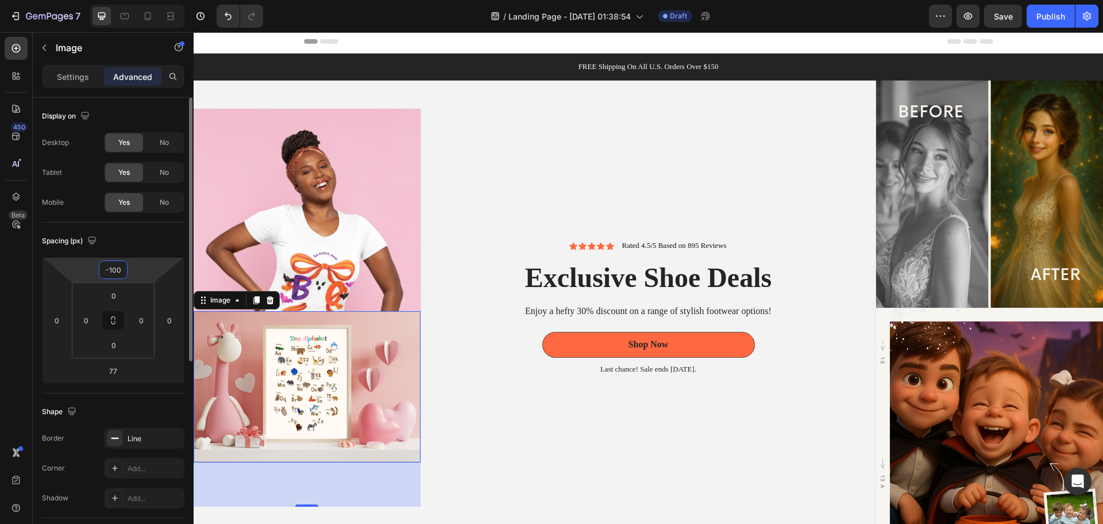
drag, startPoint x: 118, startPoint y: 264, endPoint x: 105, endPoint y: 264, distance: 13.8
click at [105, 264] on input "-100" at bounding box center [113, 269] width 23 height 17
type input "0"
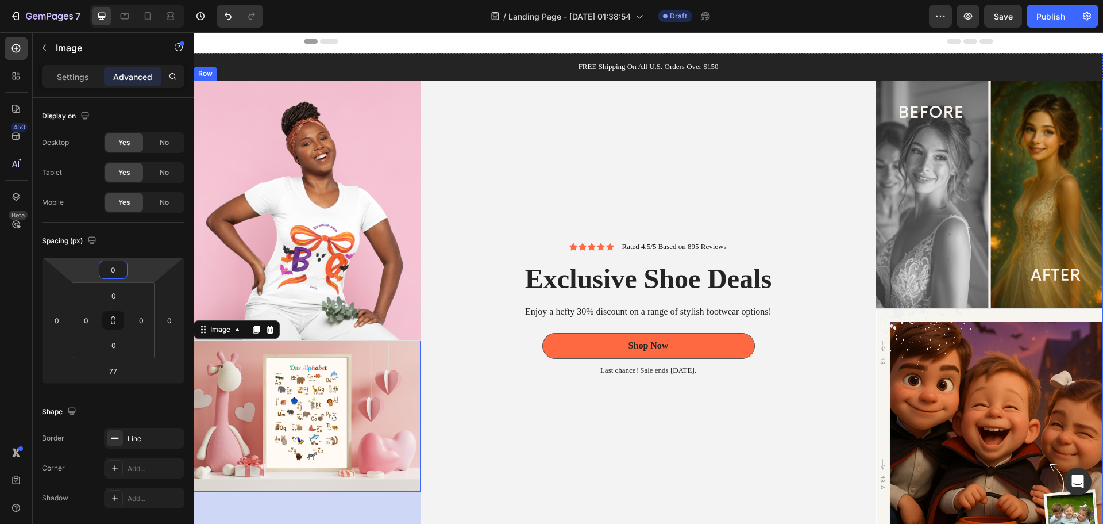
click at [476, 445] on div "Icon Icon Icon Icon Icon Icon List Rated 4.5/5 Based on 895 Reviews Text Block …" at bounding box center [648, 308] width 455 height 456
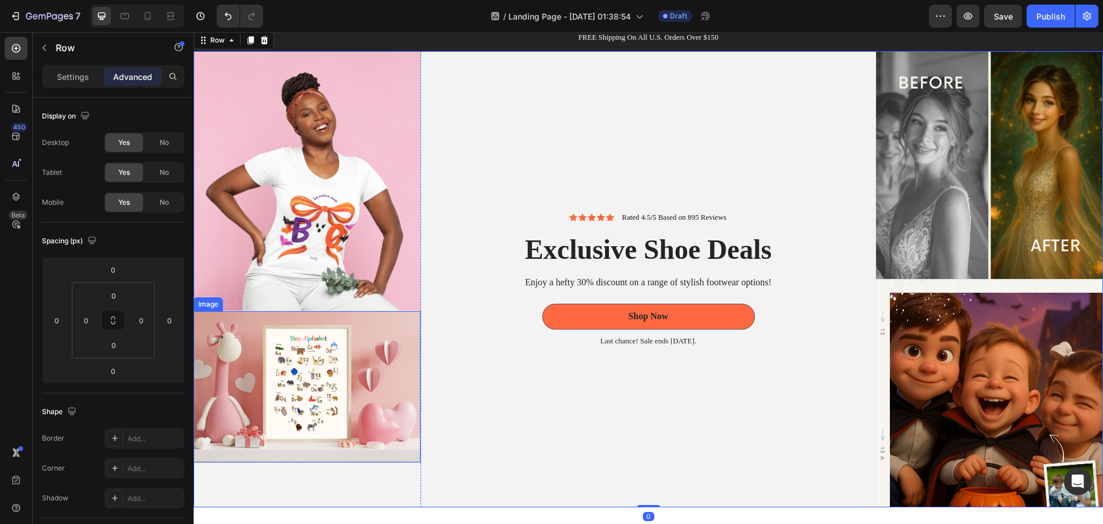
scroll to position [60, 0]
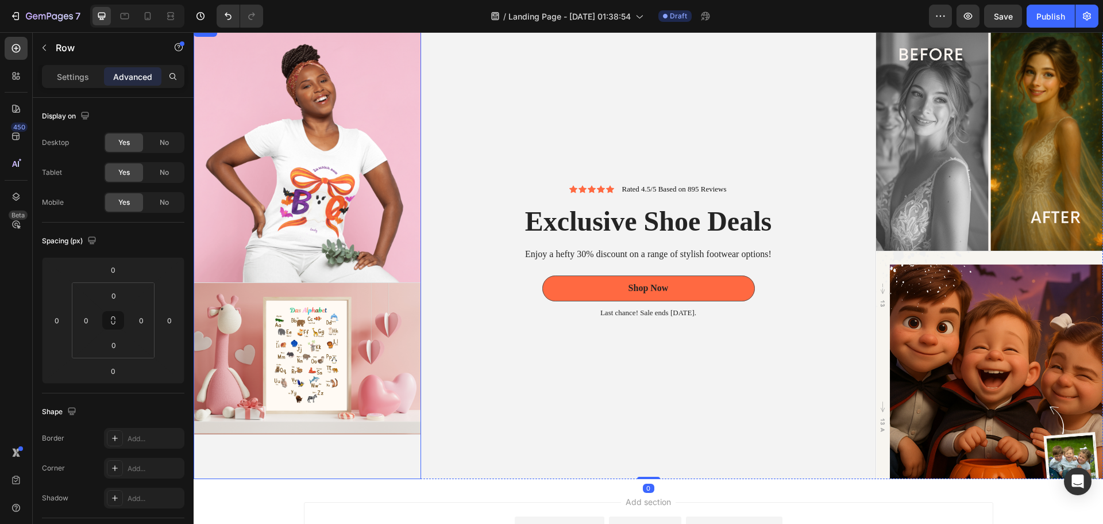
click at [317, 459] on div "Image Image" at bounding box center [308, 251] width 228 height 456
drag, startPoint x: 310, startPoint y: 472, endPoint x: 310, endPoint y: 441, distance: 31.0
click at [310, 441] on div "Image Image Image Image Row 0" at bounding box center [308, 251] width 228 height 456
click at [110, 320] on button at bounding box center [113, 320] width 22 height 18
click at [111, 321] on icon at bounding box center [113, 322] width 4 height 3
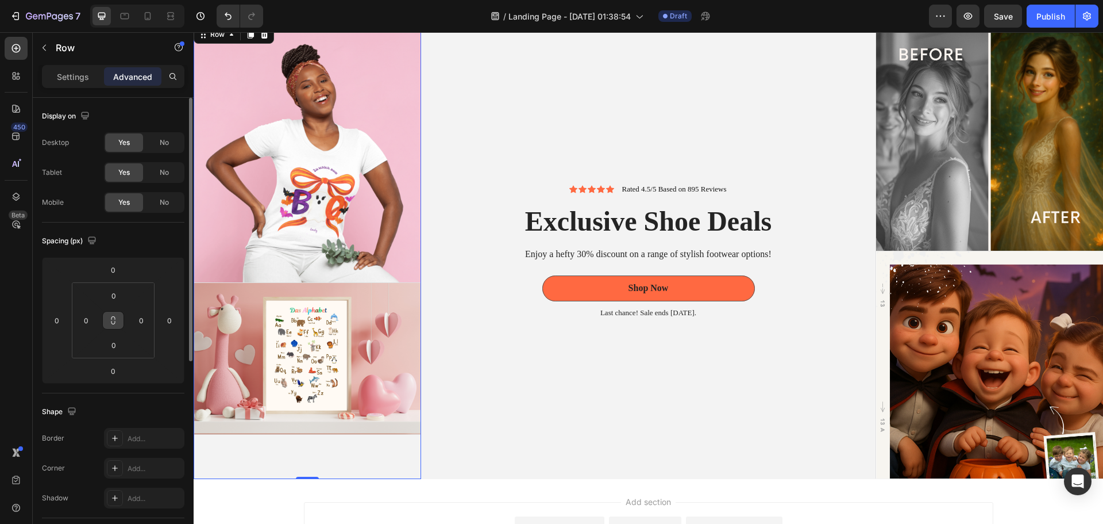
click at [116, 318] on icon at bounding box center [113, 320] width 9 height 9
click at [93, 318] on input "0" at bounding box center [86, 320] width 17 height 17
click at [135, 318] on input "0" at bounding box center [141, 320] width 17 height 17
click at [125, 296] on div "0" at bounding box center [113, 295] width 29 height 18
type input "24"
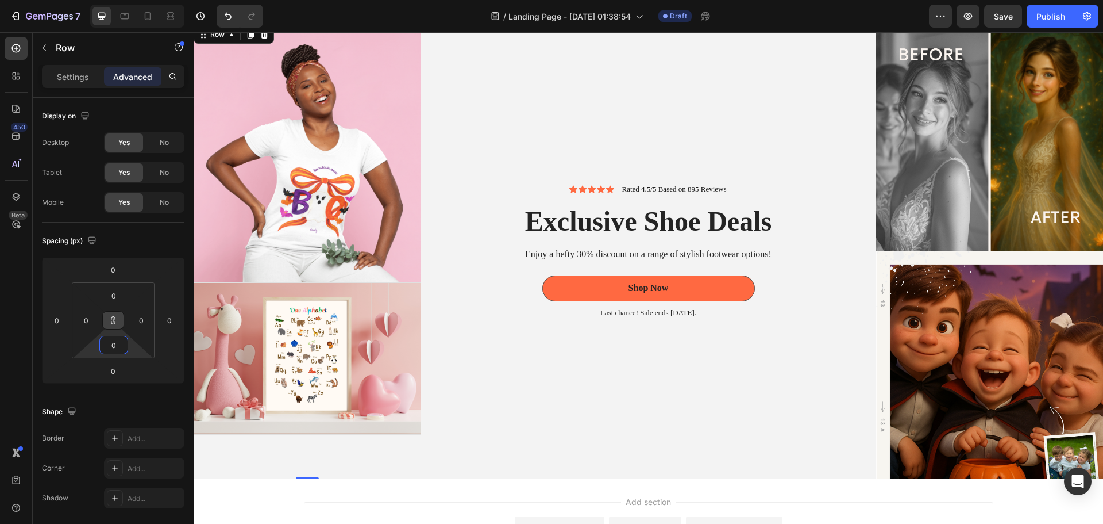
type input "24"
type input "40"
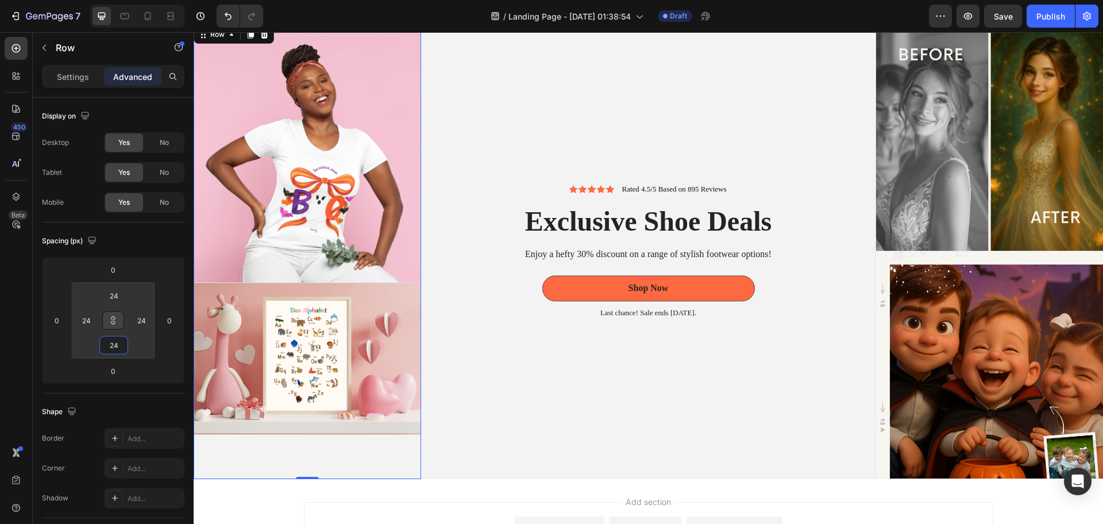
type input "40"
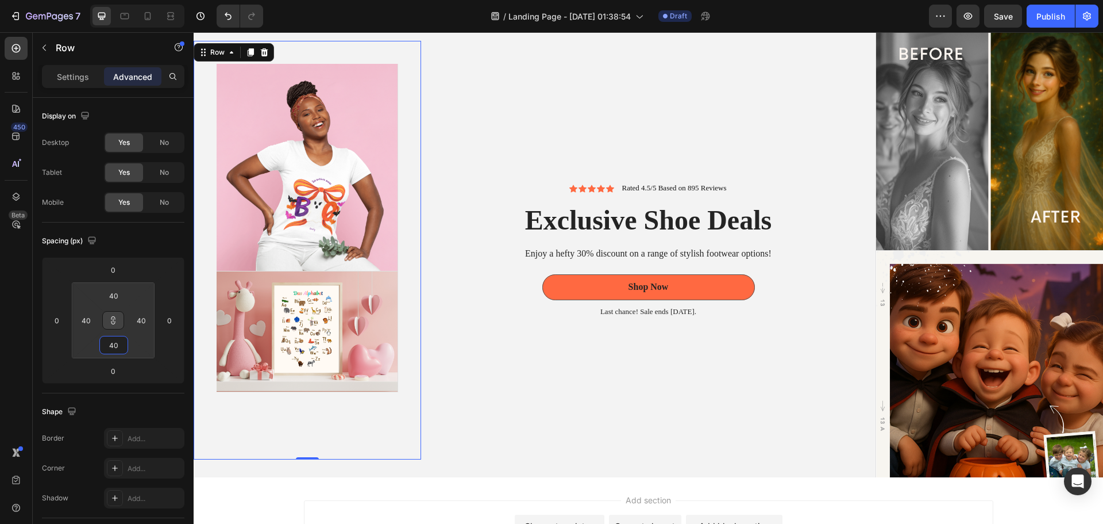
type input "44"
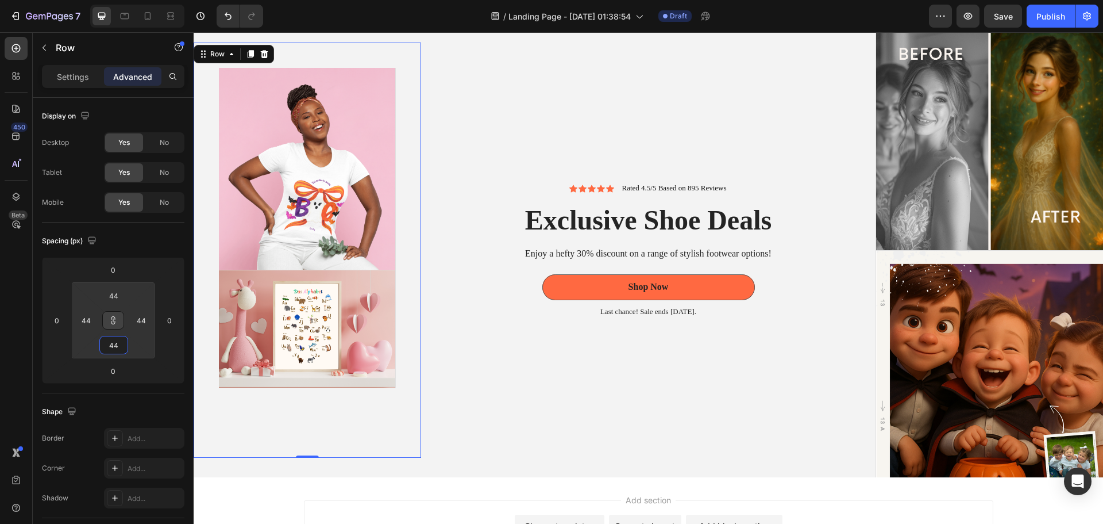
type input "46"
type input "14"
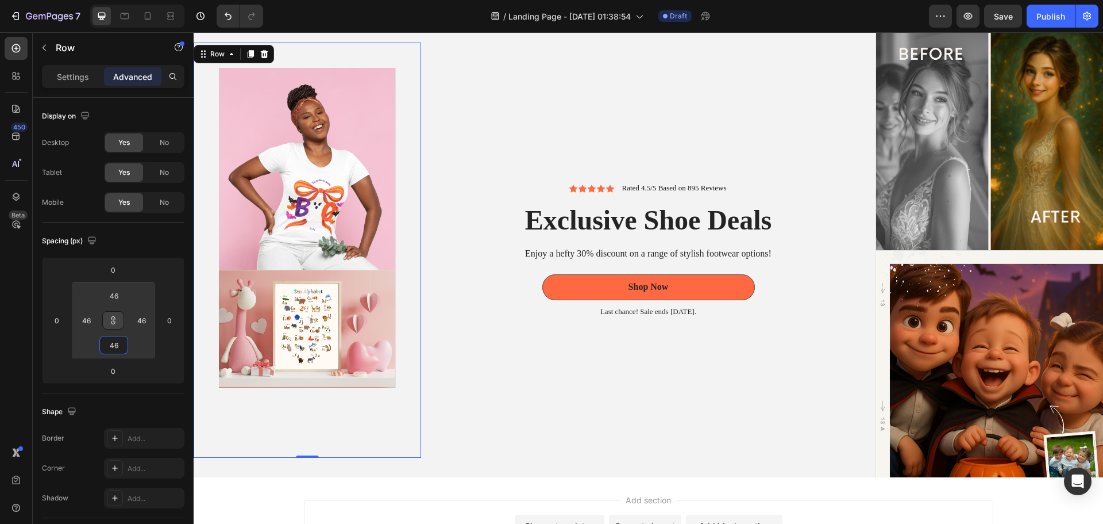
type input "14"
type input "12"
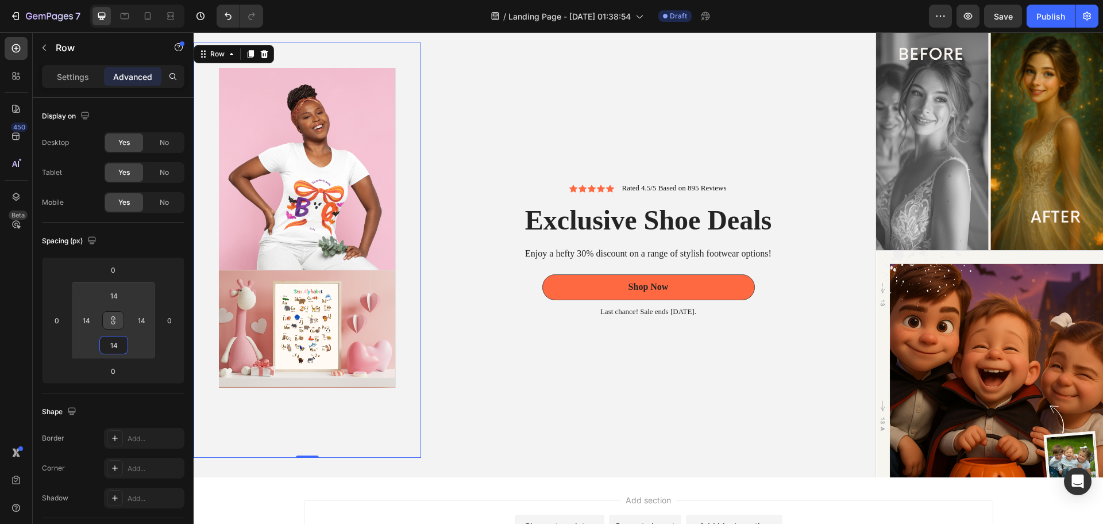
type input "12"
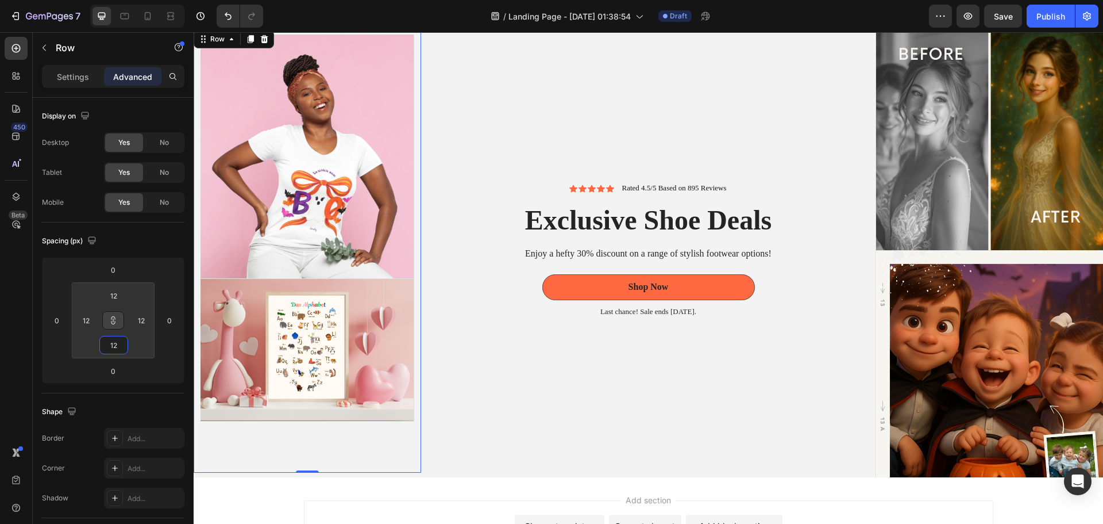
type input "2"
type input "0"
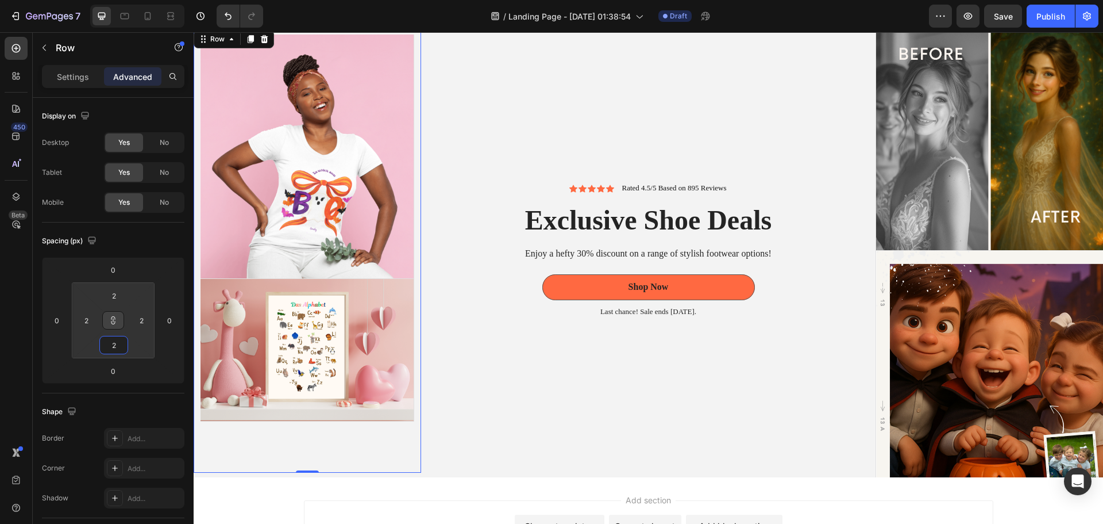
type input "0"
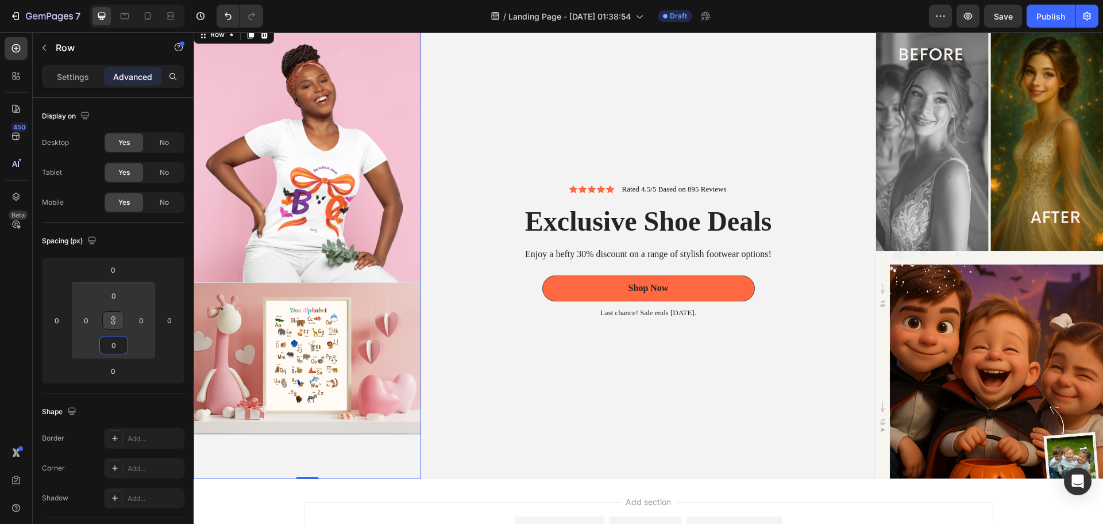
type input "2"
type input "32"
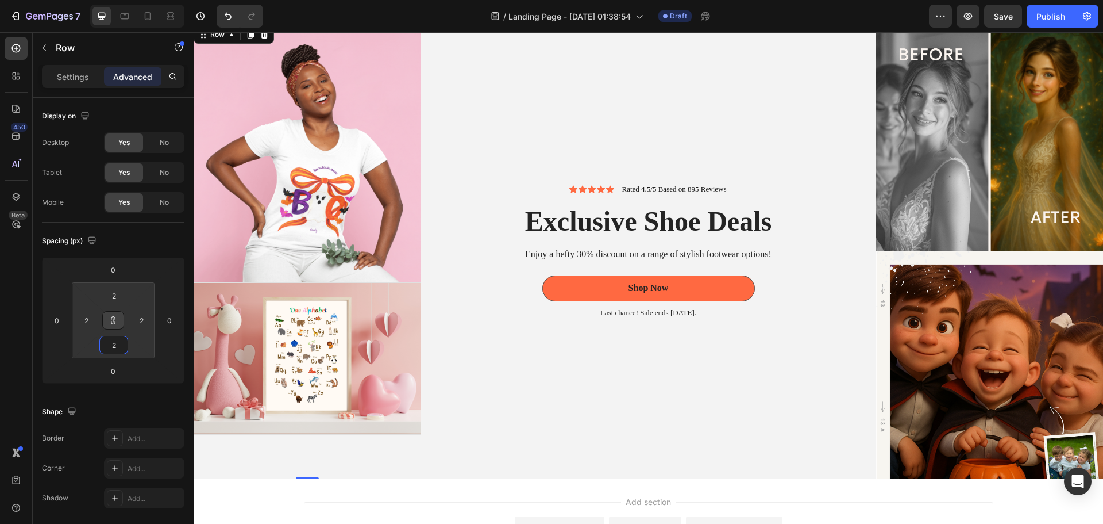
type input "32"
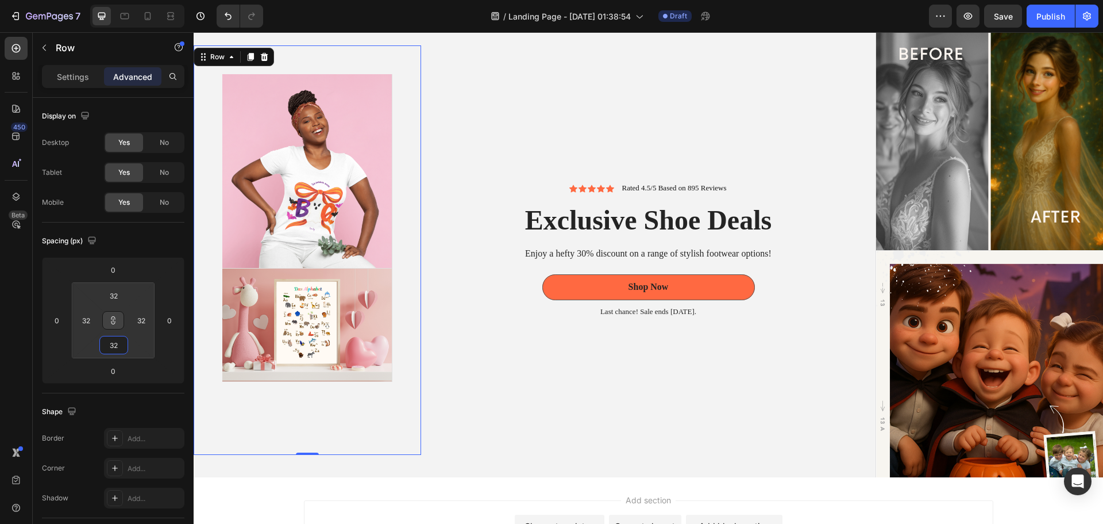
type input "50"
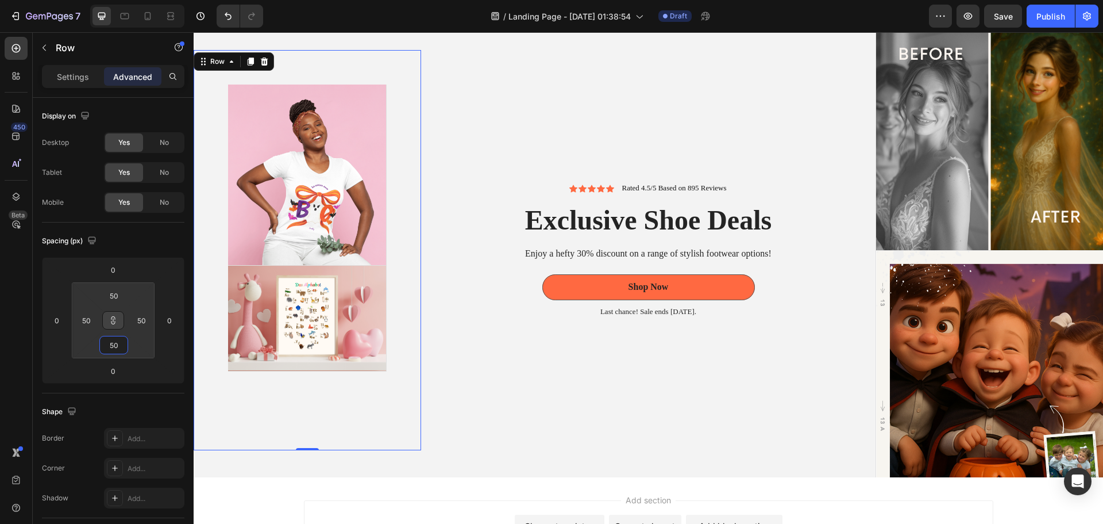
type input "60"
type input "64"
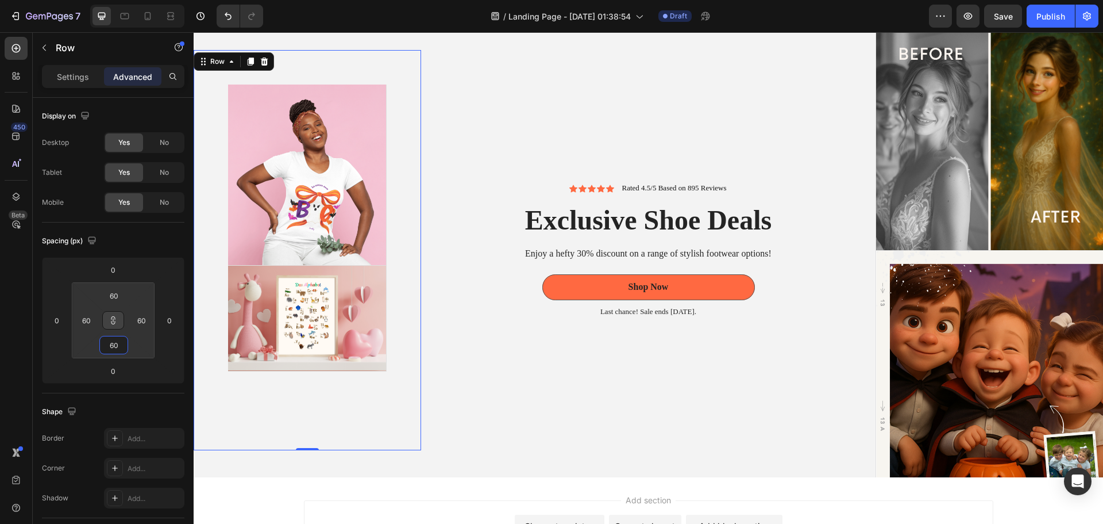
type input "64"
type input "68"
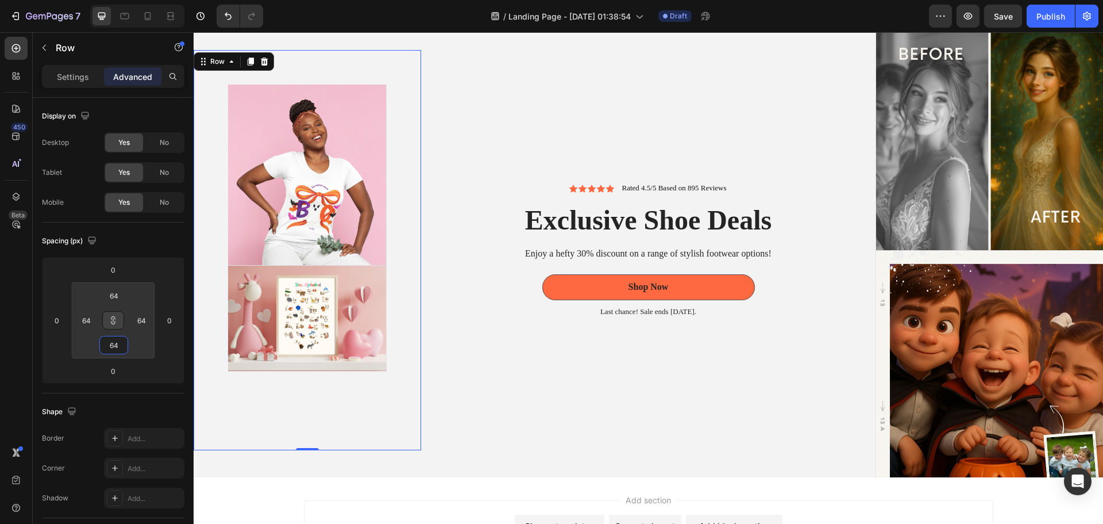
type input "68"
type input "70"
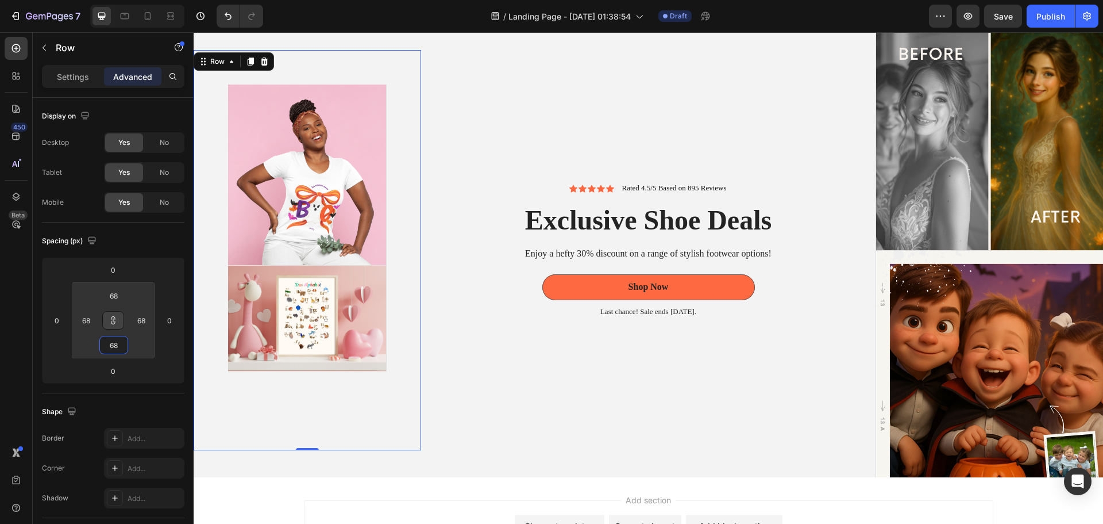
type input "70"
type input "72"
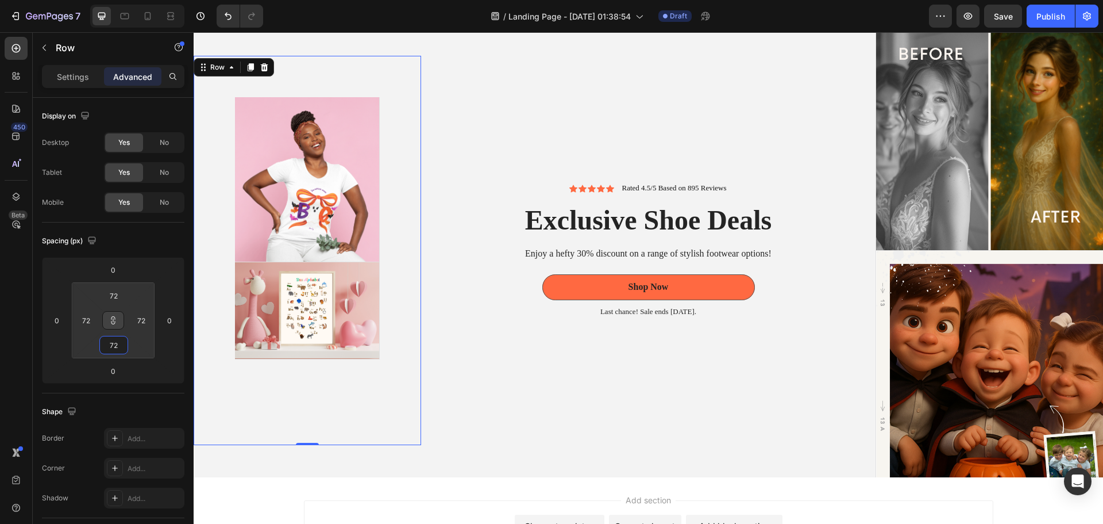
type input "12"
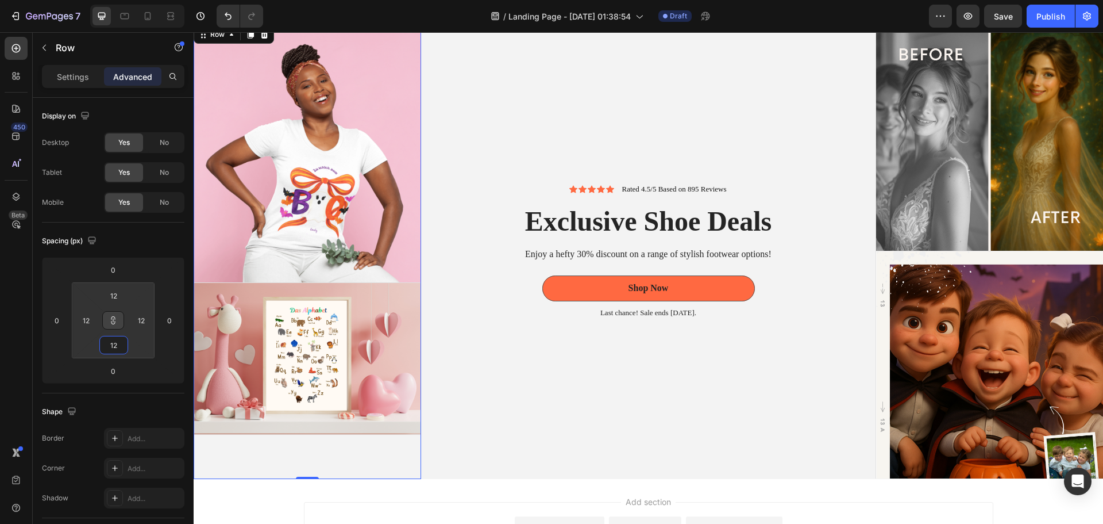
type input "0"
type input "4"
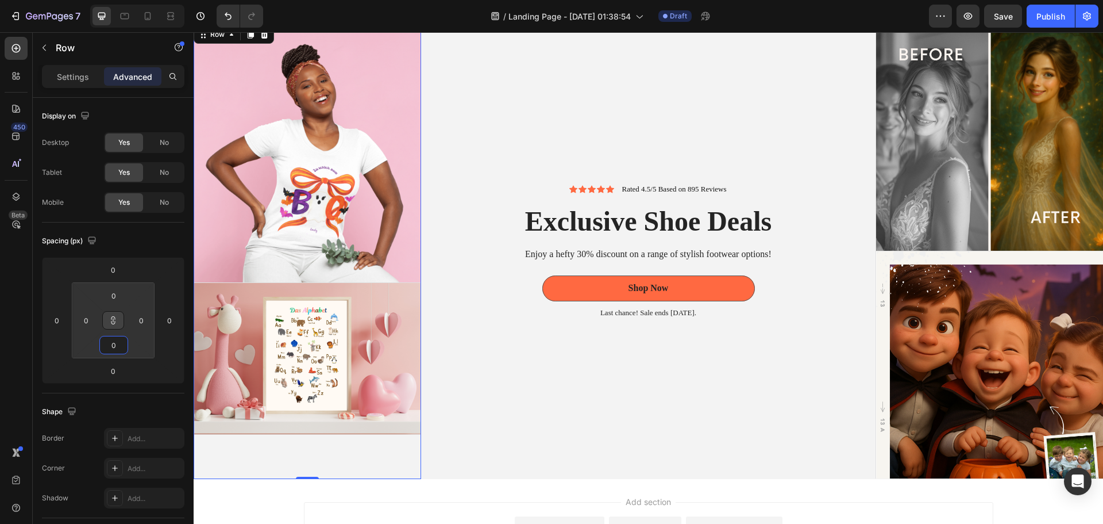
type input "4"
type input "22"
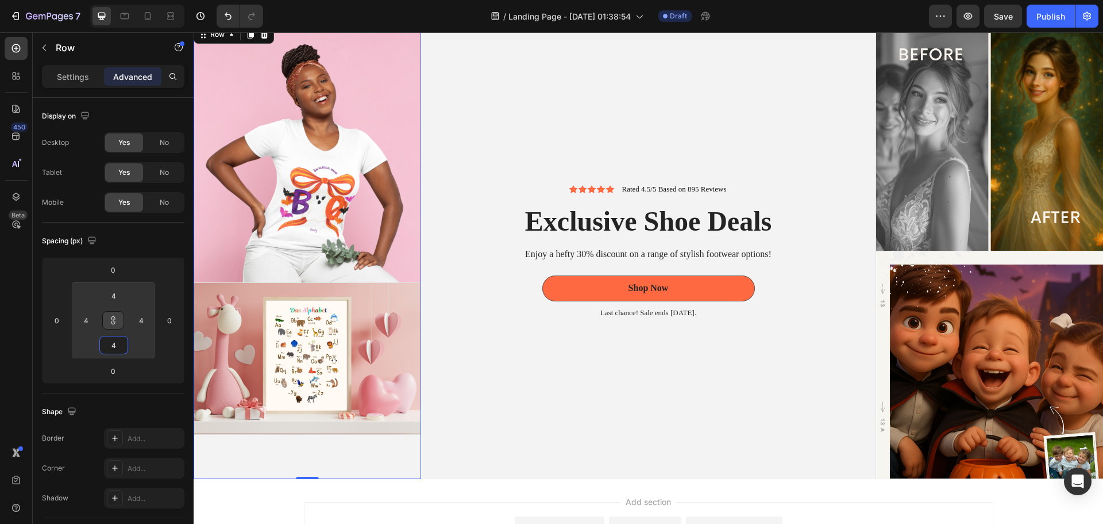
type input "22"
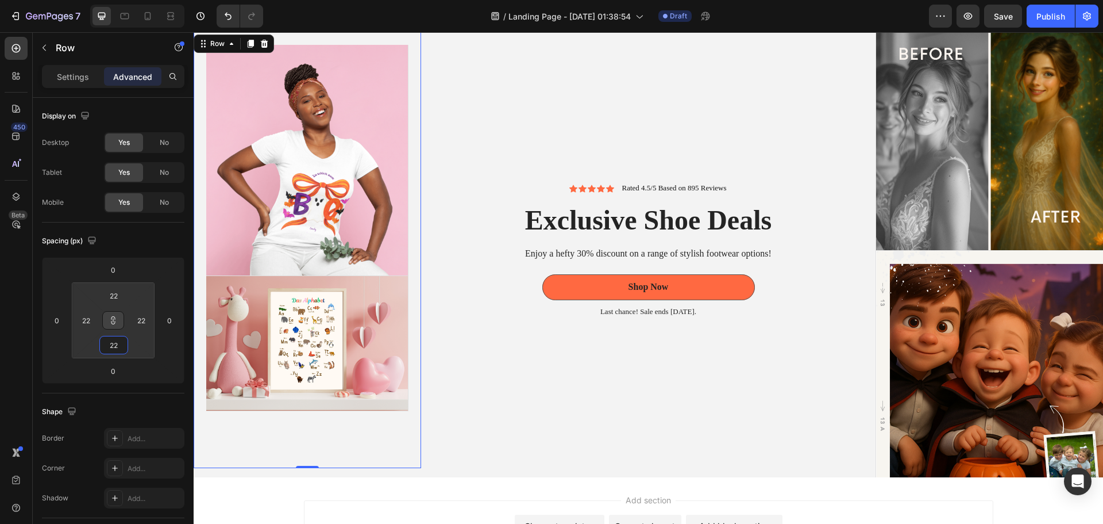
click at [98, 0] on html "7 Version history / Landing Page - [DATE] 01:38:54 Draft Preview Save Publish 4…" at bounding box center [551, 0] width 1103 height 0
type input "12"
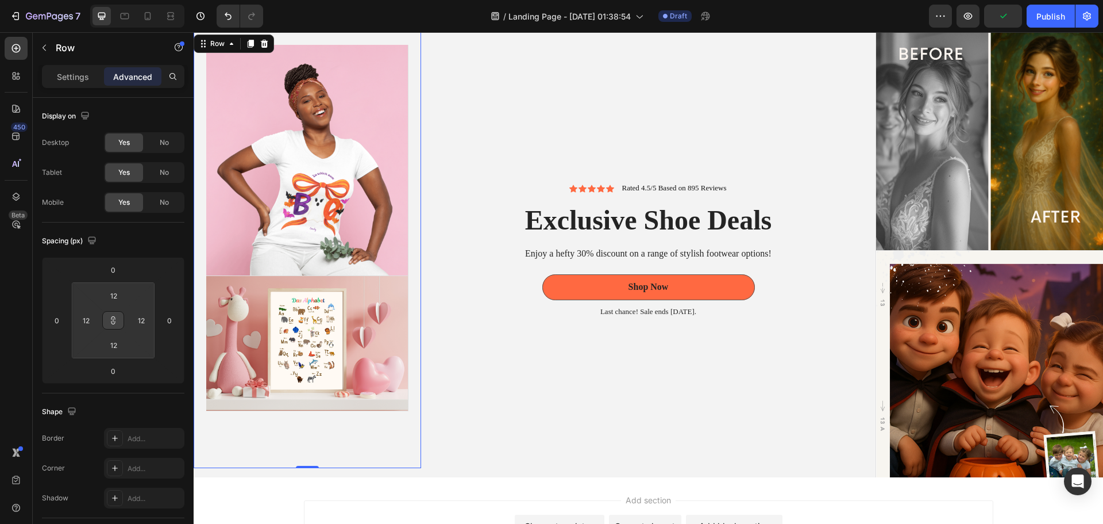
type input "0"
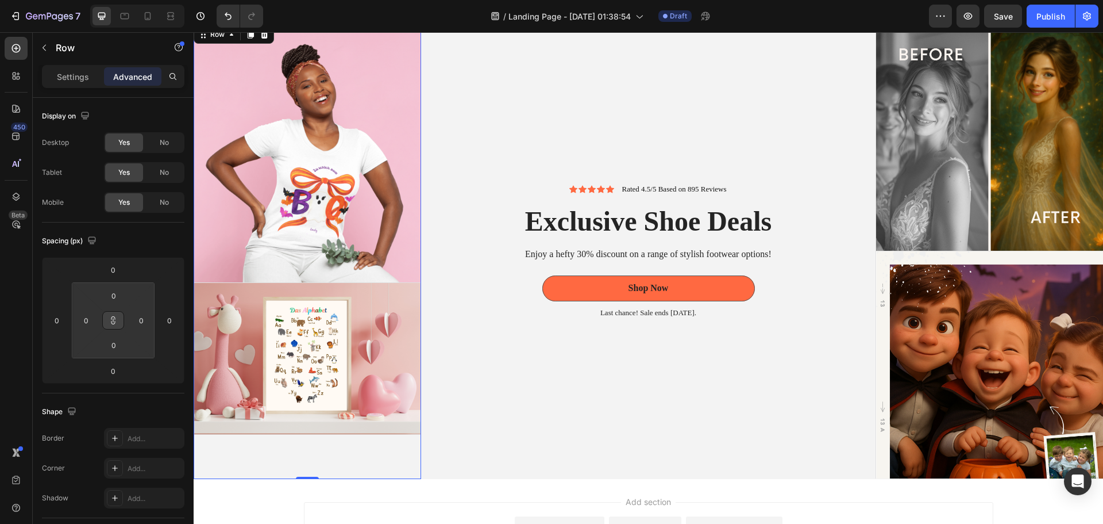
drag, startPoint x: 90, startPoint y: 347, endPoint x: 89, endPoint y: 359, distance: 12.1
click at [89, 0] on html "7 Version history / Landing Page - [DATE] 01:38:54 Draft Preview Save Publish 4…" at bounding box center [551, 0] width 1103 height 0
click at [467, 474] on div "Icon Icon Icon Icon Icon Icon List Rated 4.5/5 Based on 895 Reviews Text Block …" at bounding box center [648, 251] width 455 height 456
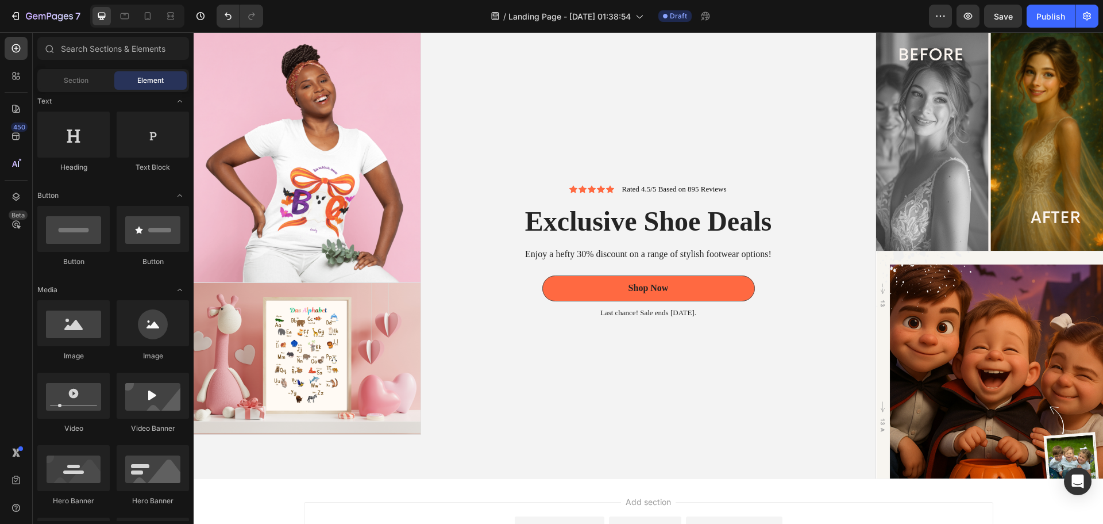
click at [711, 475] on div "Header FREE Shipping On All U.S. Orders Over $150 Text Block Row Image Image Im…" at bounding box center [649, 308] width 910 height 672
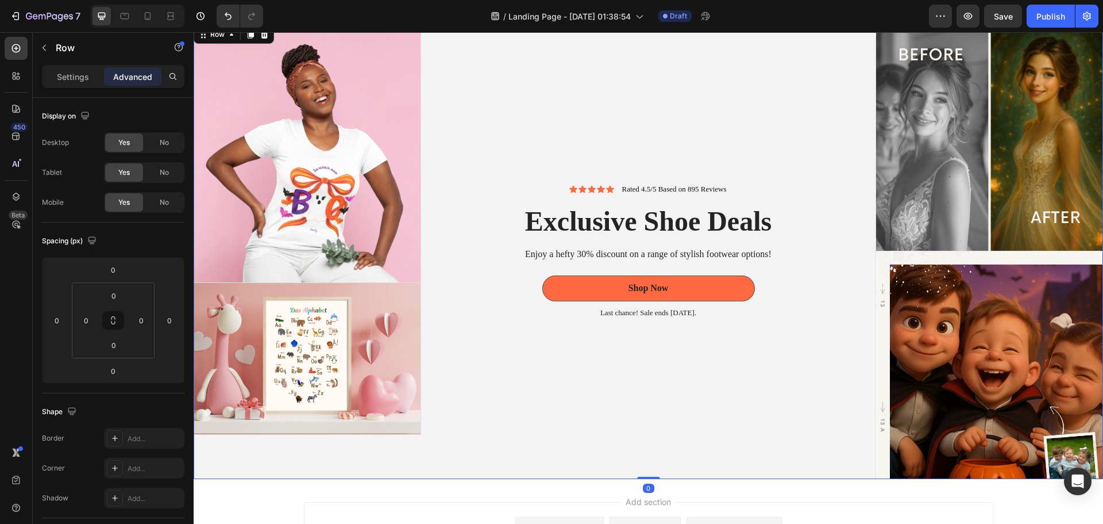
click at [683, 472] on div "Icon Icon Icon Icon Icon Icon List Rated 4.5/5 Based on 895 Reviews Text Block …" at bounding box center [648, 251] width 455 height 456
drag, startPoint x: 145, startPoint y: 345, endPoint x: 145, endPoint y: 355, distance: 9.2
click at [145, 0] on html "7 Version history / Landing Page - [DATE] 01:38:54 Draft Preview Publish 450 Be…" at bounding box center [551, 0] width 1103 height 0
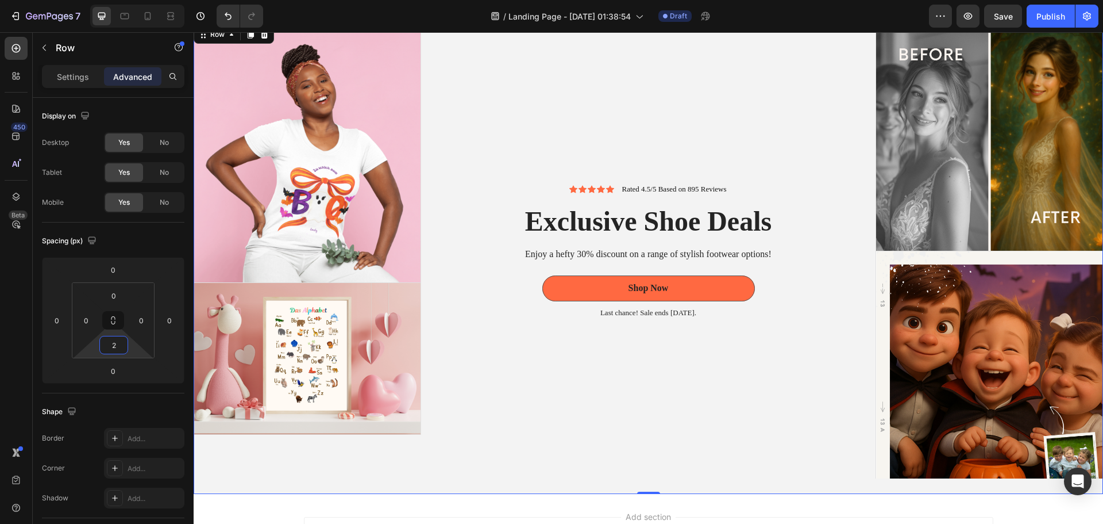
type input "0"
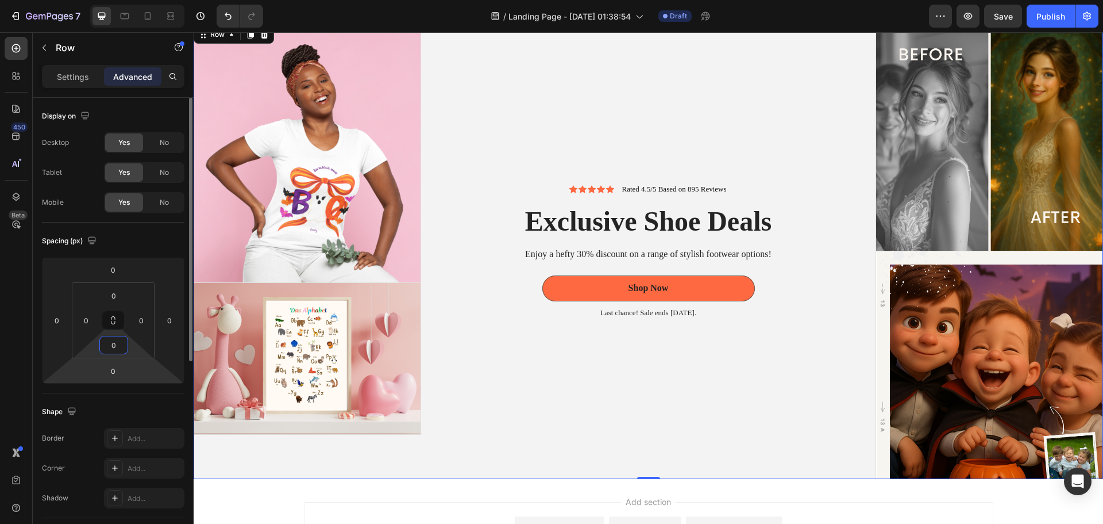
drag, startPoint x: 137, startPoint y: 352, endPoint x: 139, endPoint y: 367, distance: 15.0
click at [138, 0] on html "7 Version history / Landing Page - [DATE] 01:38:54 Draft Preview Save Publish 4…" at bounding box center [551, 0] width 1103 height 0
drag, startPoint x: 136, startPoint y: 347, endPoint x: 136, endPoint y: 360, distance: 13.8
click at [136, 0] on html "7 Version history / Landing Page - [DATE] 01:38:54 Draft Preview Save Publish 4…" at bounding box center [551, 0] width 1103 height 0
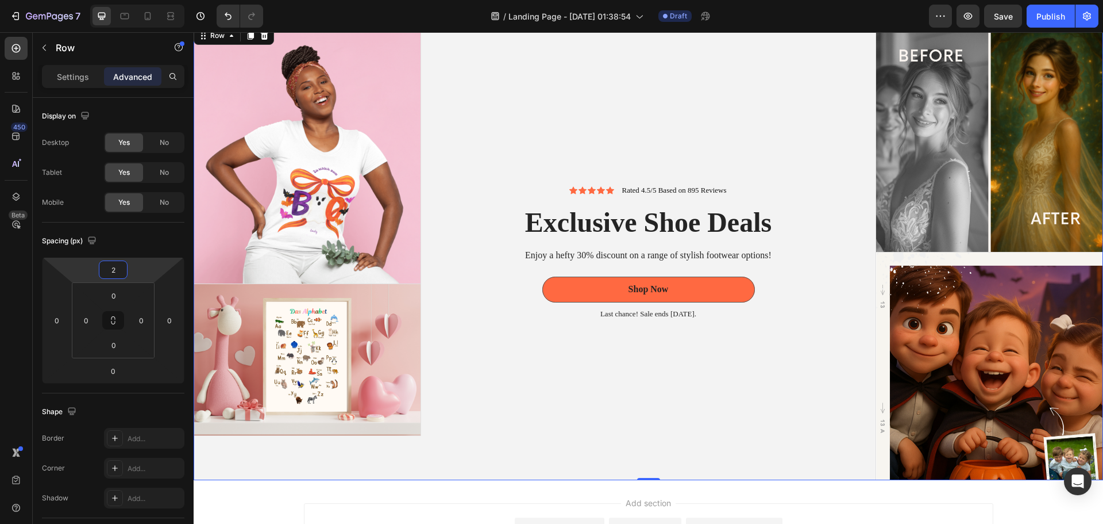
type input "0"
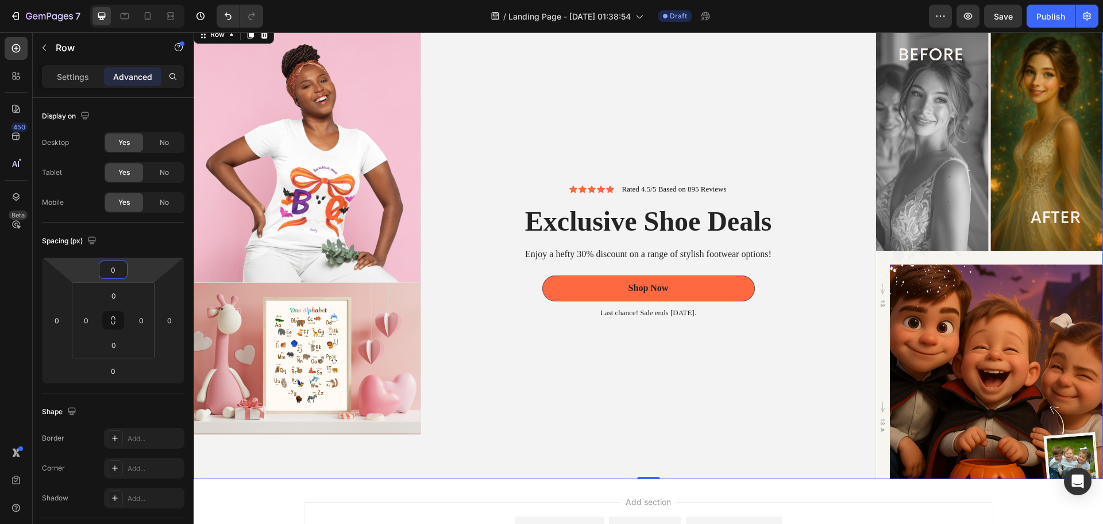
drag, startPoint x: 130, startPoint y: 276, endPoint x: 144, endPoint y: 310, distance: 36.1
click at [144, 0] on html "7 Version history / Landing Page - [DATE] 01:38:54 Draft Preview Save Publish 4…" at bounding box center [551, 0] width 1103 height 0
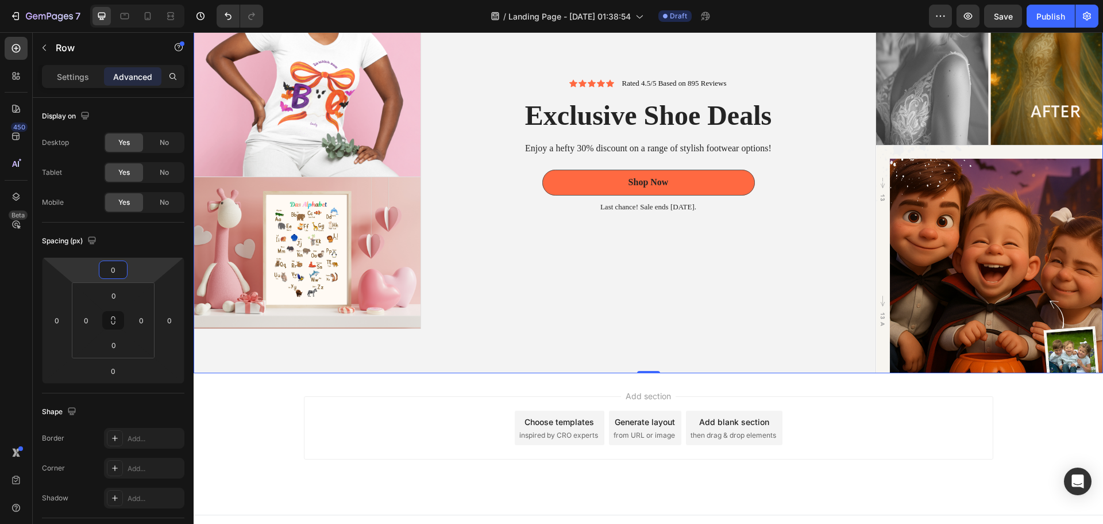
scroll to position [175, 0]
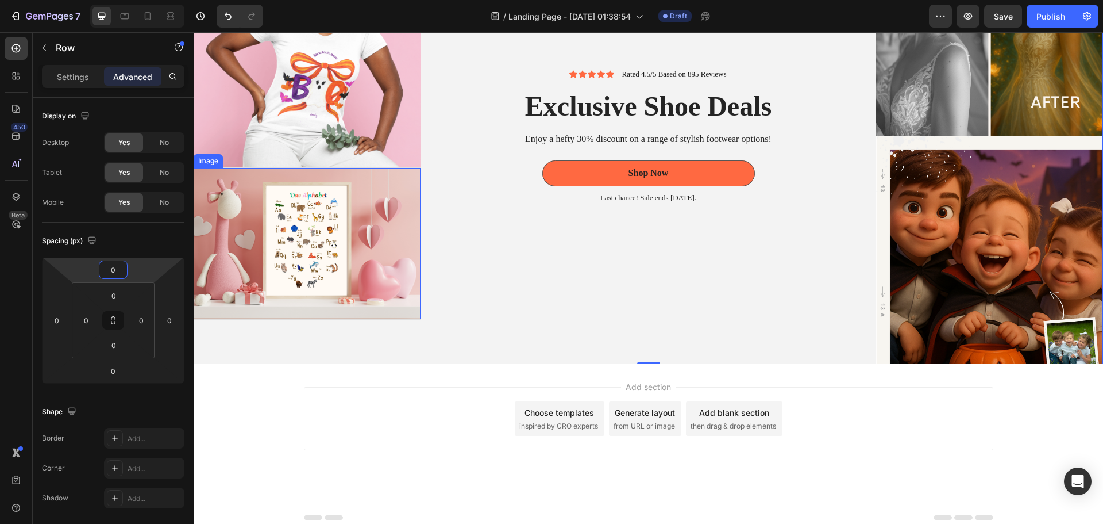
click at [395, 270] on img at bounding box center [307, 243] width 227 height 151
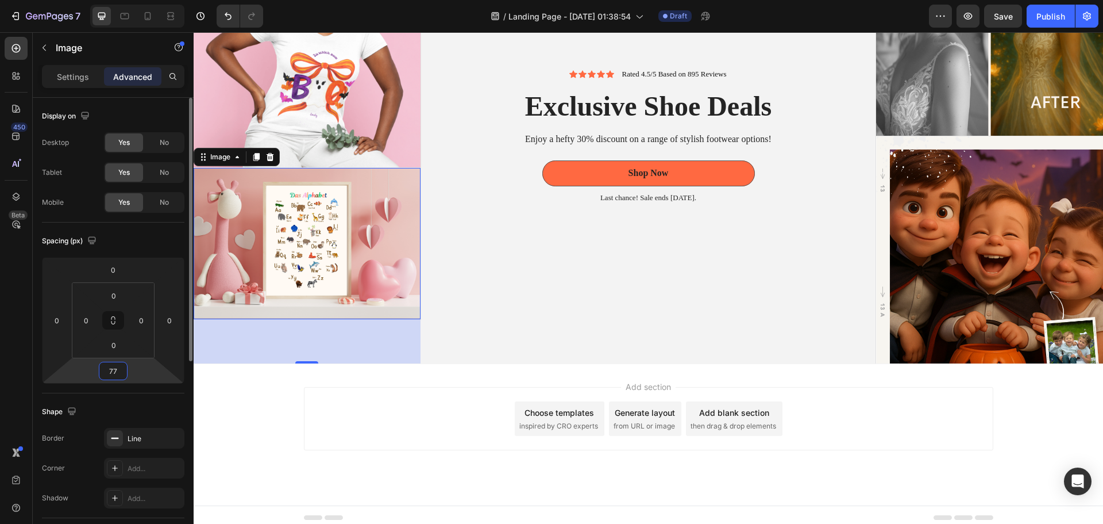
click at [116, 374] on input "77" at bounding box center [113, 370] width 23 height 17
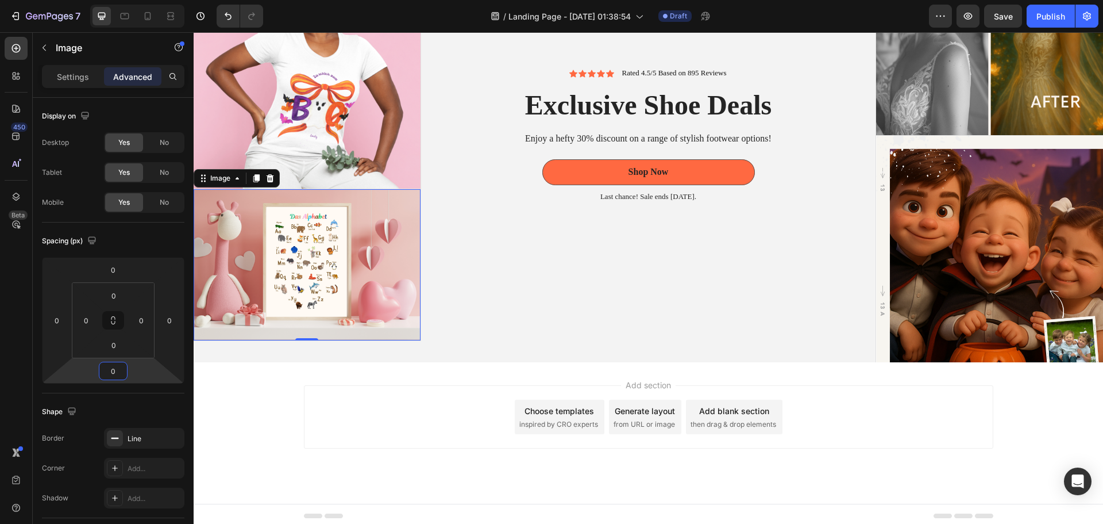
type input "0"
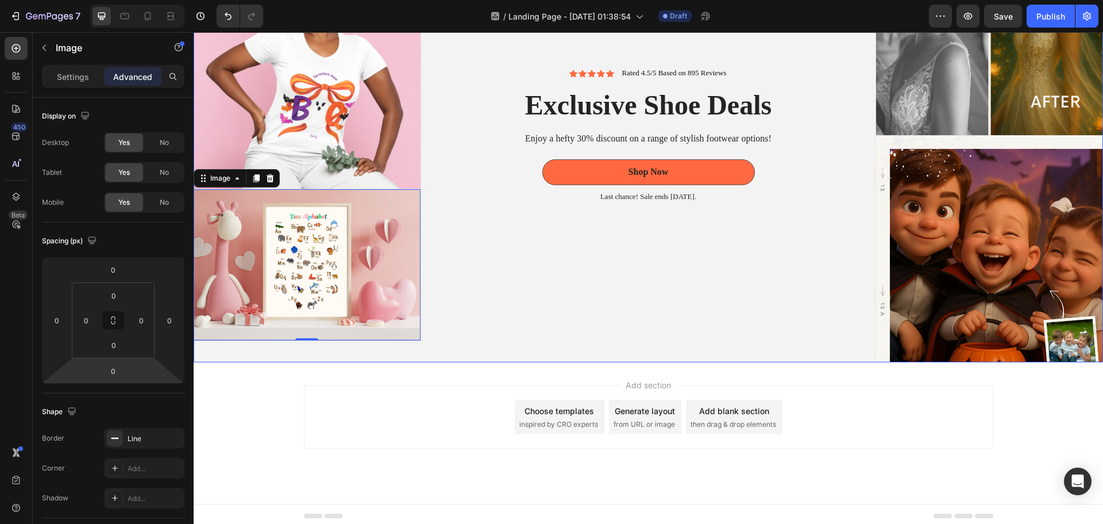
click at [614, 294] on div "Icon Icon Icon Icon Icon Icon List Rated 4.5/5 Based on 895 Reviews Text Block …" at bounding box center [648, 135] width 455 height 455
click at [287, 250] on img at bounding box center [307, 264] width 227 height 151
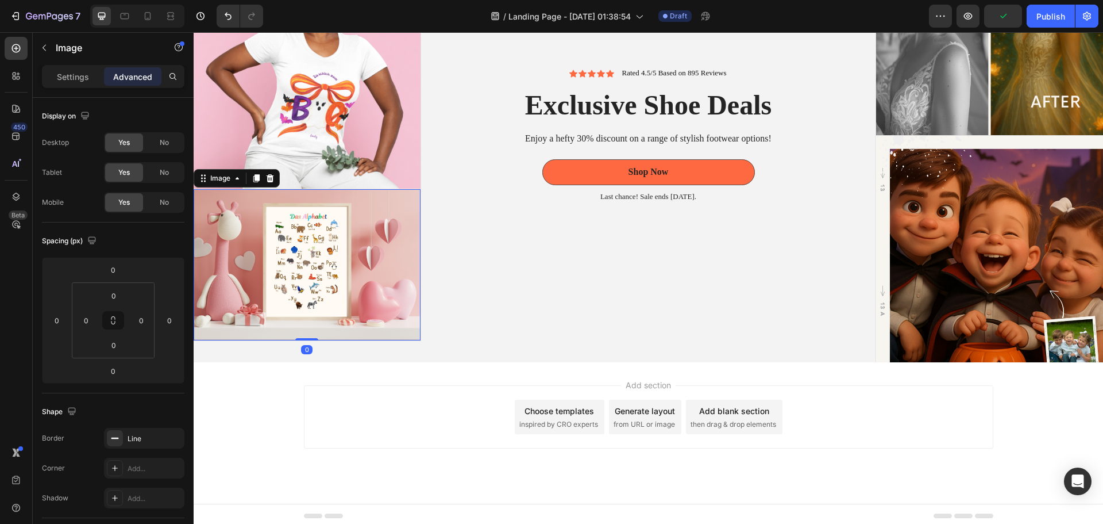
click at [343, 271] on img at bounding box center [307, 264] width 227 height 151
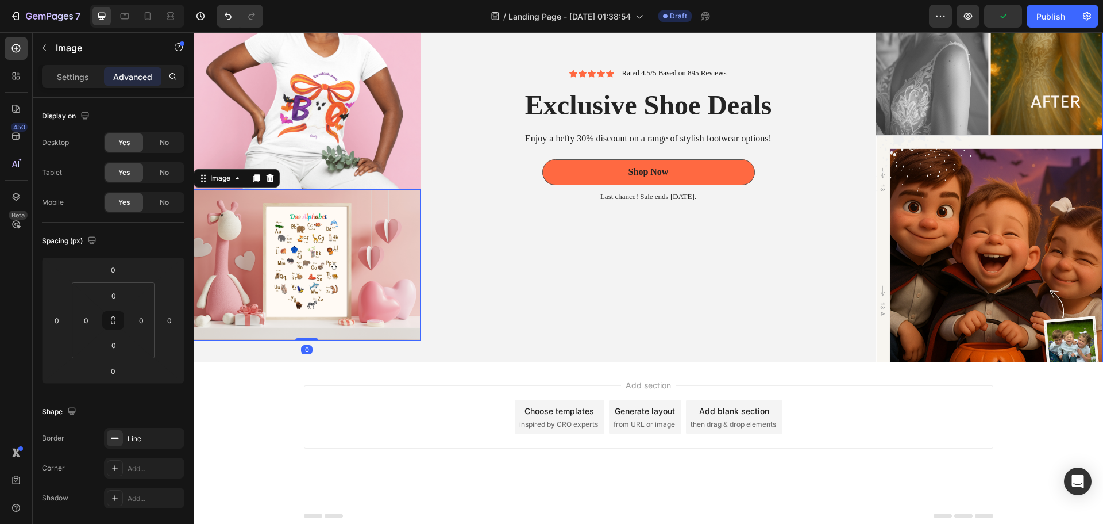
click at [579, 285] on div "Icon Icon Icon Icon Icon Icon List Rated 4.5/5 Based on 895 Reviews Text Block …" at bounding box center [648, 135] width 455 height 455
click at [318, 229] on img at bounding box center [307, 264] width 227 height 151
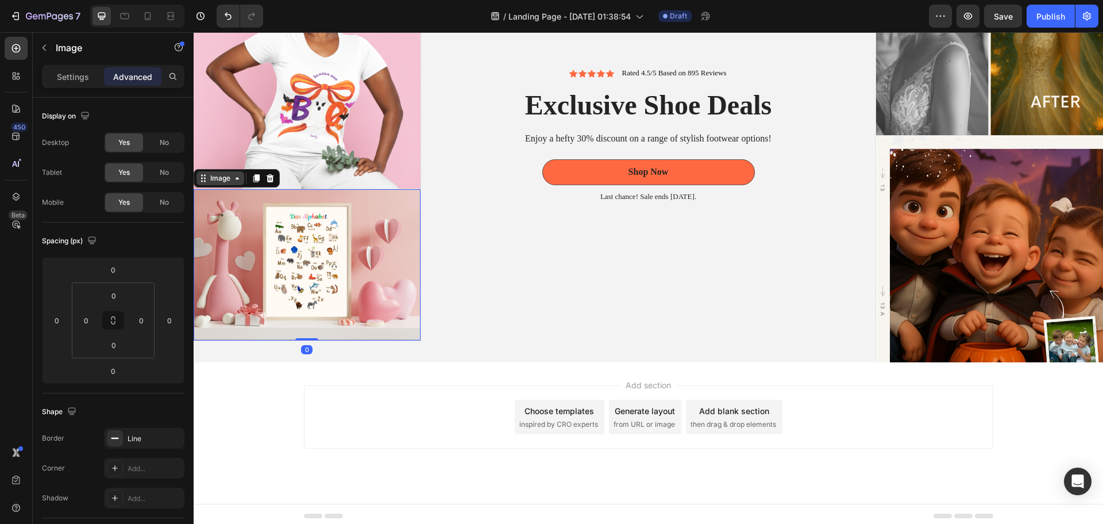
click at [228, 176] on div "Image" at bounding box center [220, 178] width 25 height 10
click at [225, 179] on div "Image" at bounding box center [220, 178] width 25 height 10
click at [273, 259] on img at bounding box center [307, 264] width 227 height 151
click at [47, 50] on icon "button" at bounding box center [44, 47] width 9 height 9
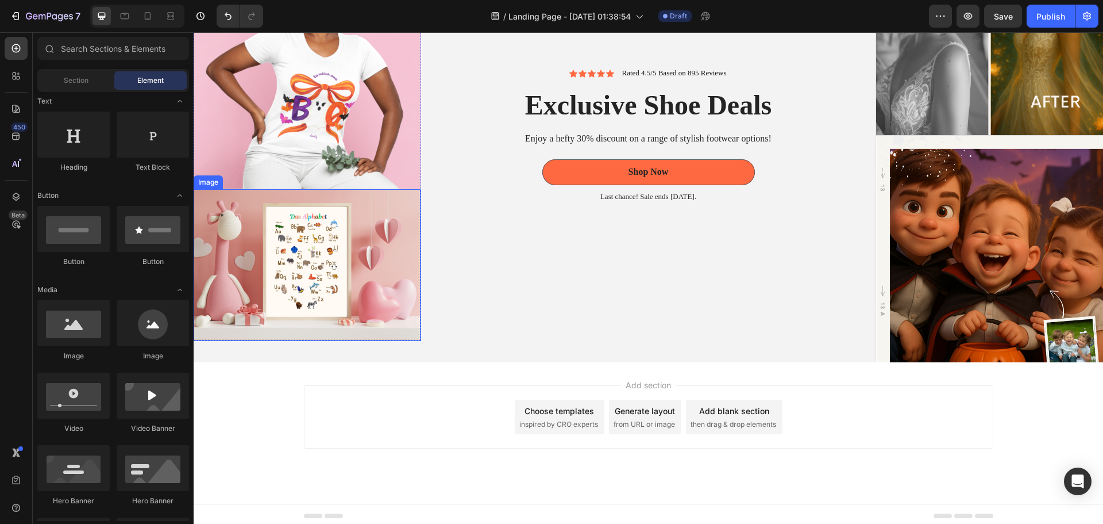
click at [309, 284] on img at bounding box center [307, 264] width 227 height 151
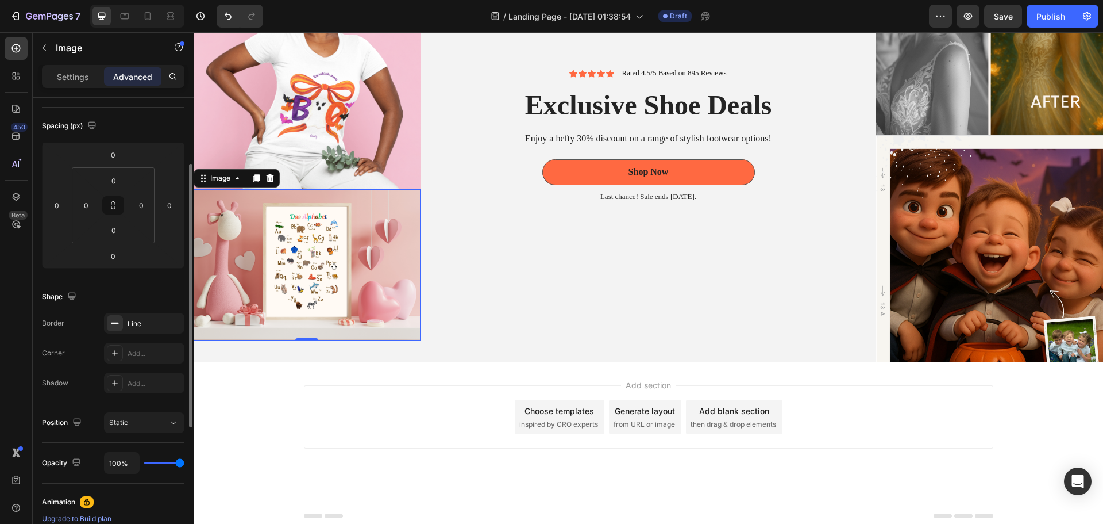
scroll to position [0, 0]
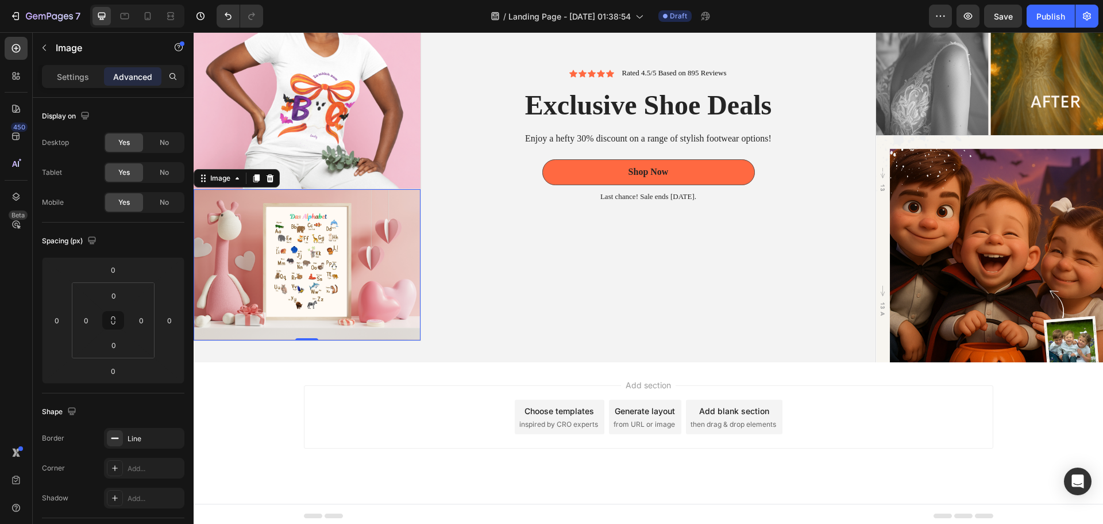
click at [331, 267] on img at bounding box center [307, 264] width 227 height 151
click at [258, 175] on icon at bounding box center [256, 178] width 6 height 8
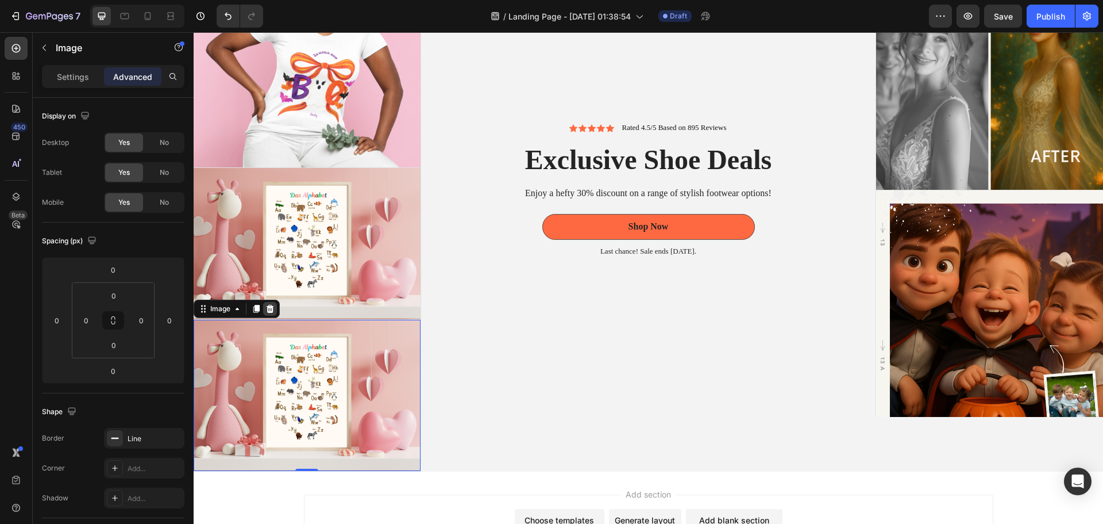
click at [273, 306] on icon at bounding box center [270, 309] width 7 height 8
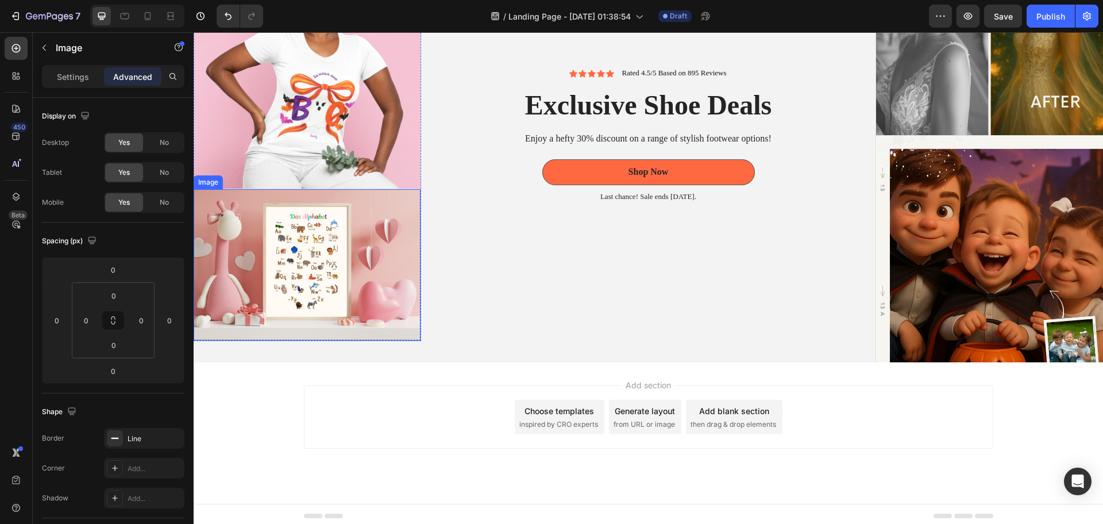
click at [370, 218] on img at bounding box center [307, 264] width 227 height 151
click at [126, 79] on p "Advanced" at bounding box center [132, 77] width 39 height 12
click at [44, 45] on icon "button" at bounding box center [44, 47] width 9 height 9
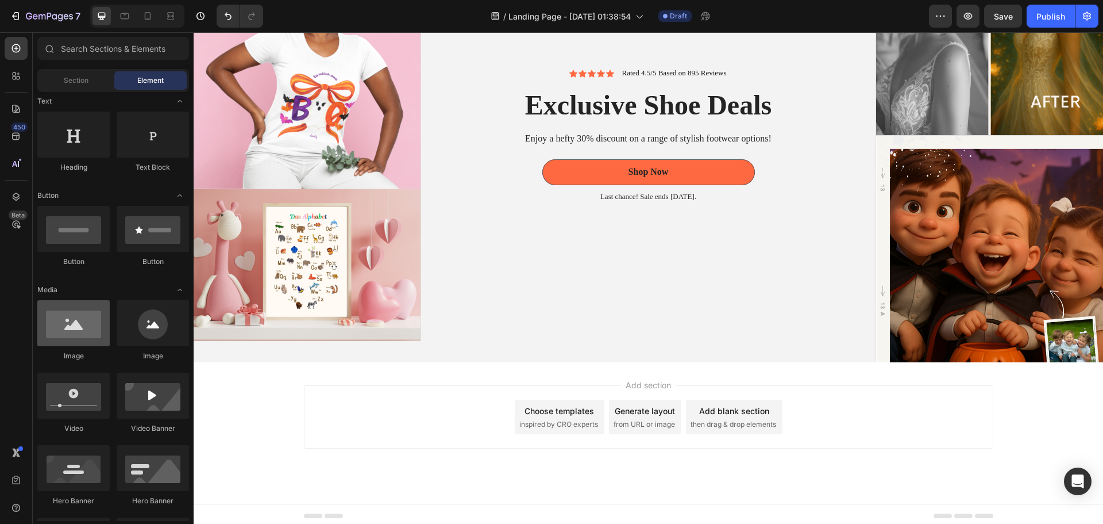
scroll to position [57, 0]
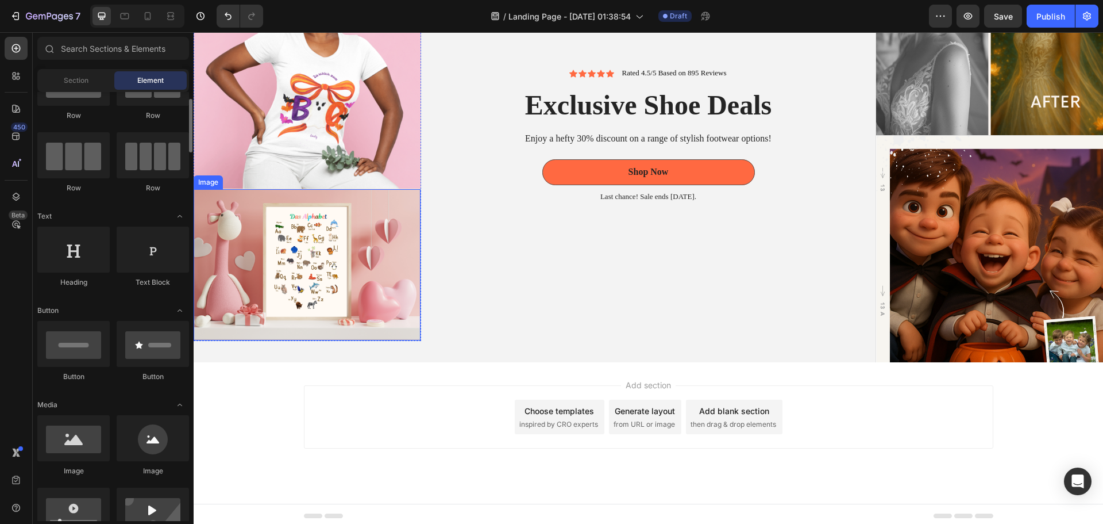
click at [263, 268] on img at bounding box center [307, 264] width 227 height 151
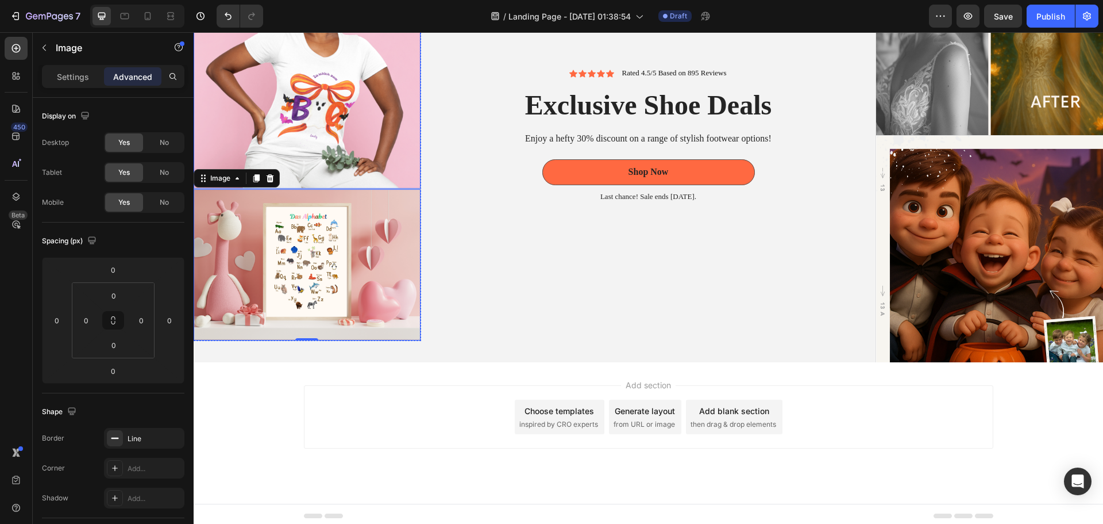
click at [382, 157] on img at bounding box center [307, 58] width 227 height 259
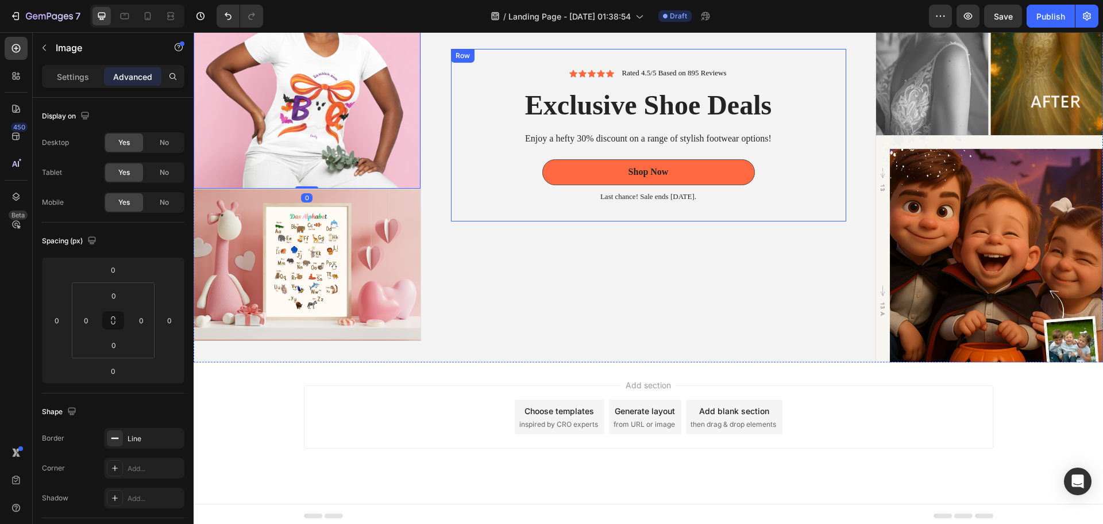
click at [493, 222] on div "Icon Icon Icon Icon Icon Icon List Rated 4.5/5 Based on 895 Reviews Text Block …" at bounding box center [648, 135] width 455 height 455
click at [70, 83] on div "Settings" at bounding box center [72, 76] width 57 height 18
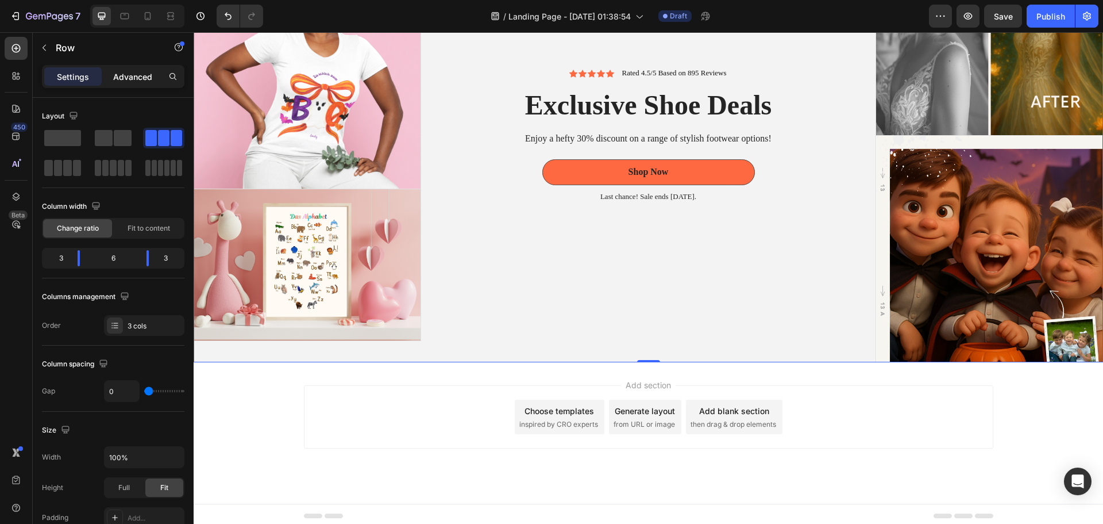
click at [139, 72] on p "Advanced" at bounding box center [132, 77] width 39 height 12
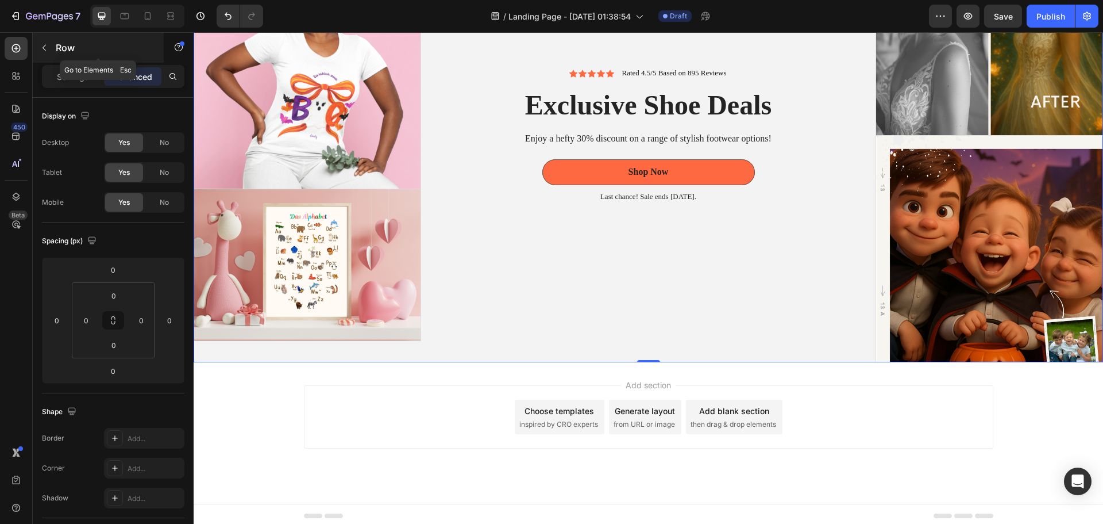
click at [51, 44] on button "button" at bounding box center [44, 48] width 18 height 18
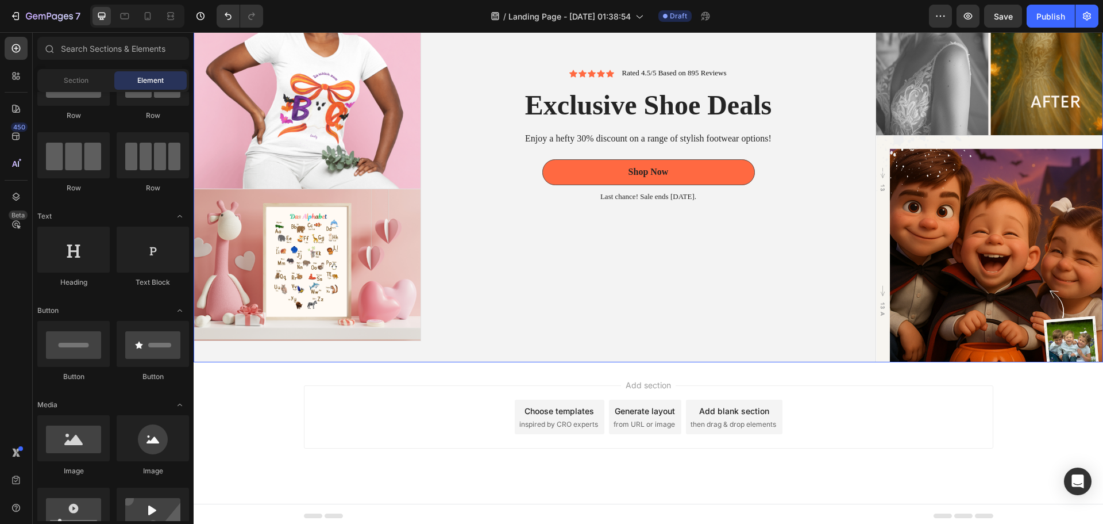
click at [514, 256] on div "Icon Icon Icon Icon Icon Icon List Rated 4.5/5 Based on 895 Reviews Text Block …" at bounding box center [648, 135] width 455 height 455
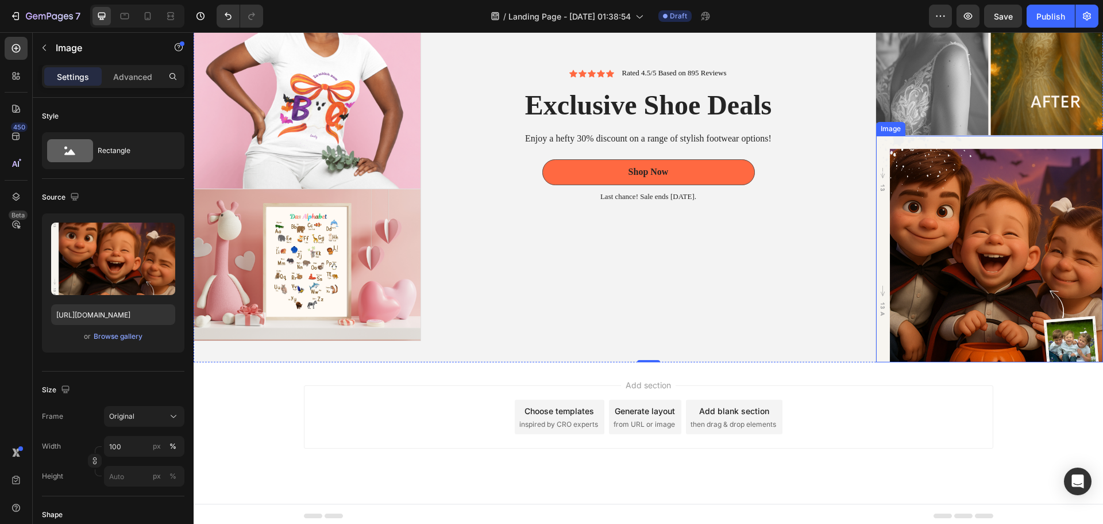
click at [985, 287] on img at bounding box center [989, 249] width 227 height 227
click at [1020, 80] on img at bounding box center [989, 21] width 227 height 227
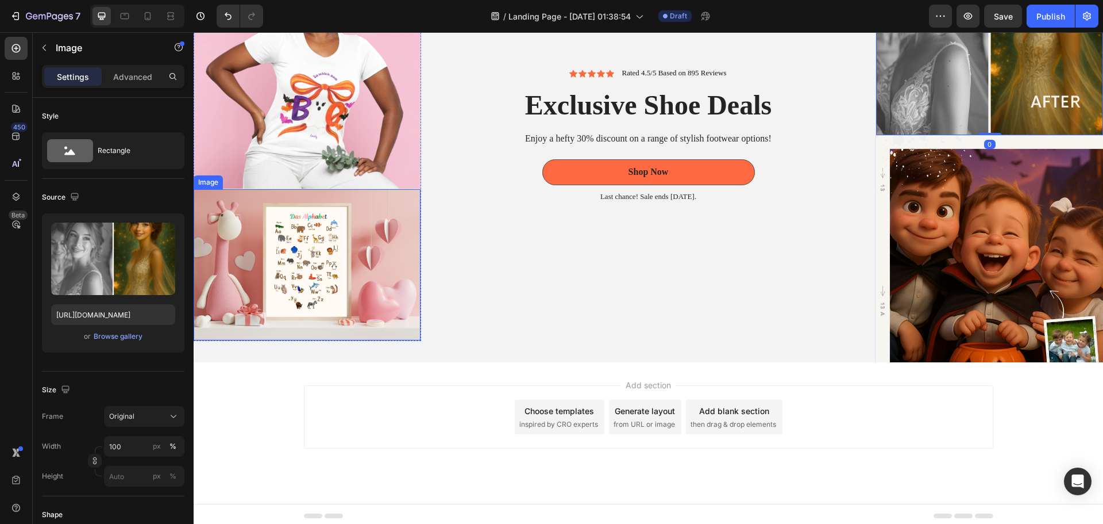
click at [412, 271] on img at bounding box center [307, 264] width 227 height 151
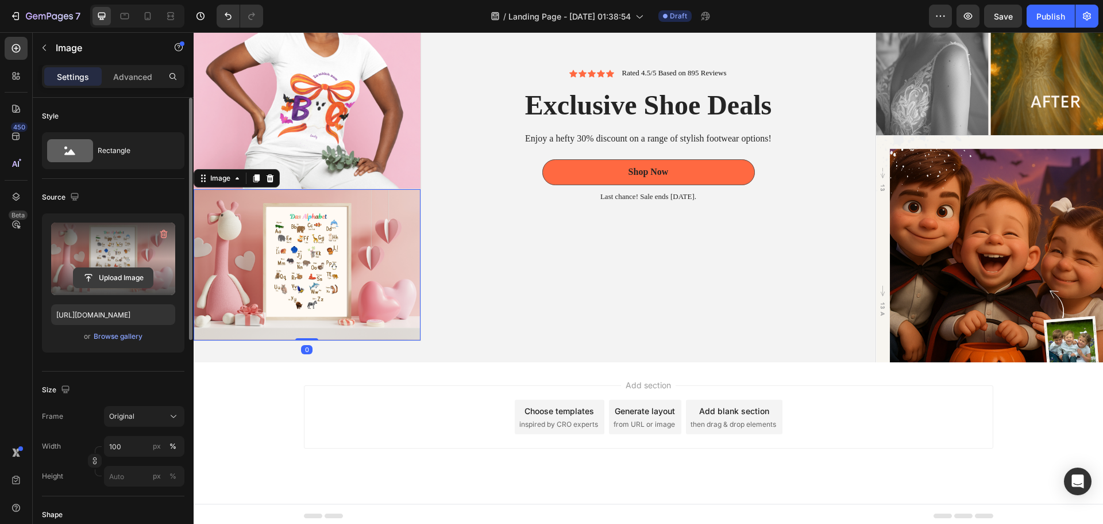
click at [114, 270] on input "file" at bounding box center [113, 278] width 79 height 20
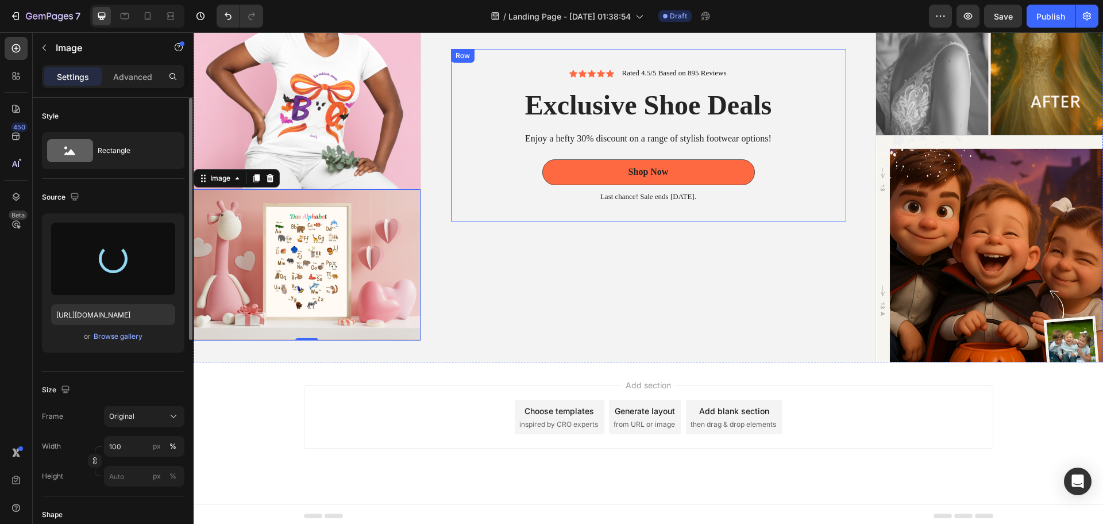
type input "[URL][DOMAIN_NAME]"
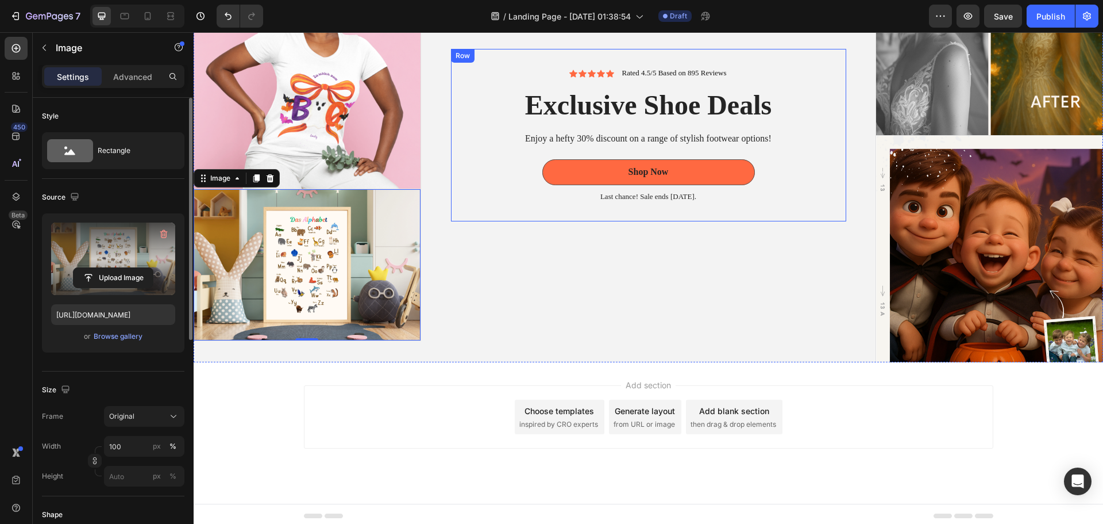
click at [669, 135] on p "Enjoy a hefty 30% discount on a range of stylish footwear options!" at bounding box center [649, 139] width 376 height 12
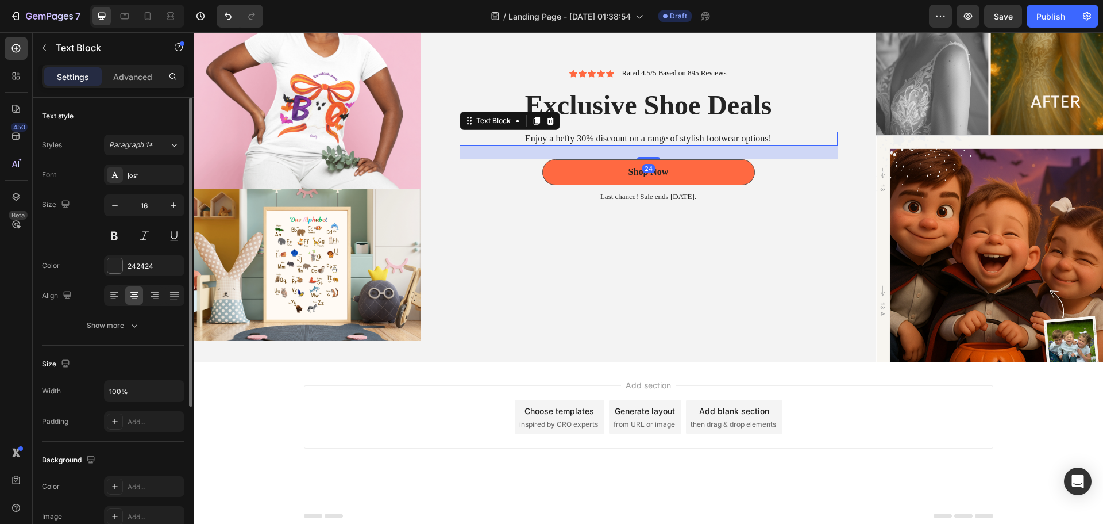
click at [669, 136] on p "Enjoy a hefty 30% discount on a range of stylish footwear options!" at bounding box center [649, 139] width 376 height 12
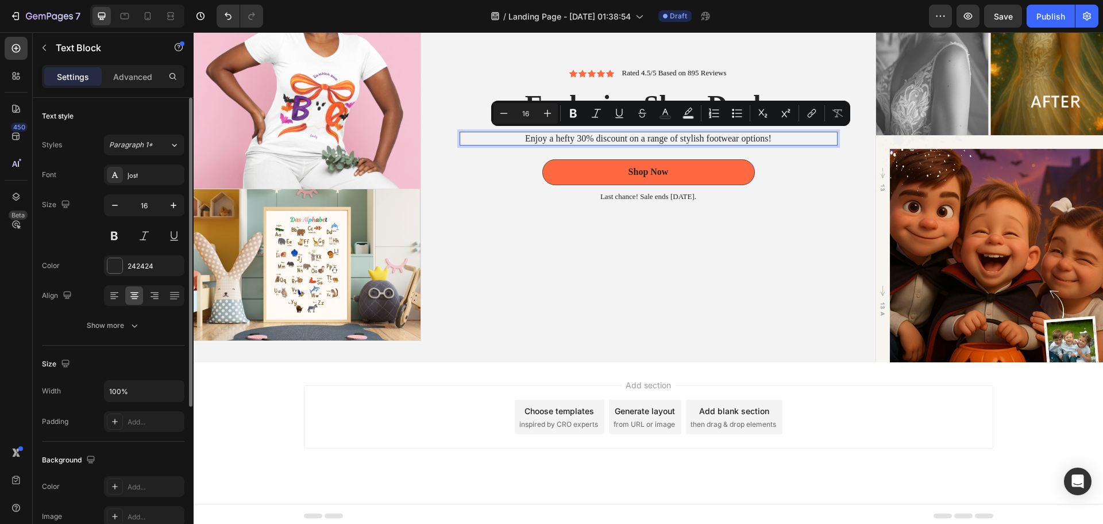
click at [770, 139] on p "Enjoy a hefty 30% discount on a range of stylish footwear options!" at bounding box center [649, 139] width 376 height 12
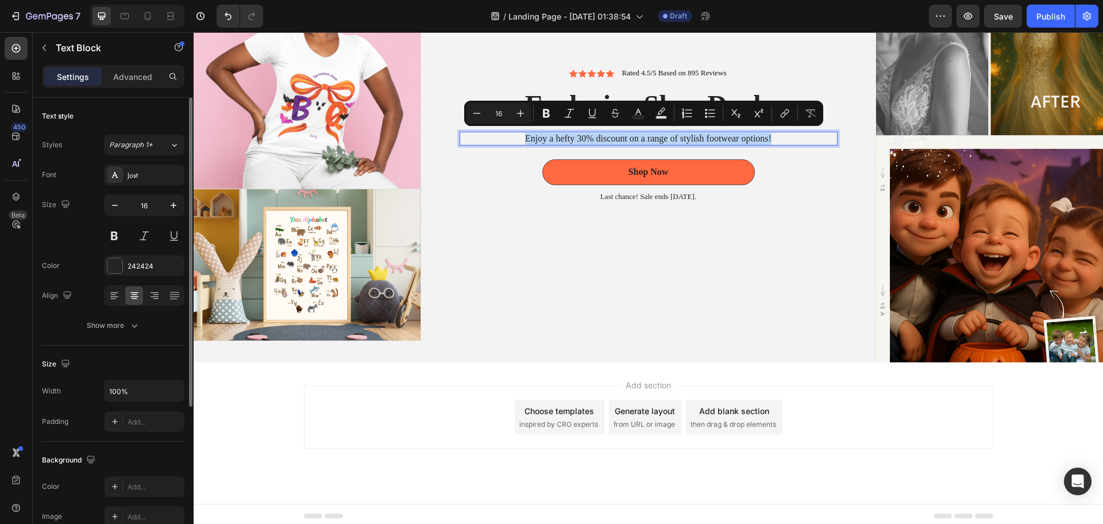
drag, startPoint x: 775, startPoint y: 134, endPoint x: 517, endPoint y: 134, distance: 257.5
click at [517, 134] on p "Enjoy a hefty 30% discount on a range of stylish footwear options!" at bounding box center [649, 139] width 376 height 12
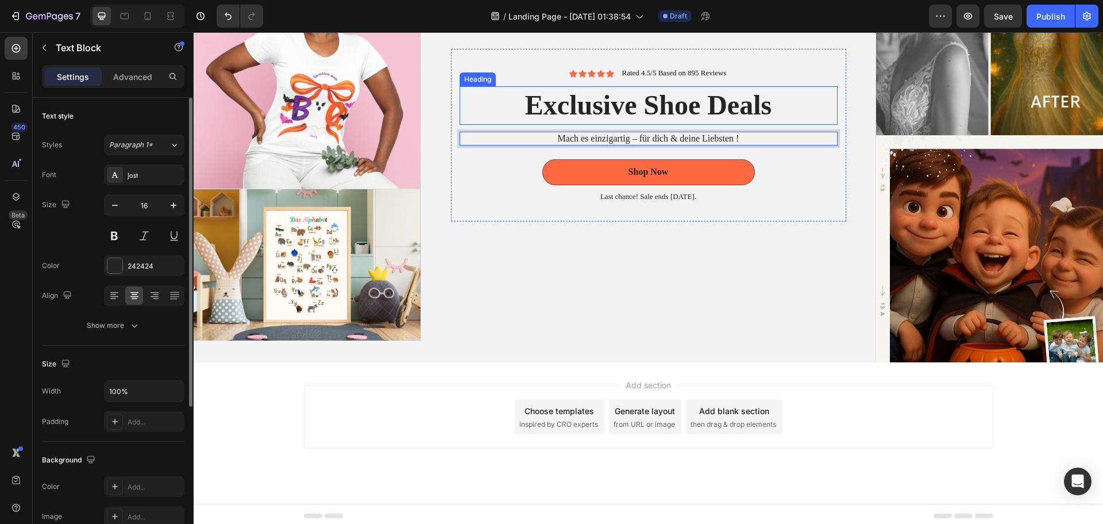
click at [747, 109] on h2 "Exclusive Shoe Deals" at bounding box center [649, 105] width 378 height 38
